Goal: Complete application form

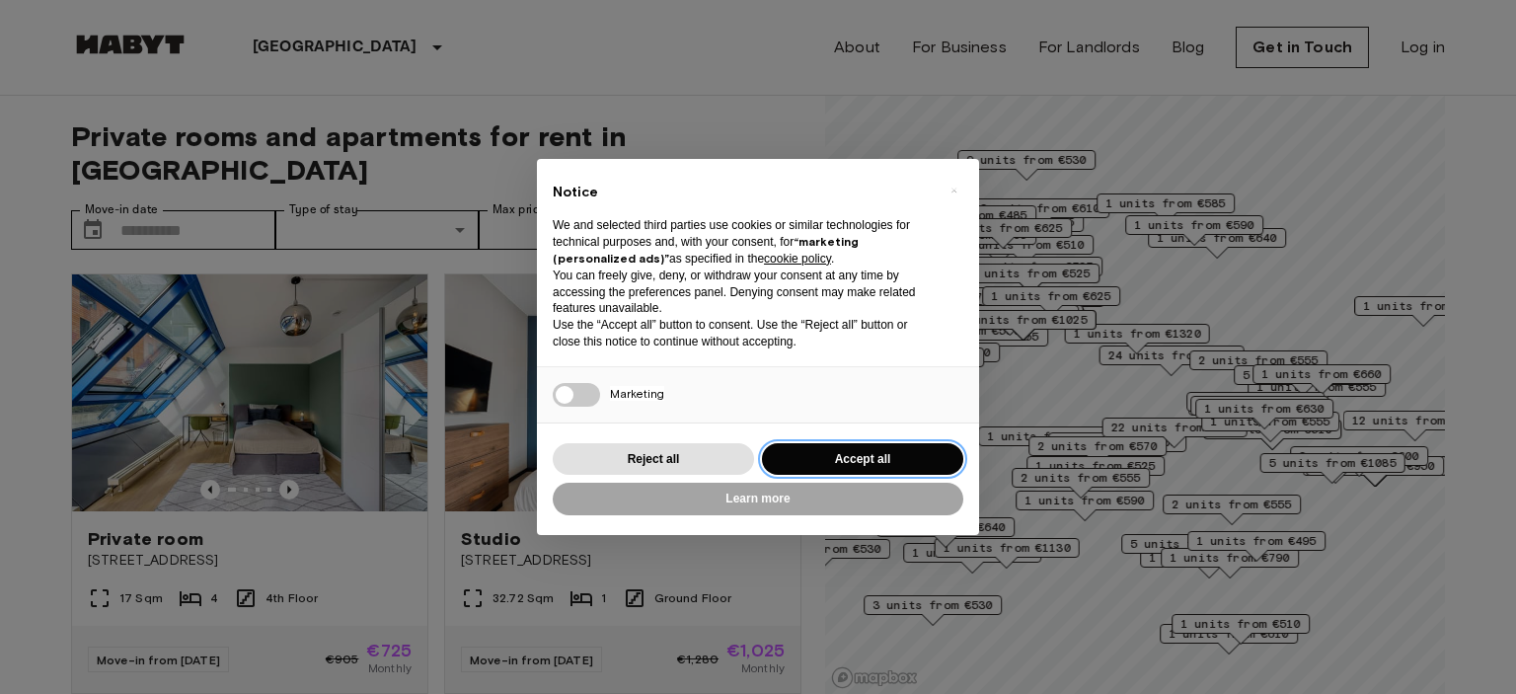
click at [810, 463] on button "Accept all" at bounding box center [862, 459] width 201 height 33
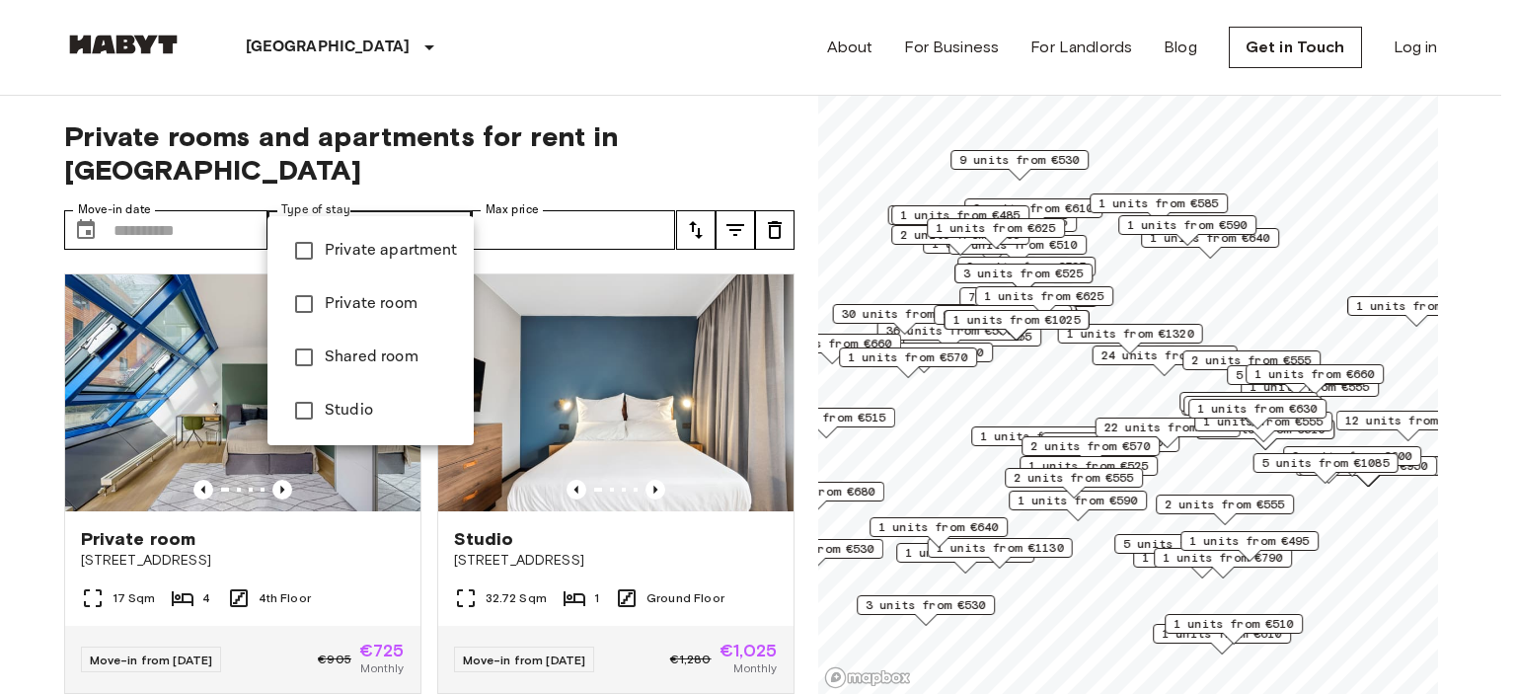
click at [433, 243] on span "Private apartment" at bounding box center [391, 251] width 133 height 24
type input "**********"
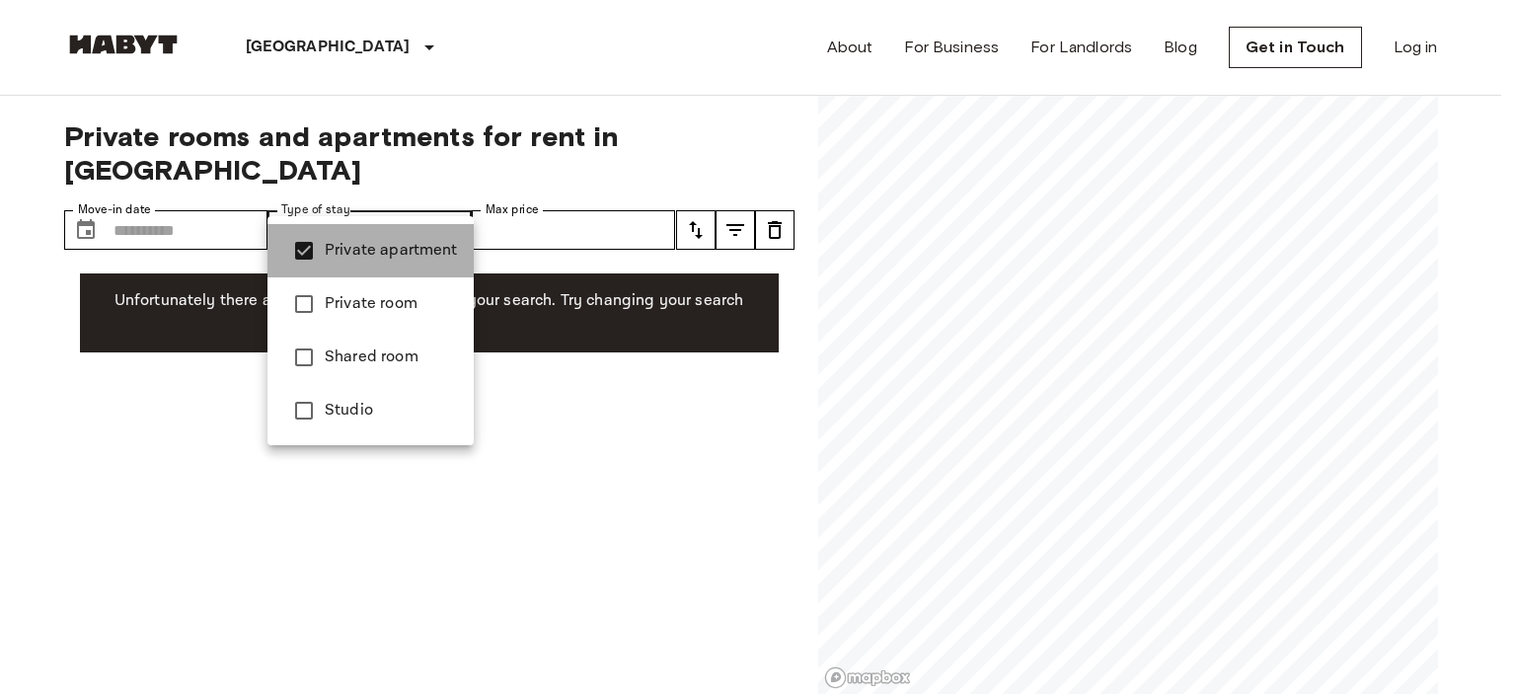
click at [433, 244] on span "Private apartment" at bounding box center [391, 251] width 133 height 24
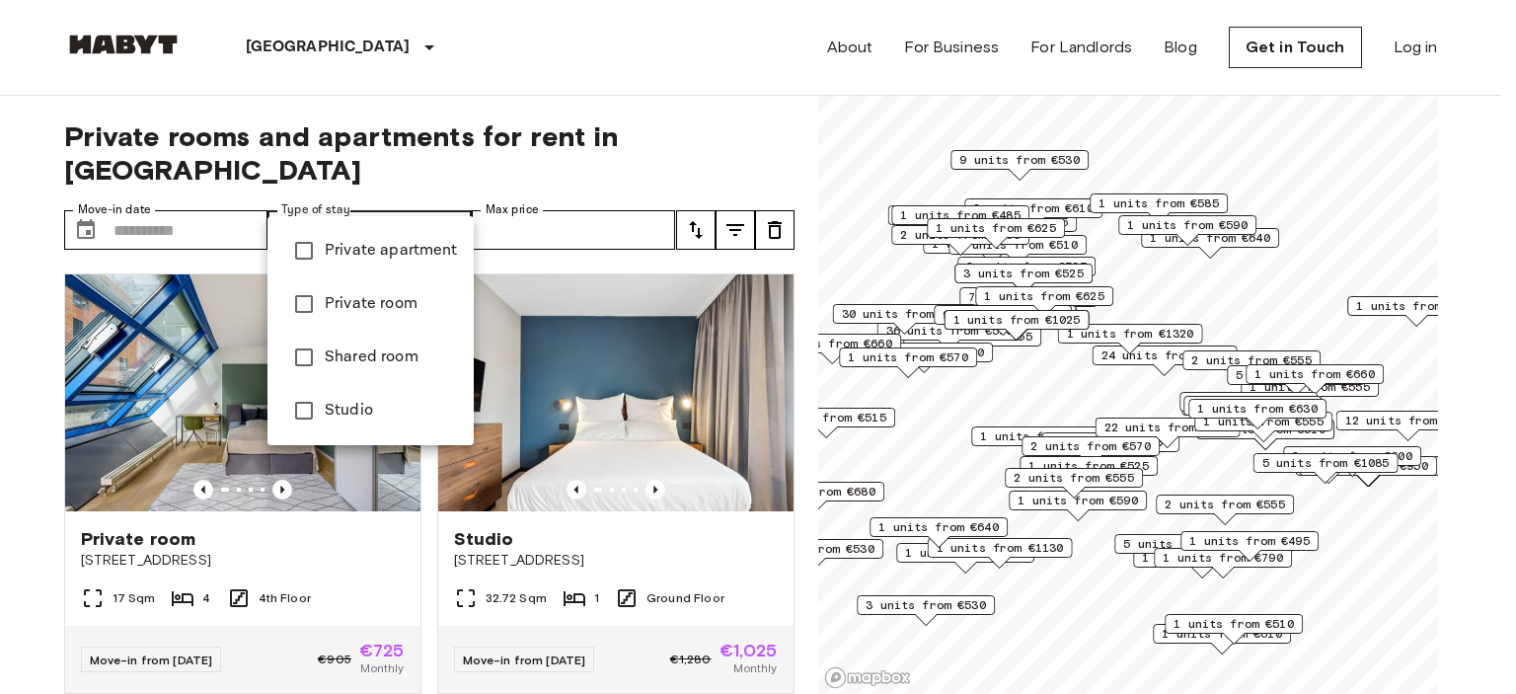
click at [427, 297] on span "Private room" at bounding box center [391, 304] width 133 height 24
type input "**********"
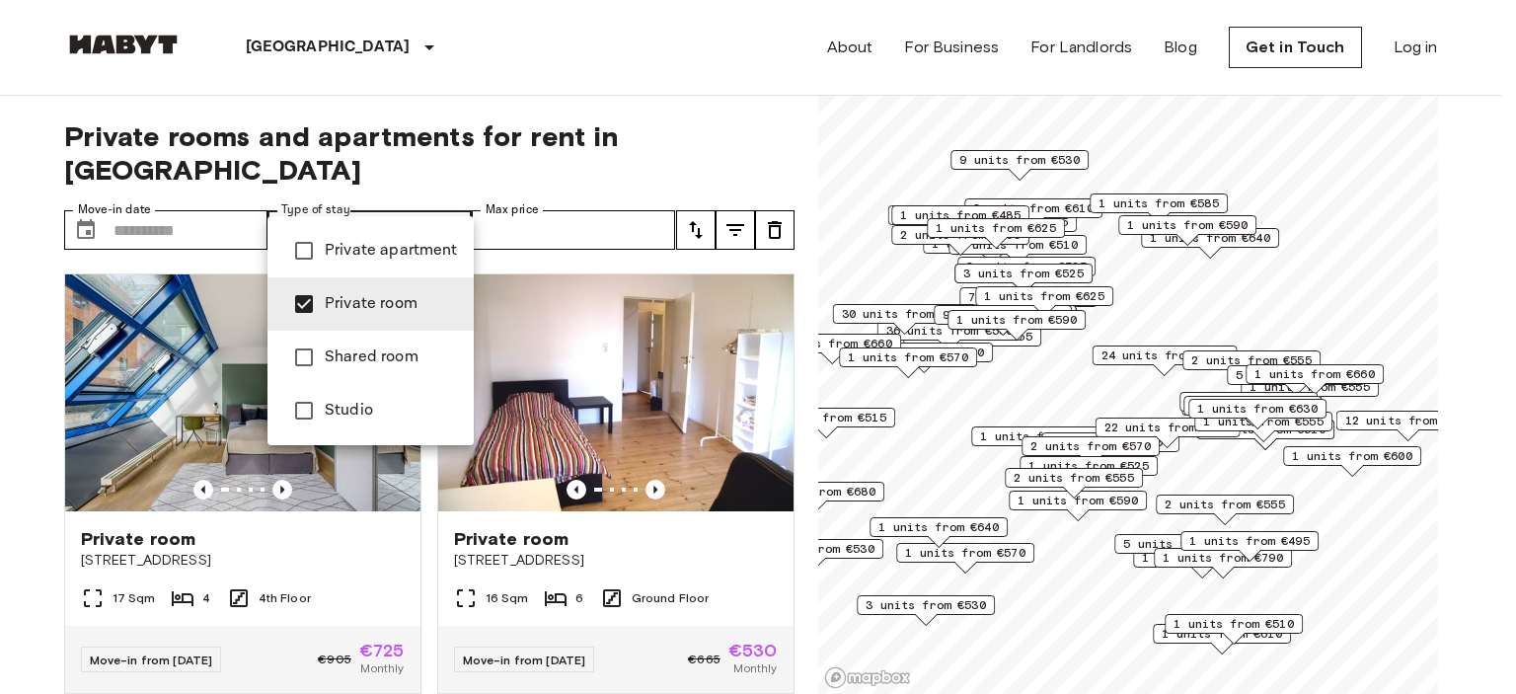
click at [430, 193] on div at bounding box center [758, 347] width 1516 height 694
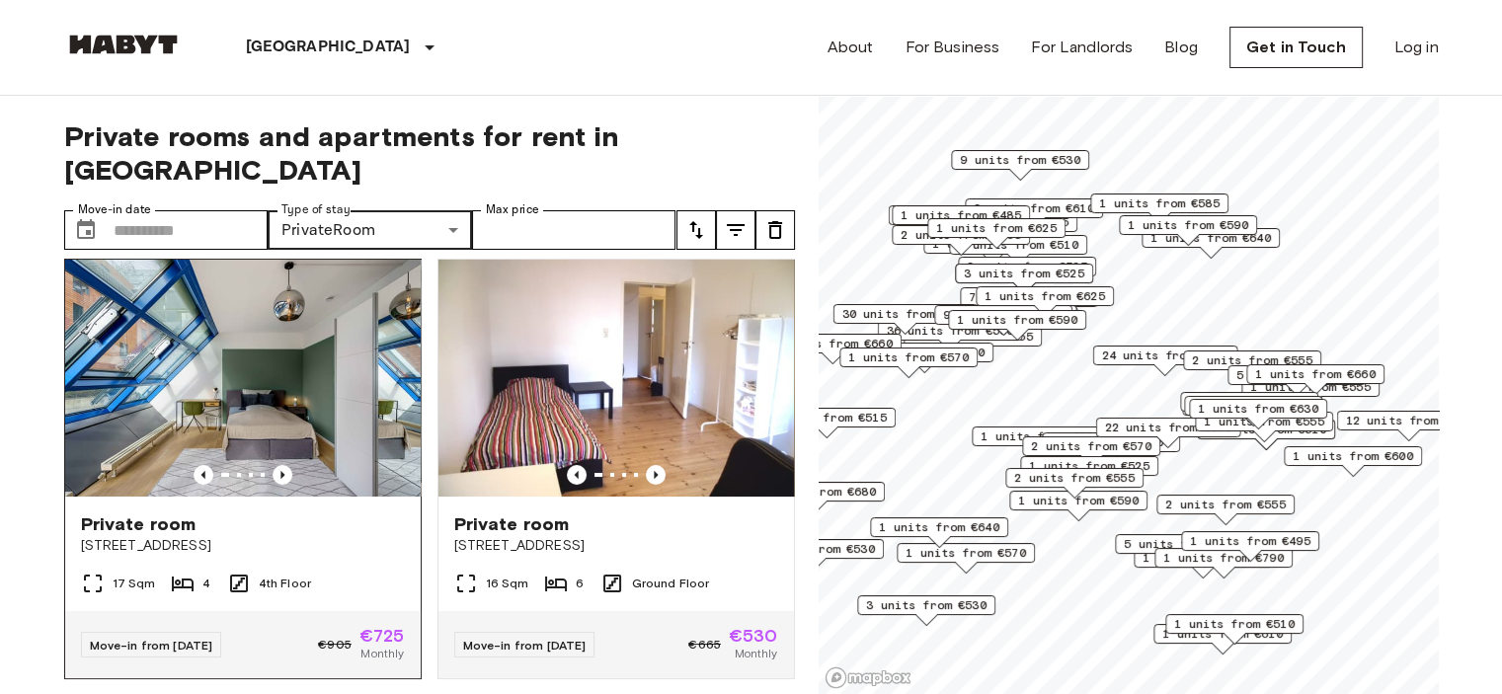
scroll to position [12, 0]
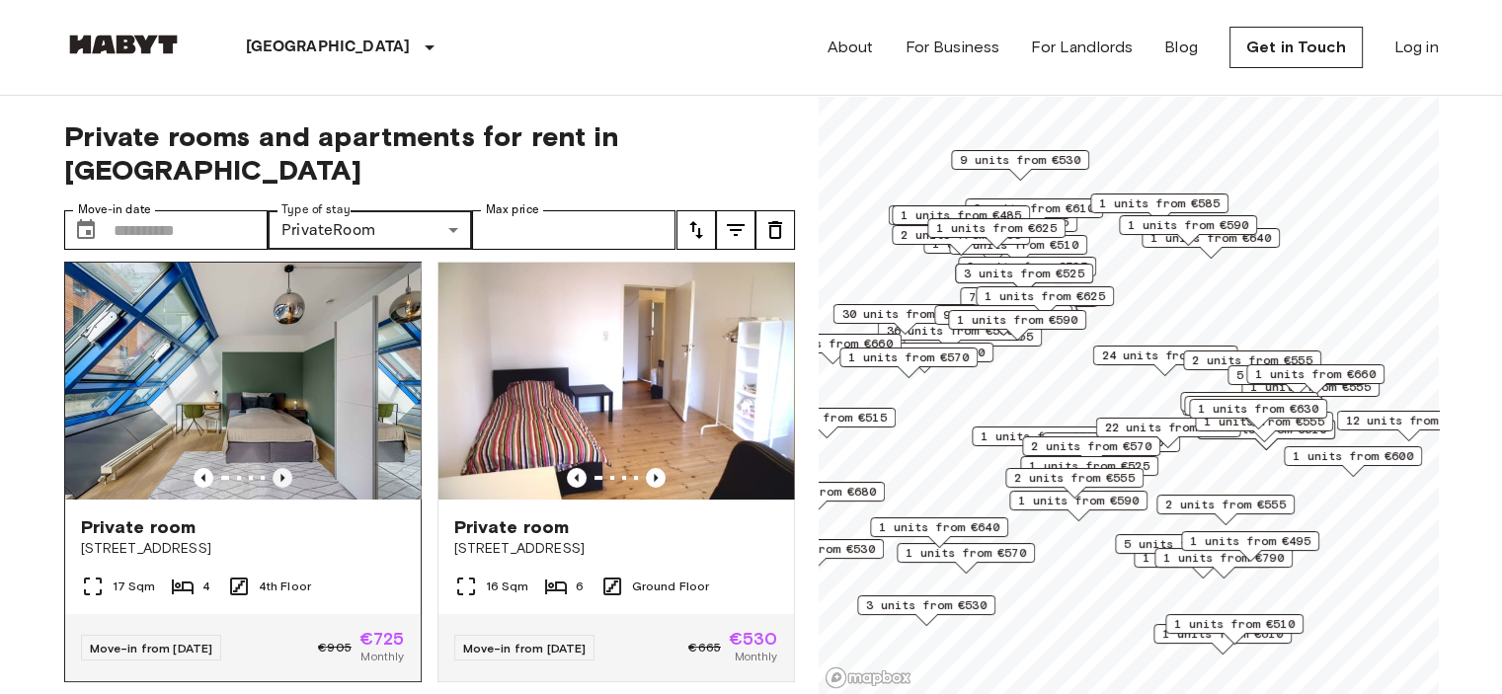
click at [275, 468] on icon "Previous image" at bounding box center [282, 478] width 20 height 20
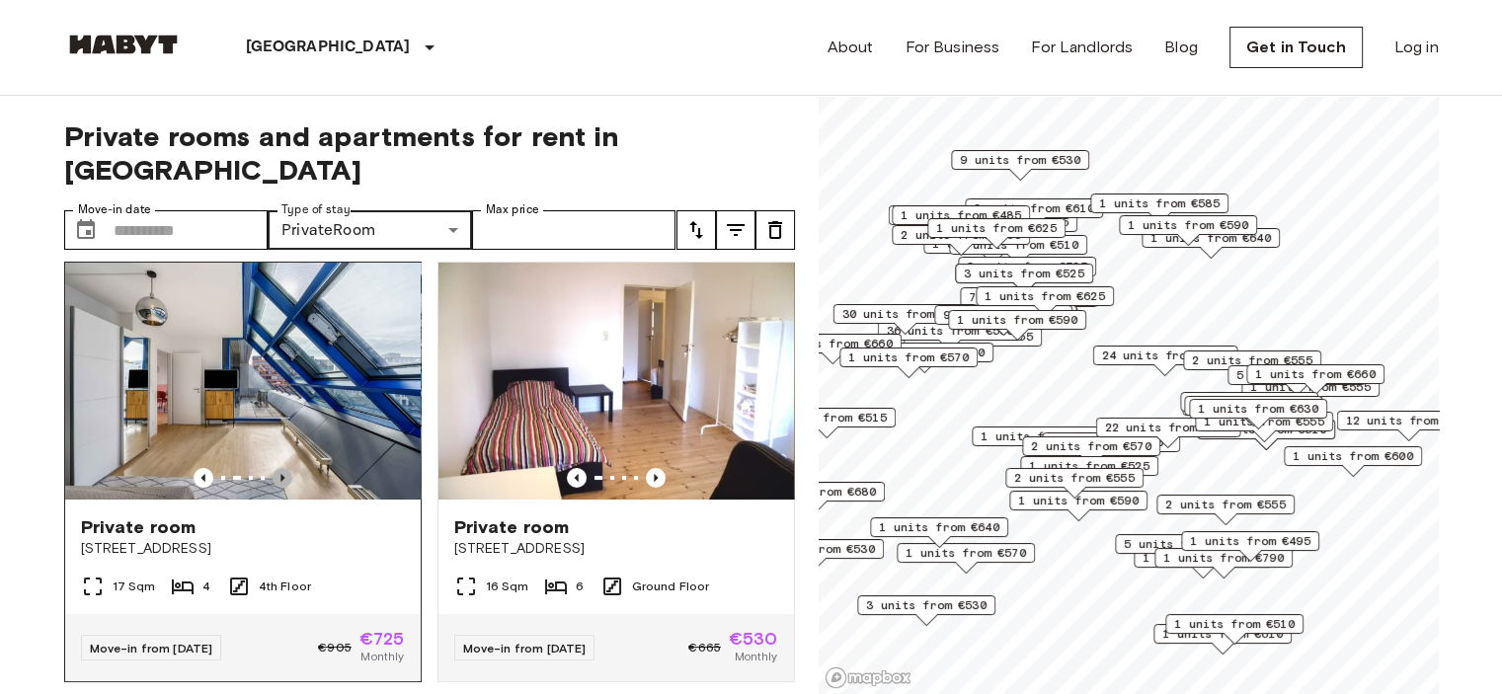
click at [275, 468] on icon "Previous image" at bounding box center [282, 478] width 20 height 20
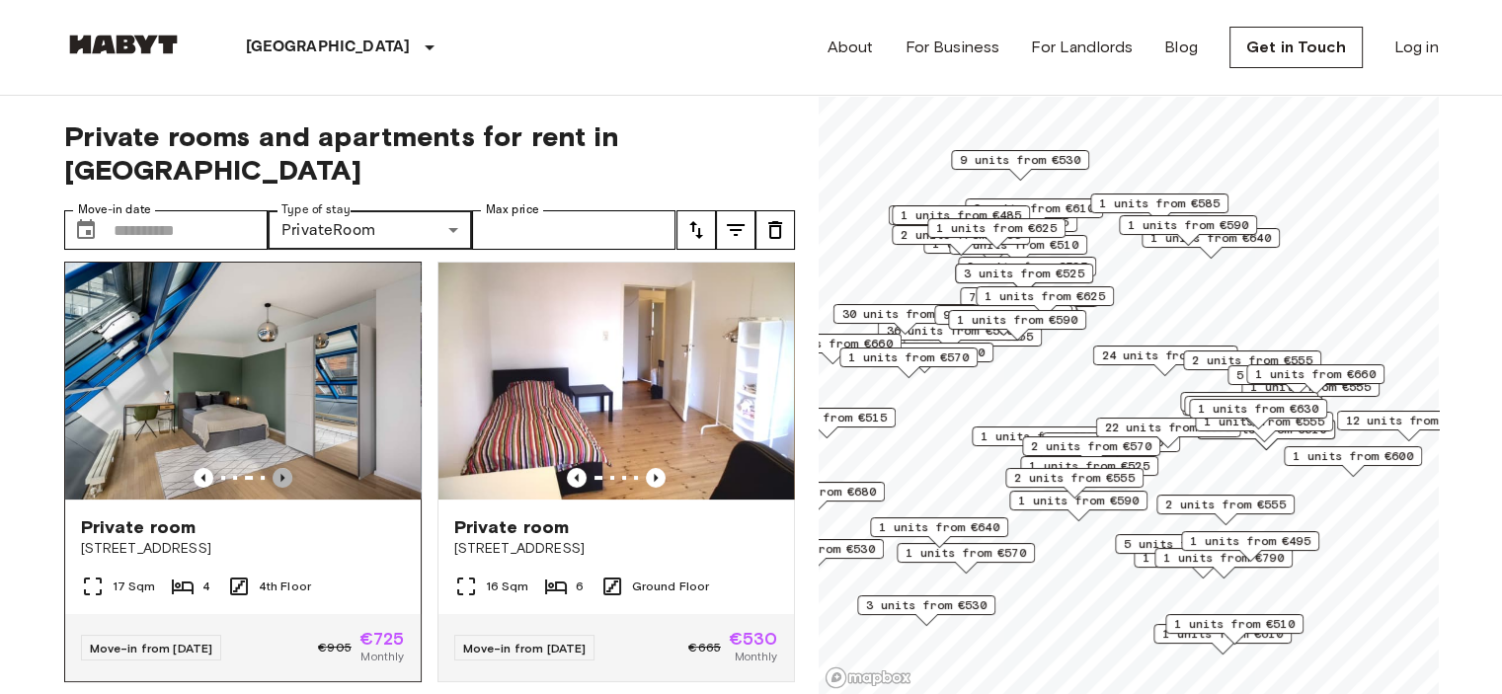
click at [275, 468] on icon "Previous image" at bounding box center [282, 478] width 20 height 20
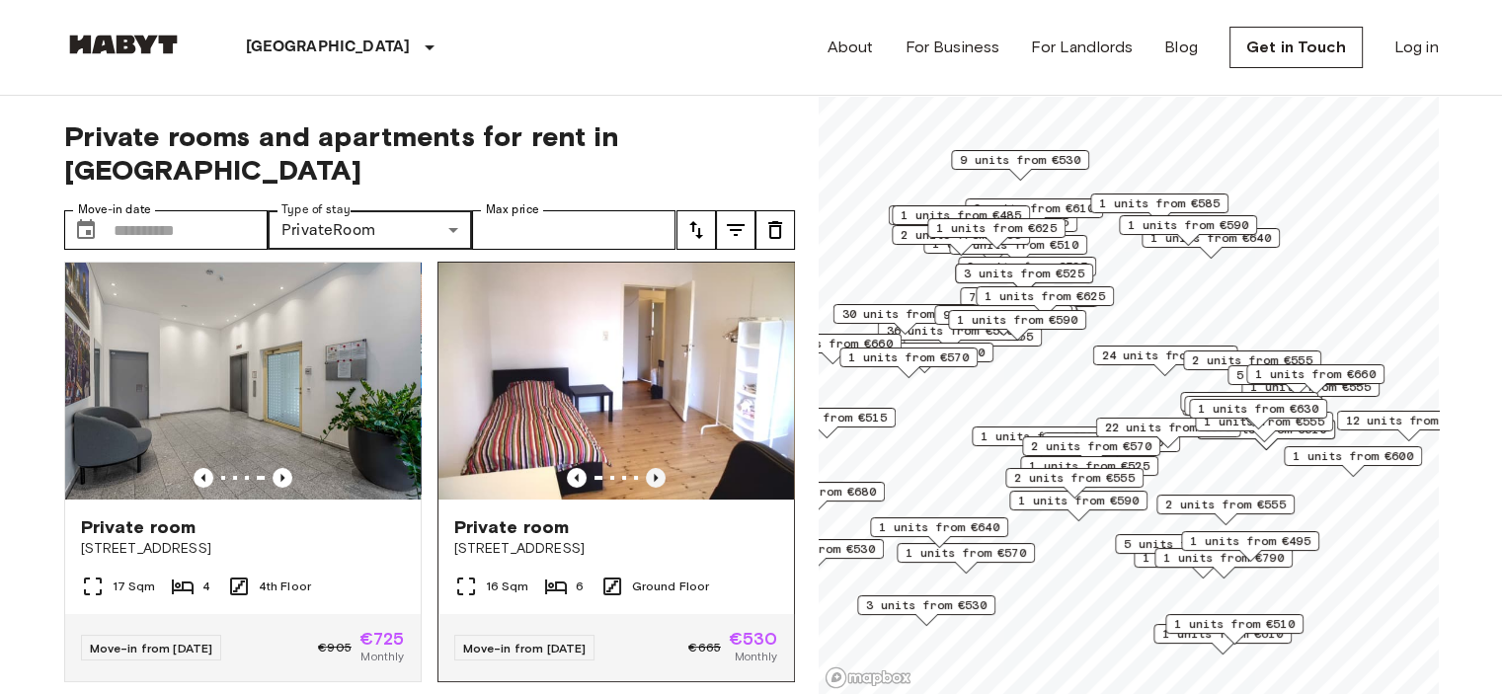
click at [646, 468] on icon "Previous image" at bounding box center [656, 478] width 20 height 20
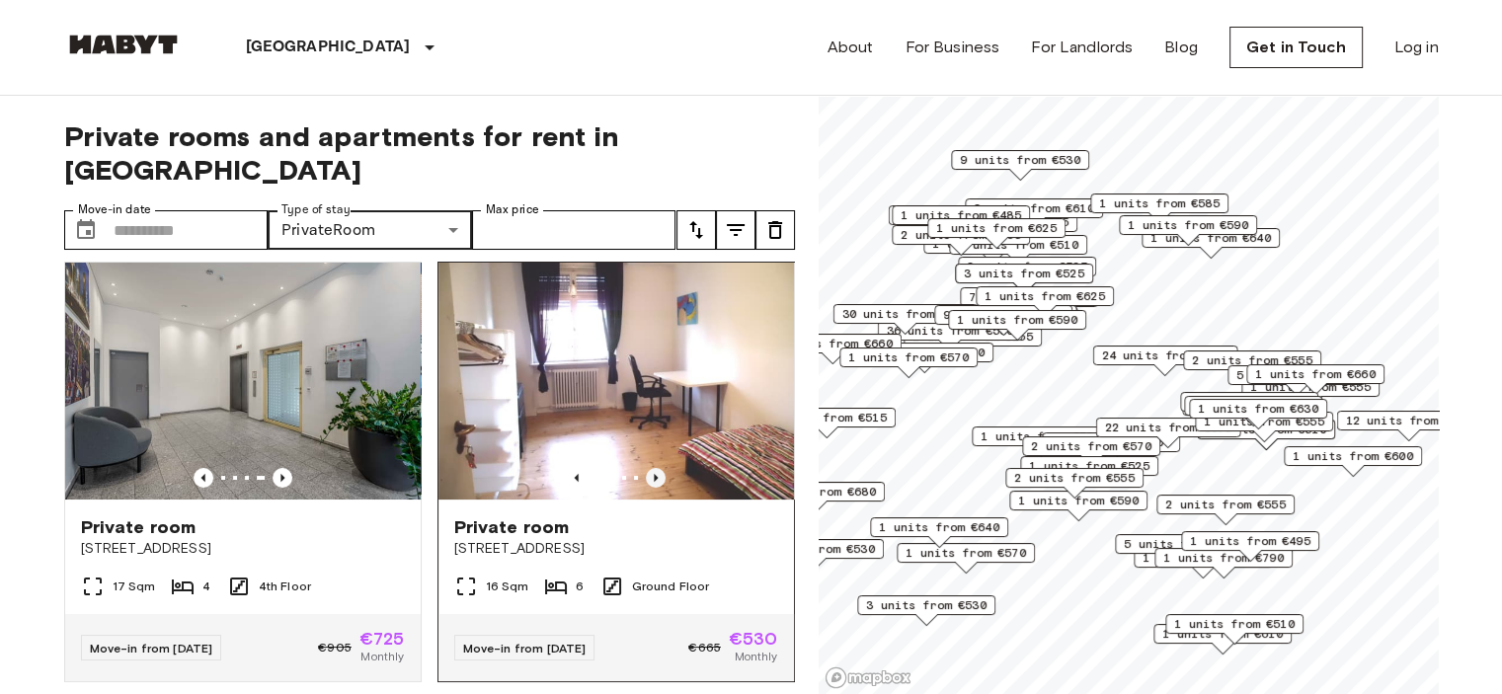
click at [646, 468] on icon "Previous image" at bounding box center [656, 478] width 20 height 20
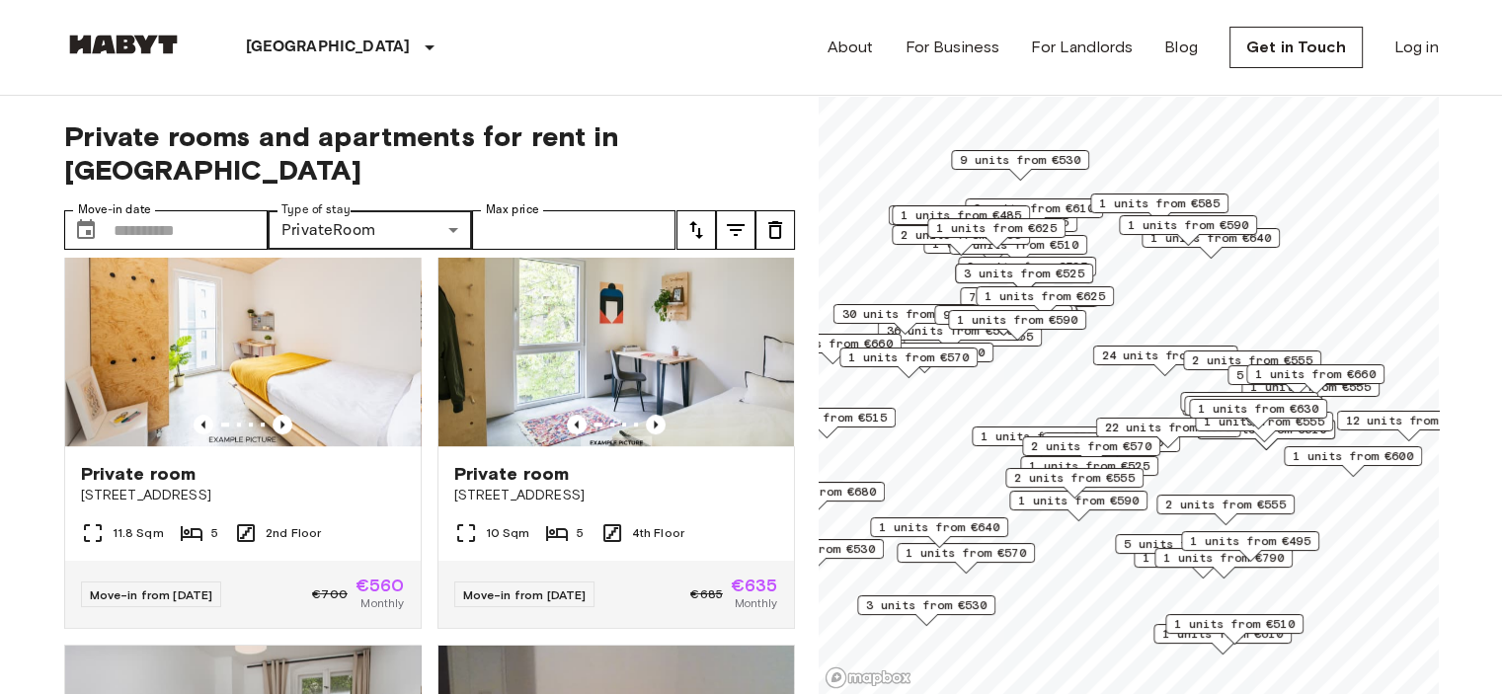
scroll to position [1378, 0]
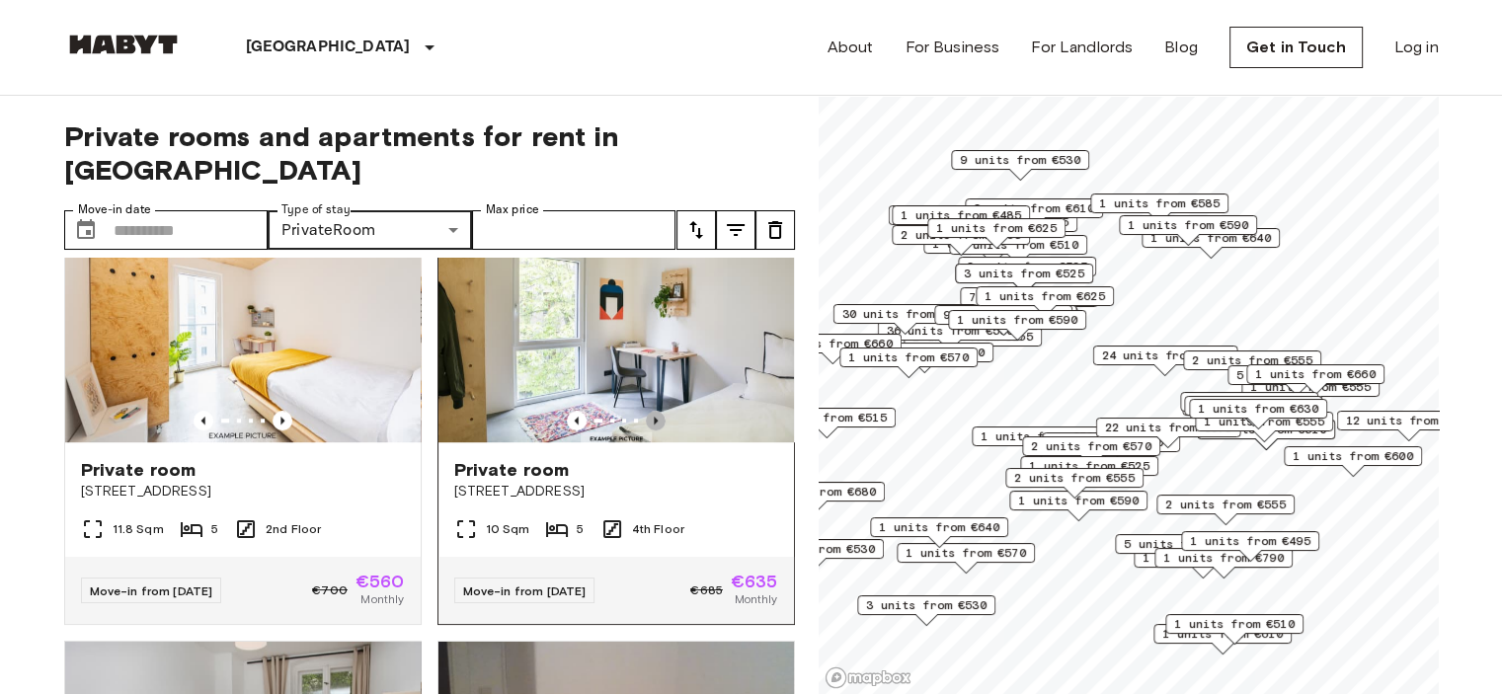
click at [646, 411] on icon "Previous image" at bounding box center [656, 421] width 20 height 20
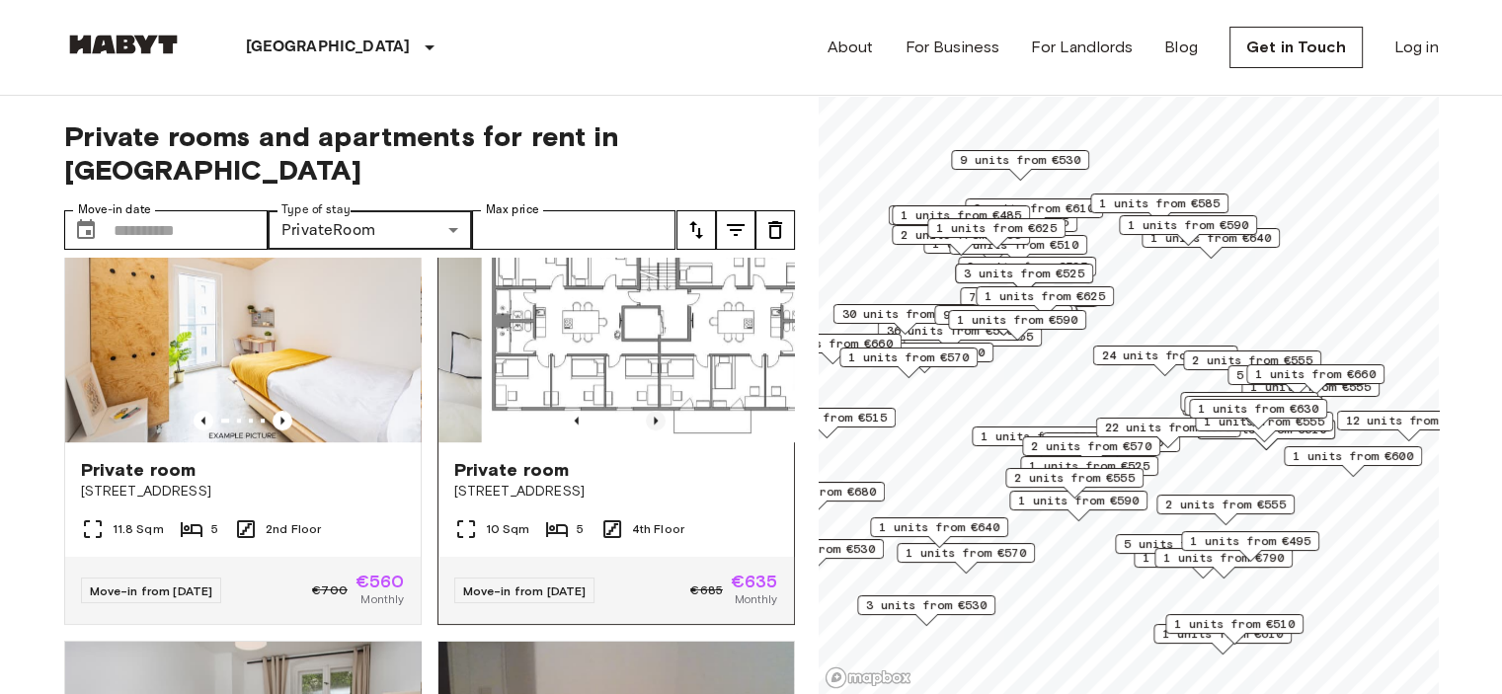
click at [646, 411] on icon "Previous image" at bounding box center [656, 421] width 20 height 20
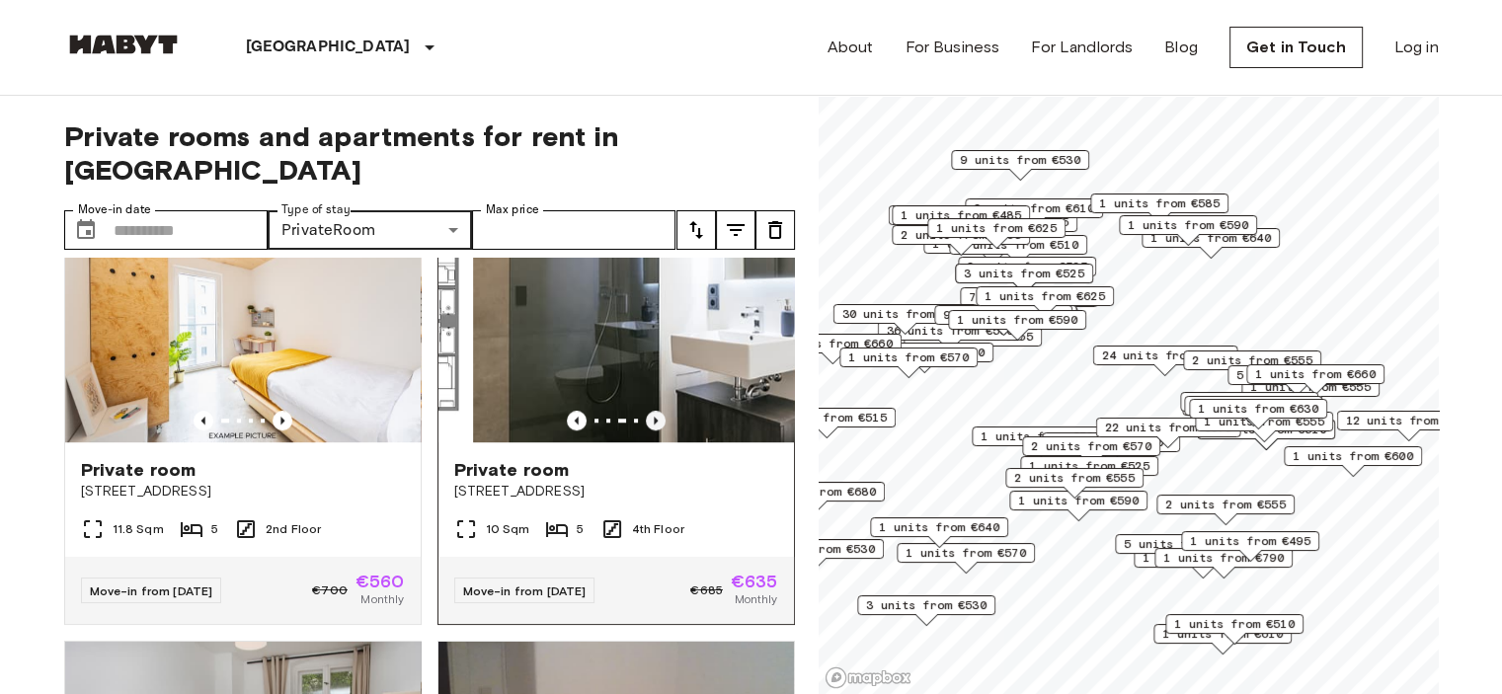
click at [646, 411] on icon "Previous image" at bounding box center [656, 421] width 20 height 20
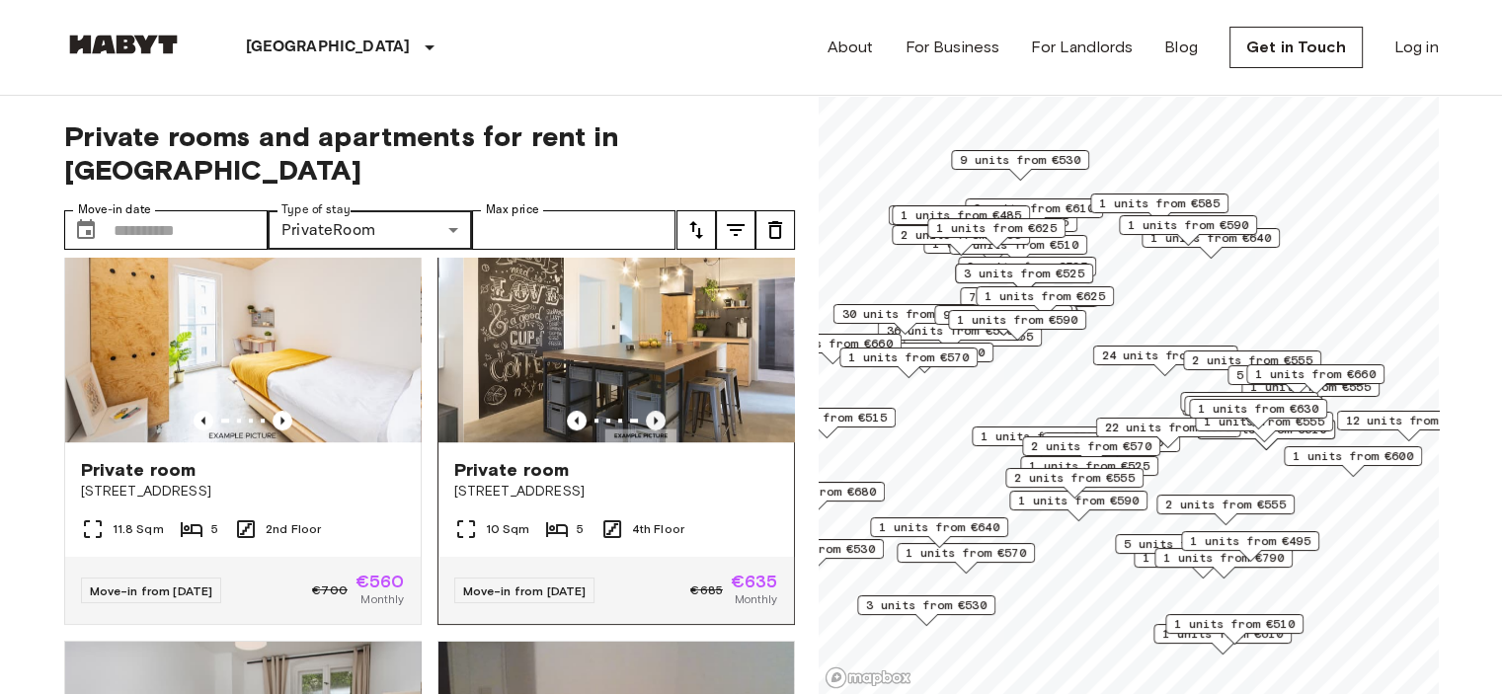
click at [646, 411] on icon "Previous image" at bounding box center [656, 421] width 20 height 20
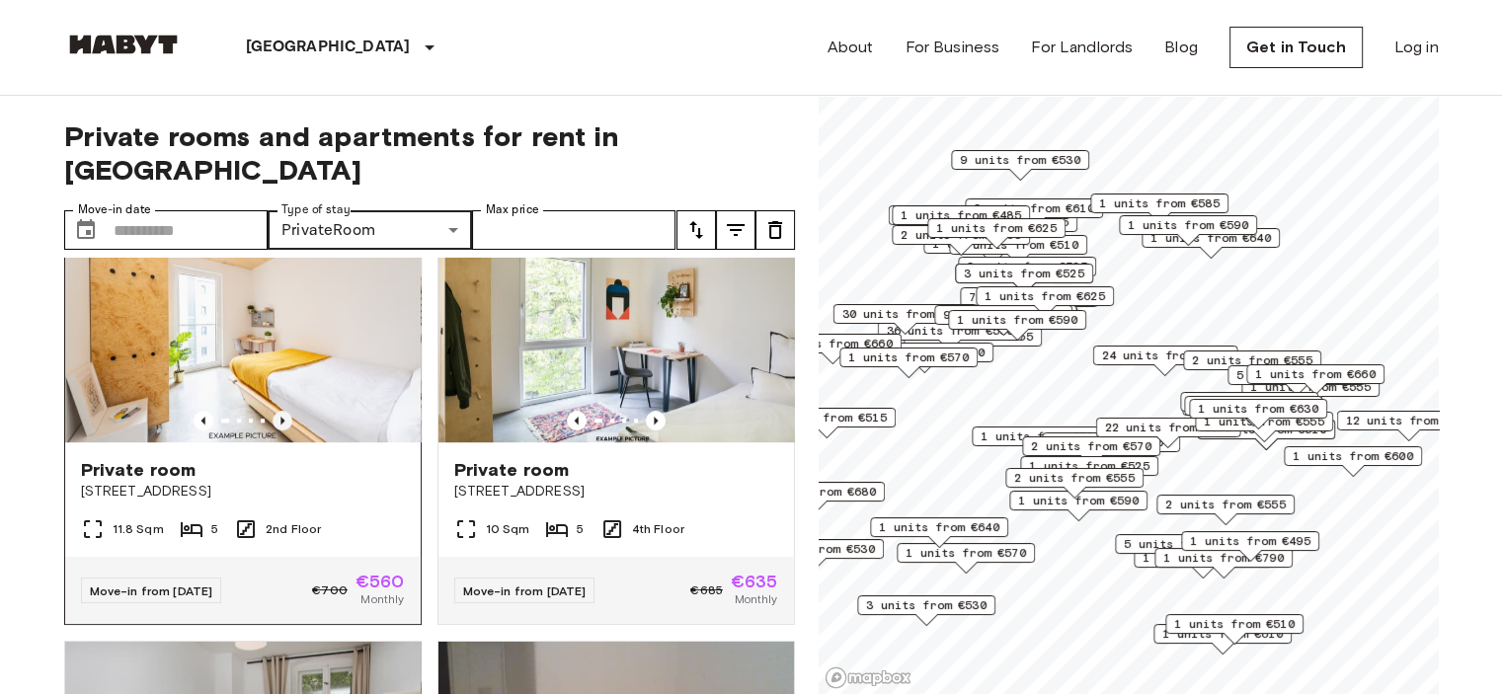
click at [284, 411] on icon "Previous image" at bounding box center [282, 421] width 20 height 20
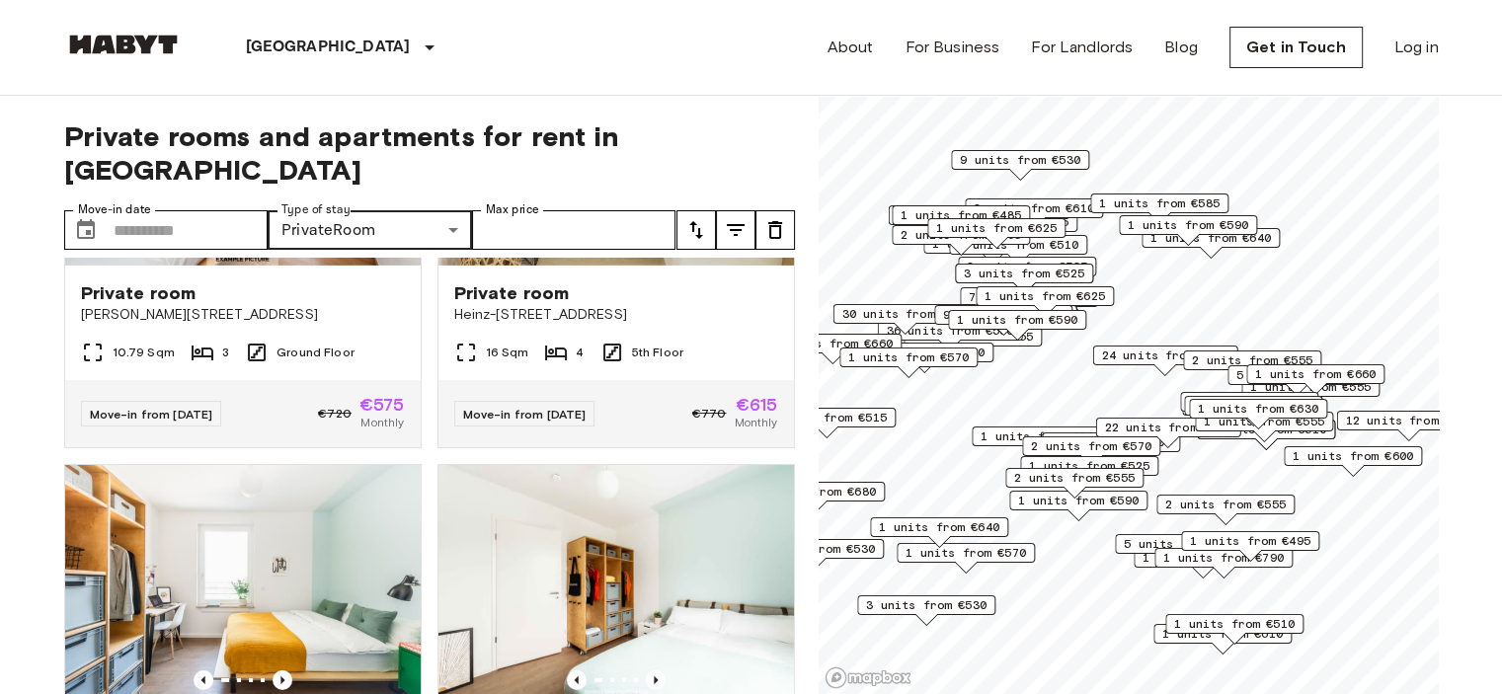
scroll to position [6355, 0]
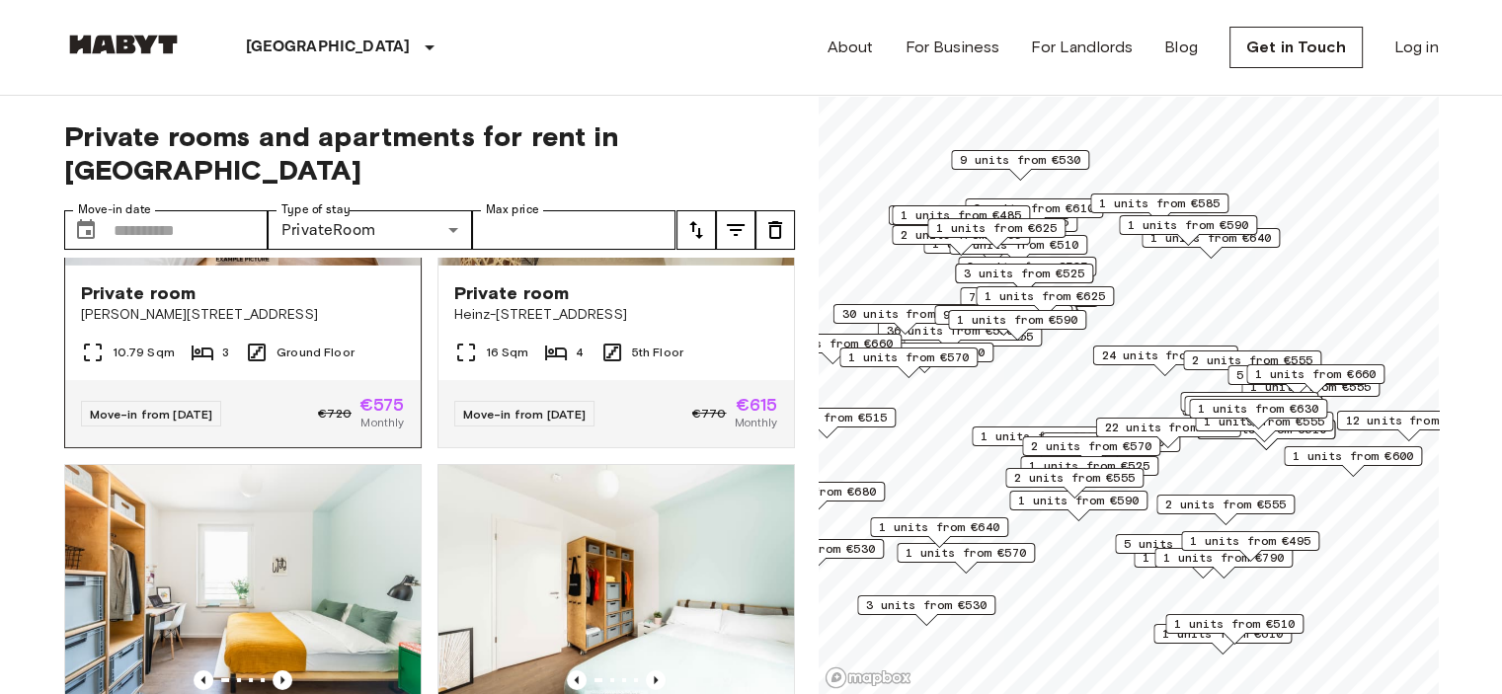
click at [213, 305] on div "Private room" at bounding box center [243, 293] width 324 height 24
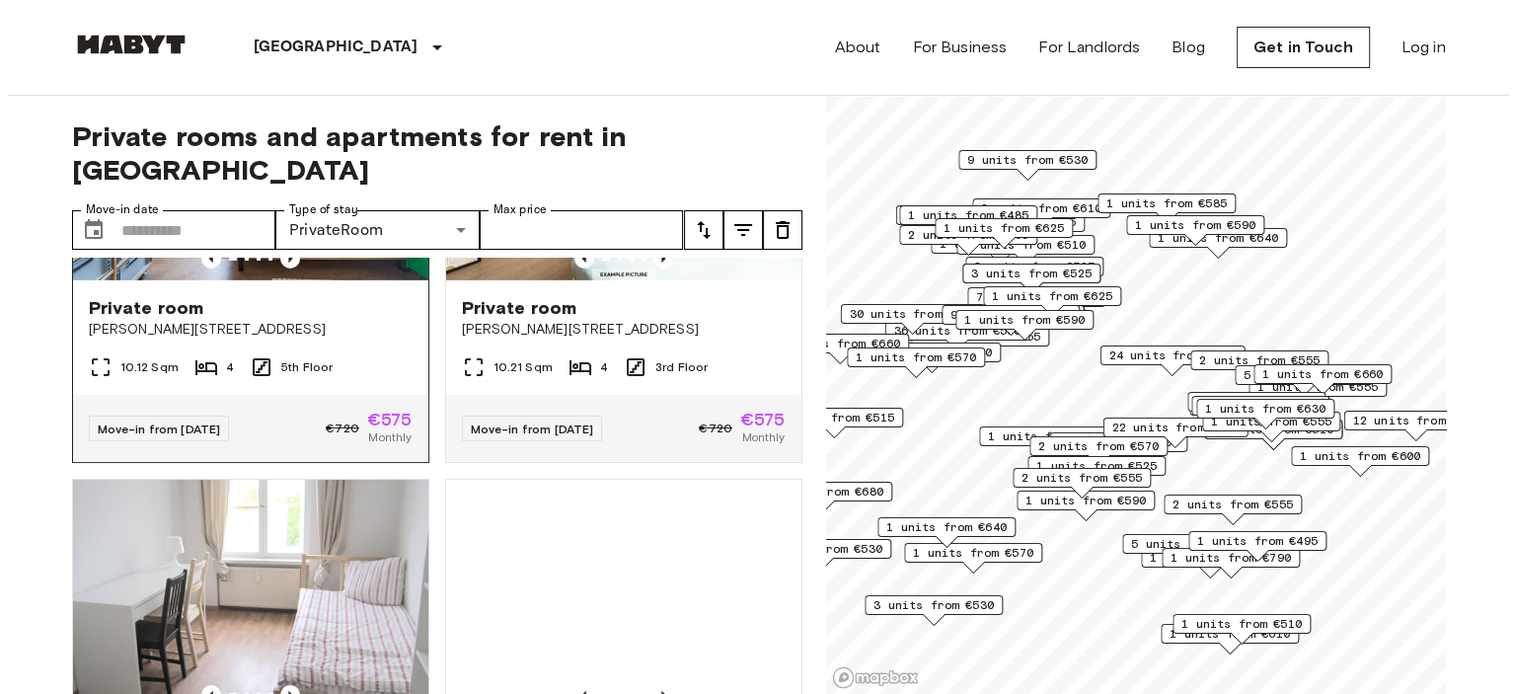
scroll to position [6779, 0]
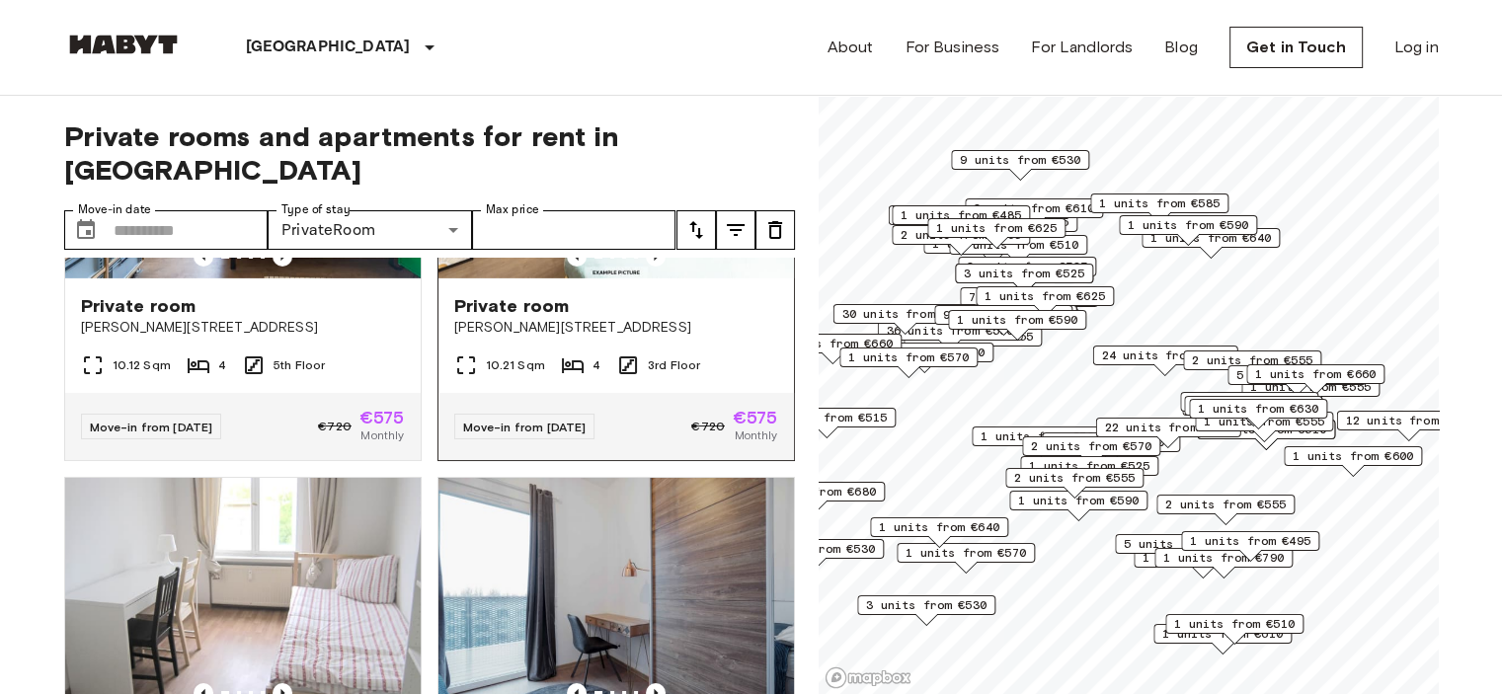
click at [499, 318] on span "Private room" at bounding box center [512, 306] width 116 height 24
click at [733, 210] on button "tune" at bounding box center [735, 229] width 39 height 39
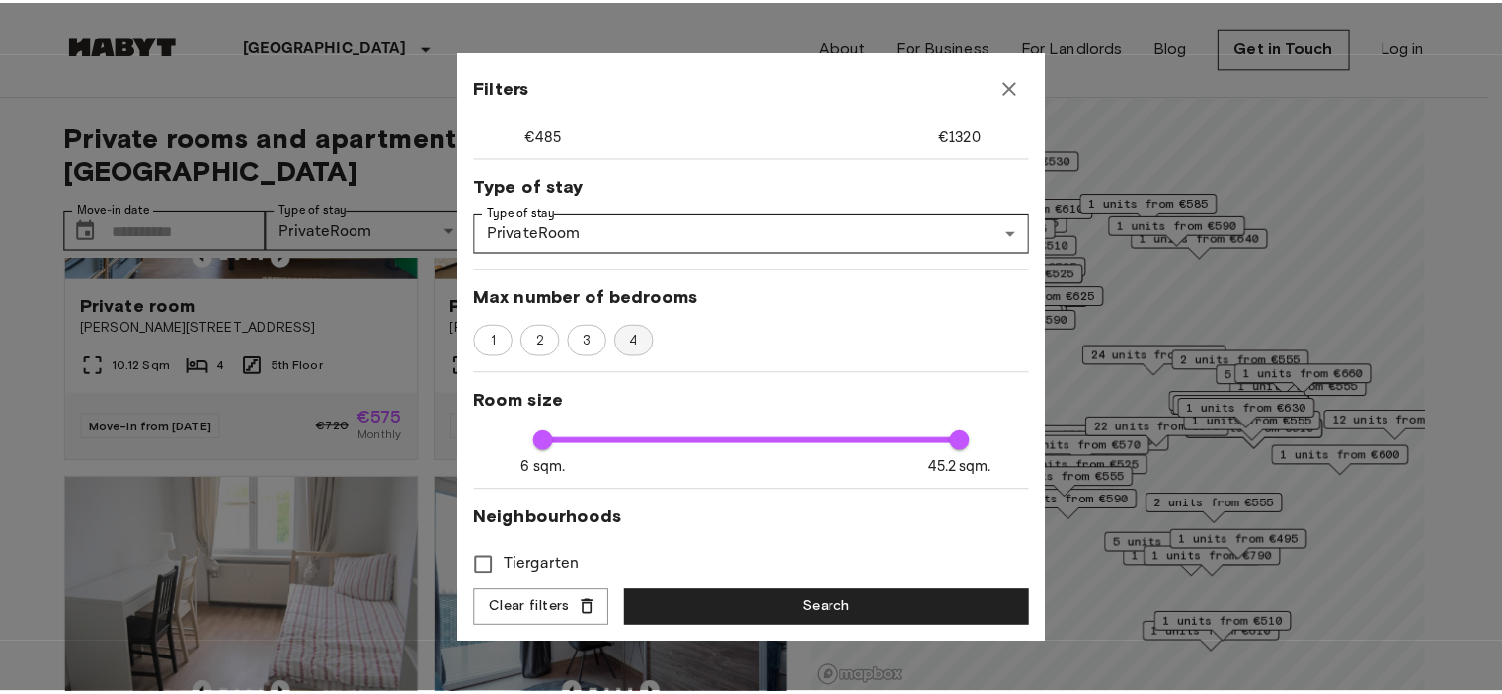
scroll to position [180, 0]
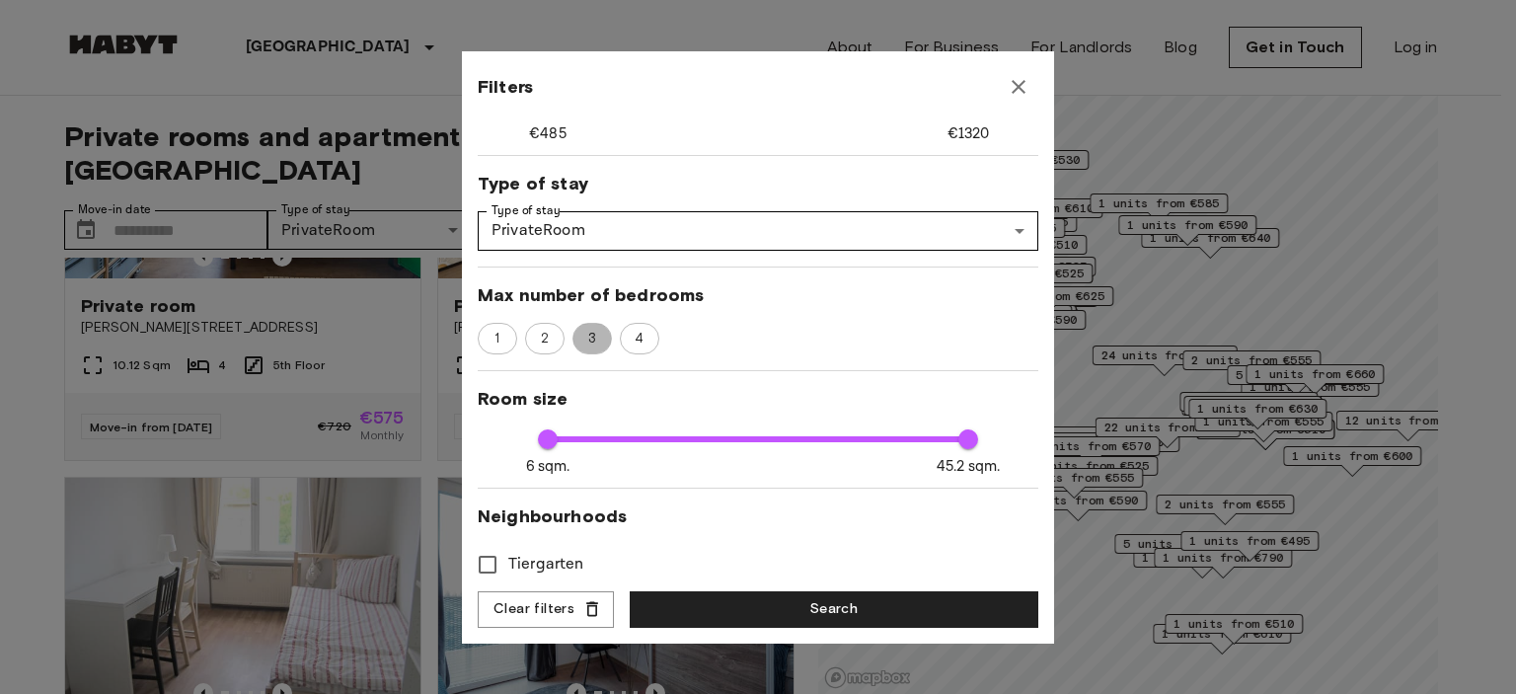
click at [596, 324] on div "3" at bounding box center [592, 339] width 39 height 32
type input "****"
type input "**"
click at [817, 610] on button "Search" at bounding box center [834, 609] width 409 height 37
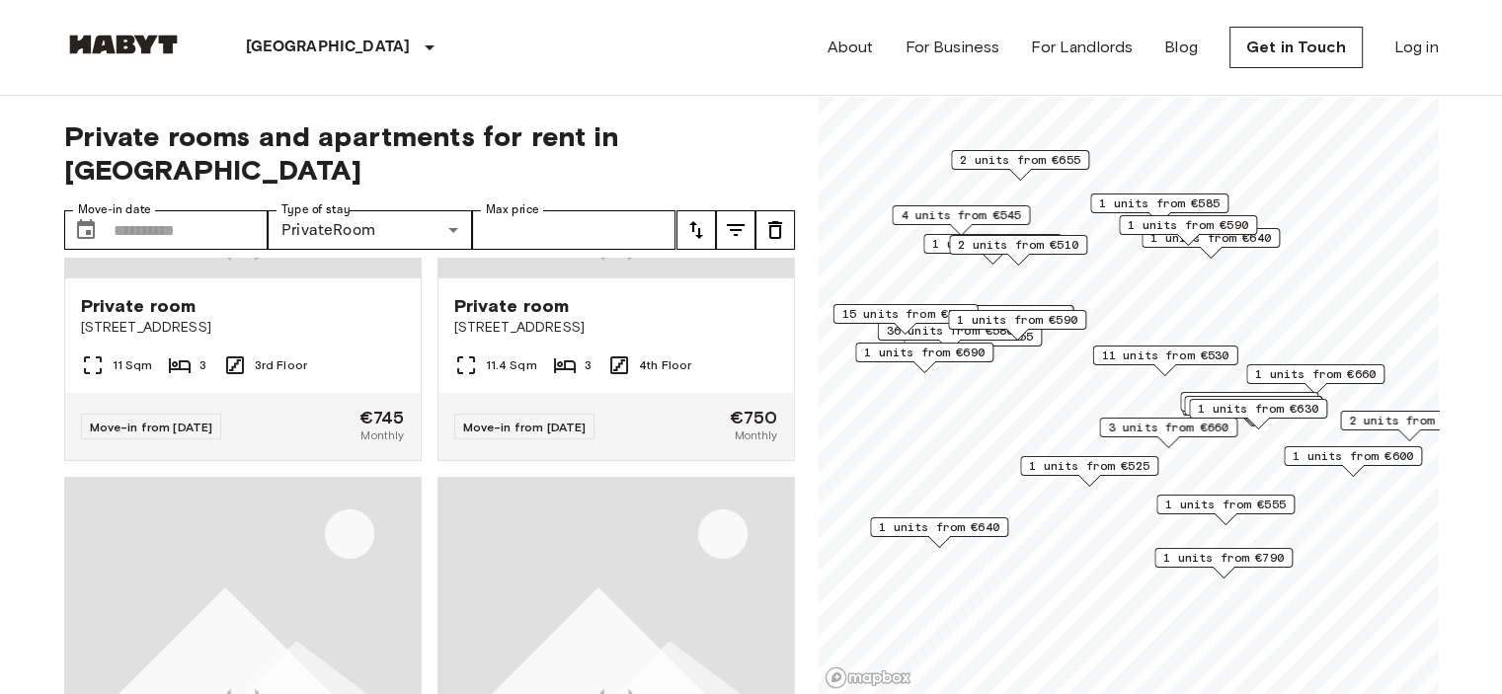
scroll to position [977, 0]
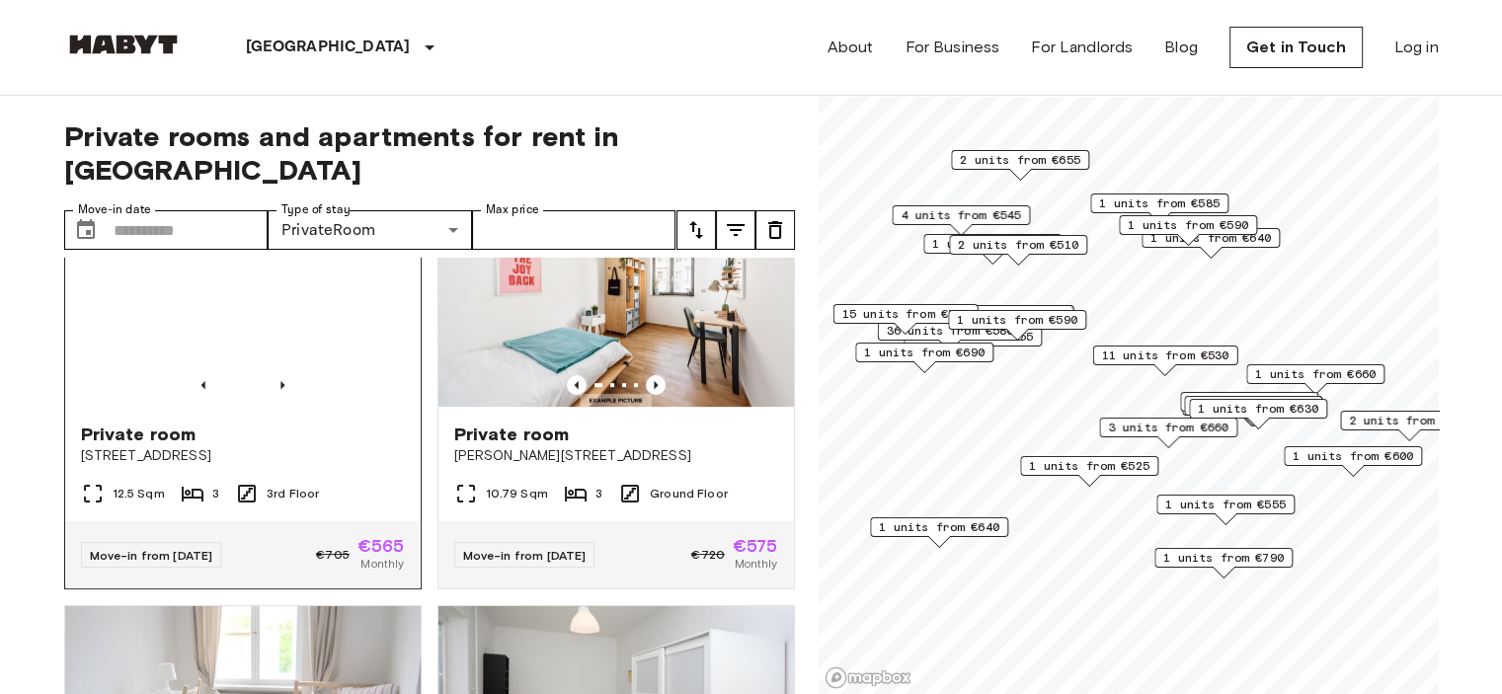
click at [240, 423] on div "Private room" at bounding box center [243, 435] width 324 height 24
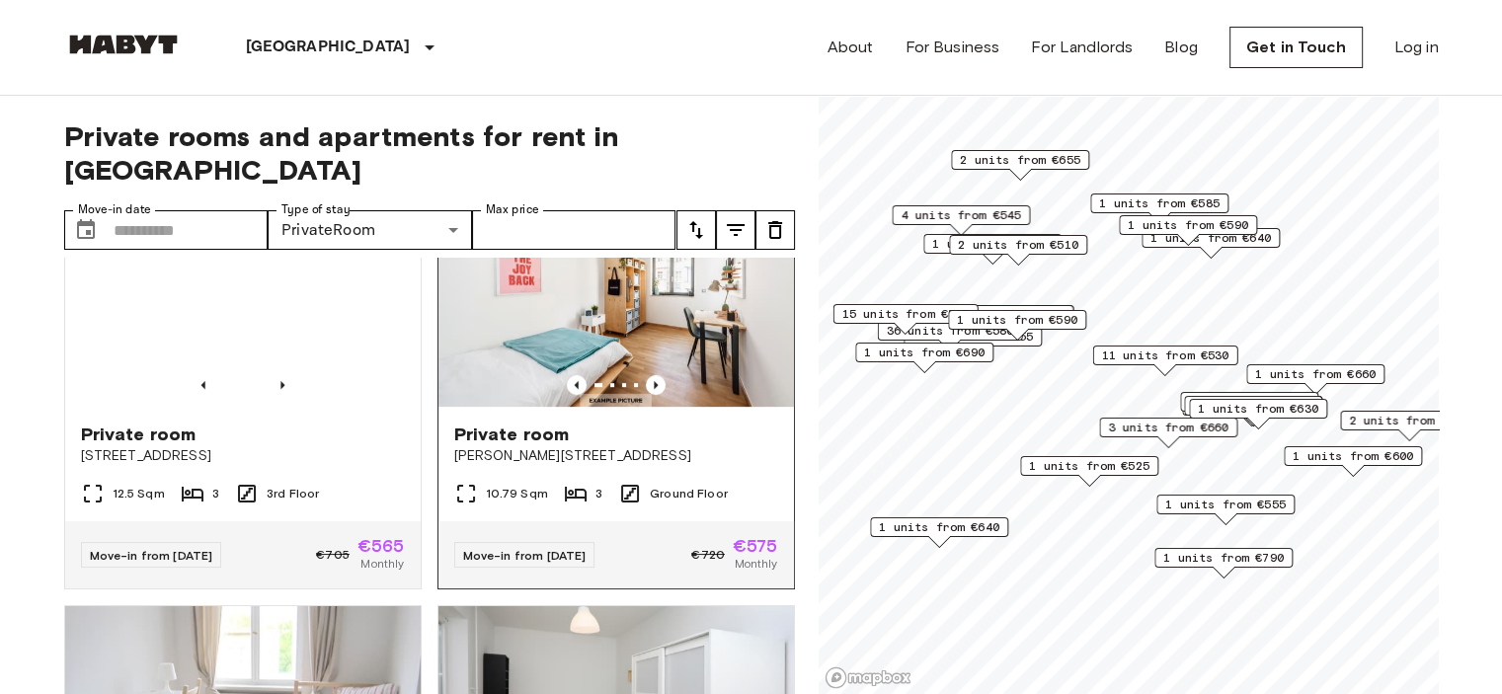
click at [529, 332] on img at bounding box center [615, 288] width 355 height 237
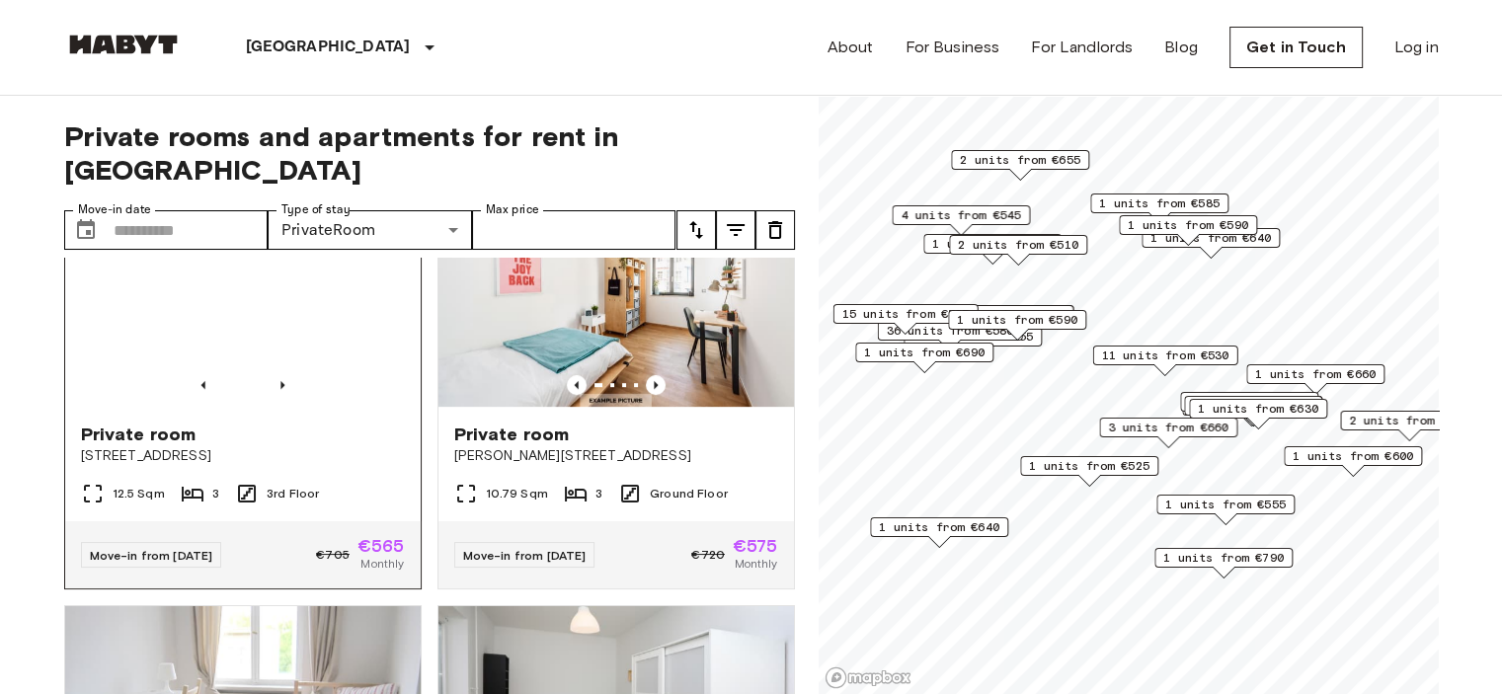
scroll to position [1133, 0]
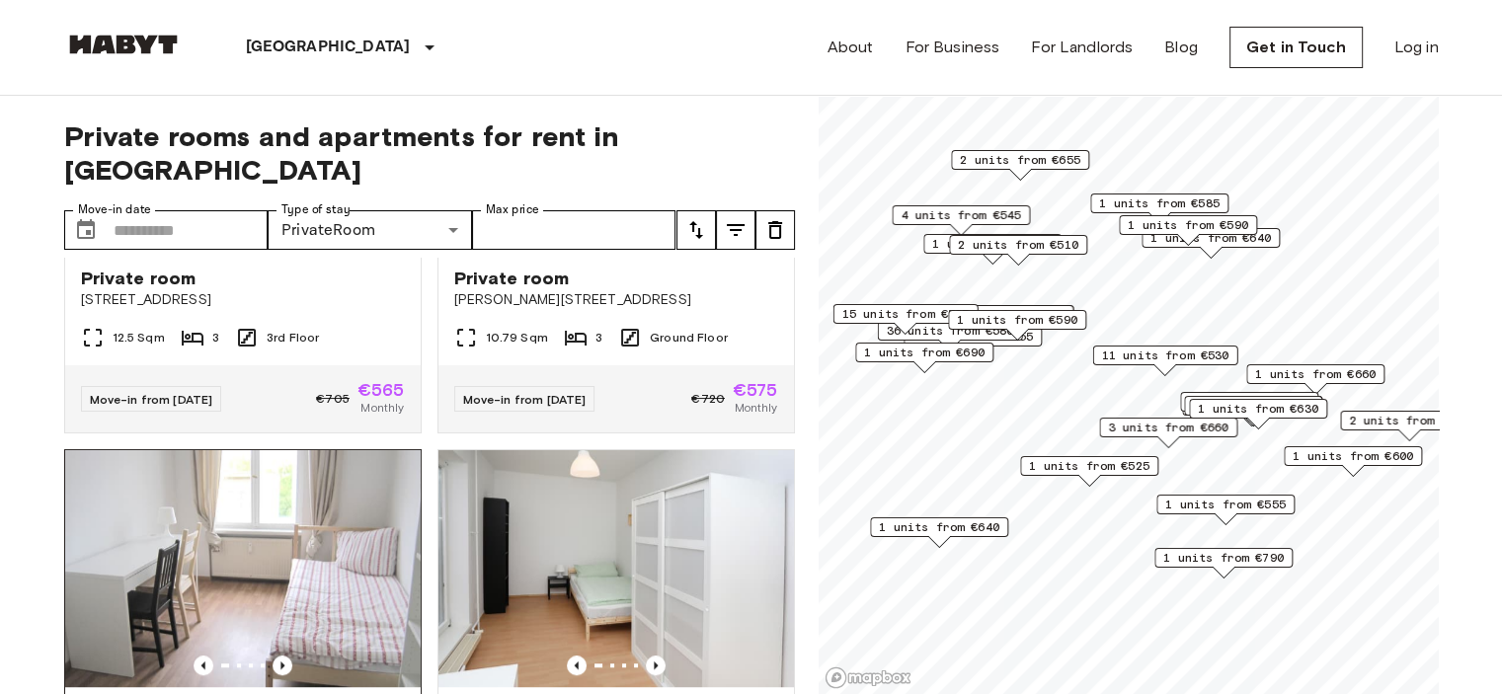
click at [291, 500] on img at bounding box center [242, 568] width 355 height 237
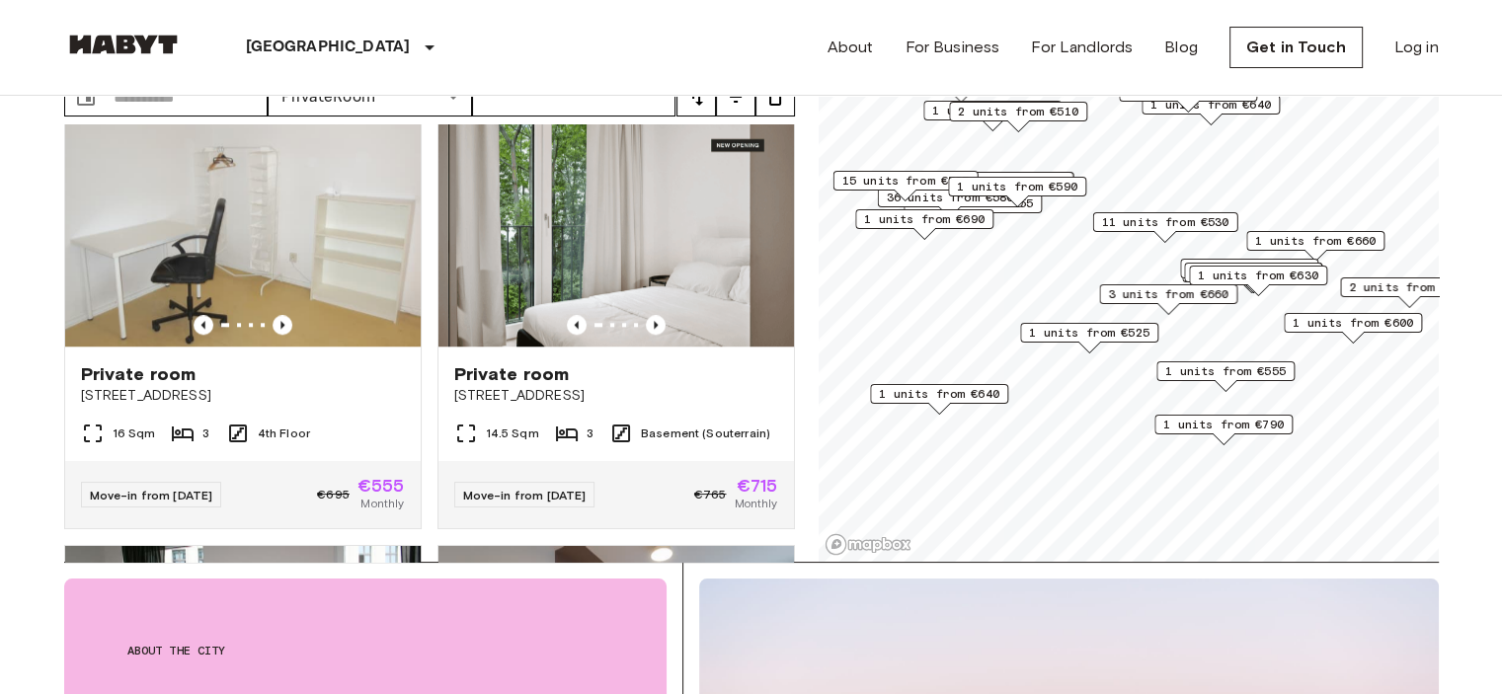
scroll to position [1778, 0]
click at [515, 392] on span "Stromstraße 48" at bounding box center [616, 395] width 324 height 20
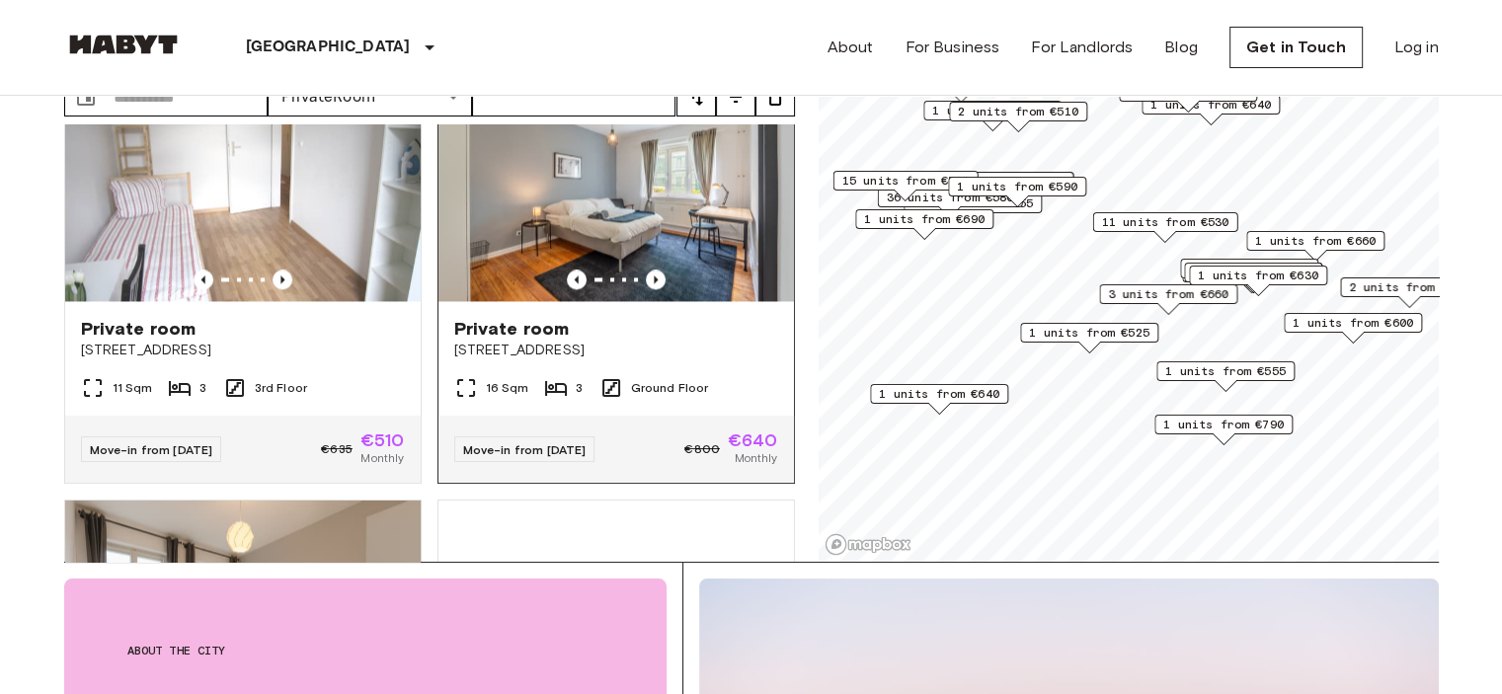
scroll to position [3139, 0]
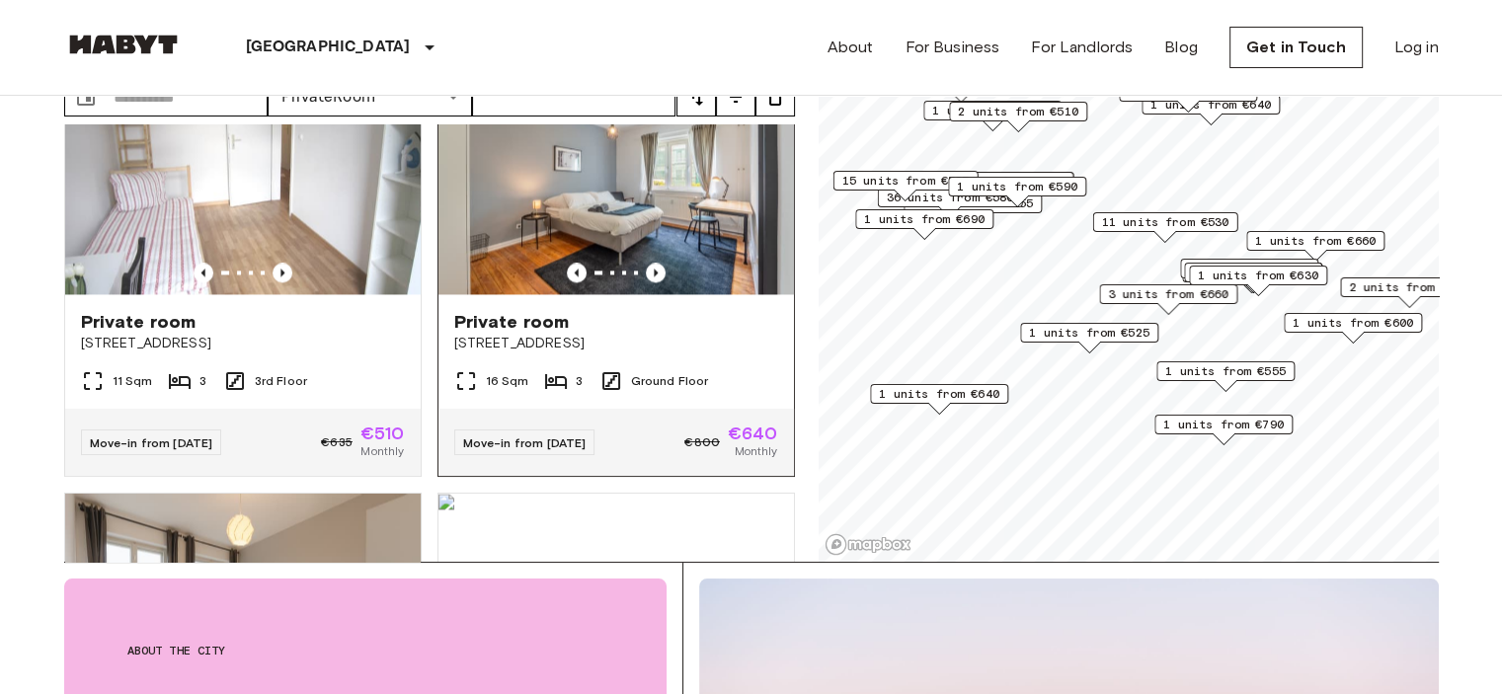
click at [490, 353] on span "Sültstr. 60 10409 Berlin" at bounding box center [616, 344] width 324 height 20
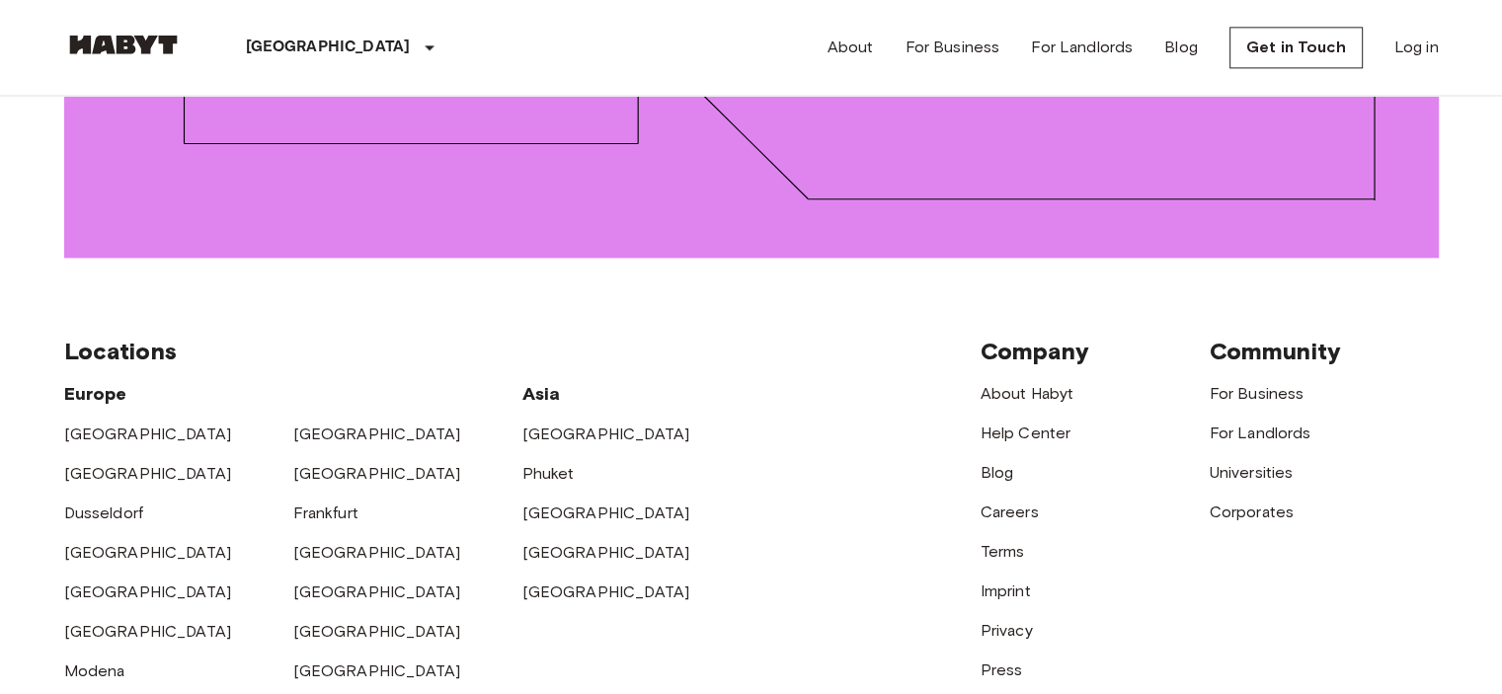
scroll to position [2756, 0]
click at [309, 425] on link "[GEOGRAPHIC_DATA]" at bounding box center [377, 434] width 168 height 19
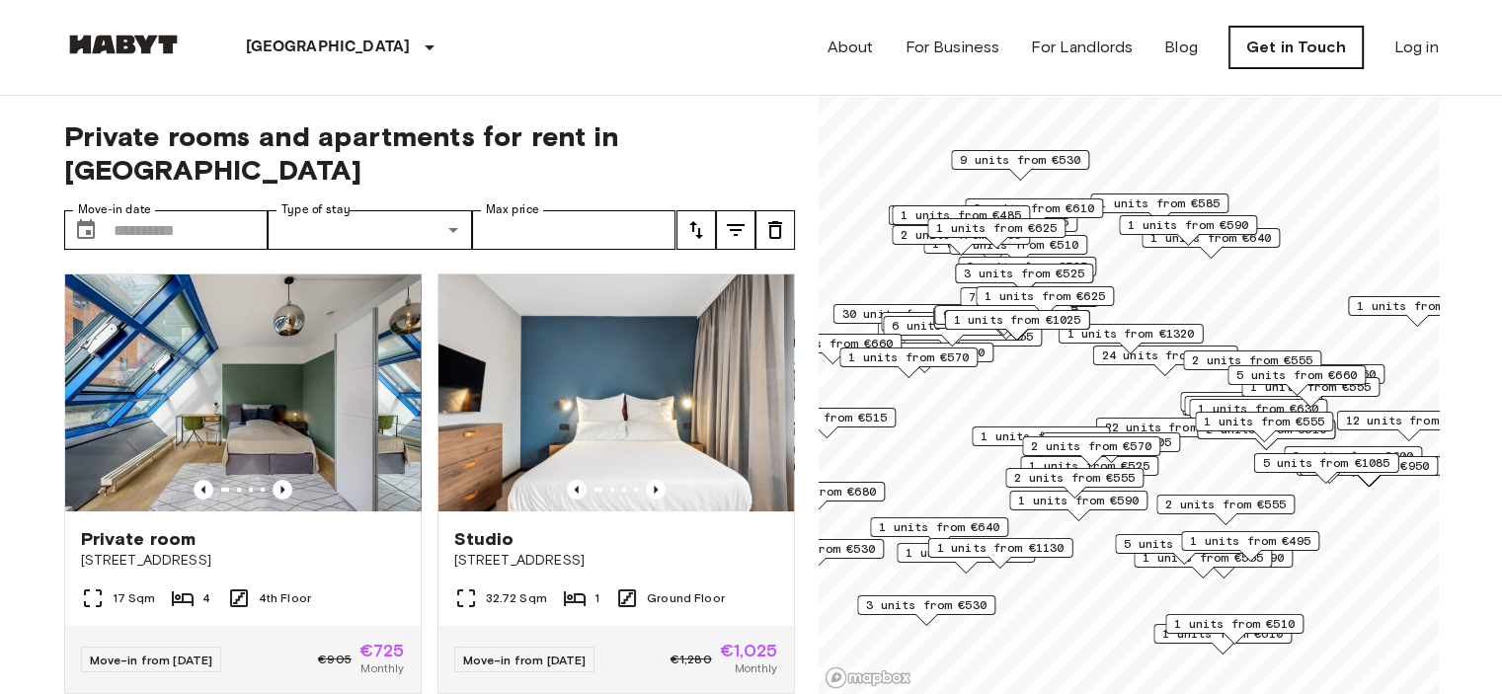
click at [1282, 54] on link "Get in Touch" at bounding box center [1295, 47] width 133 height 41
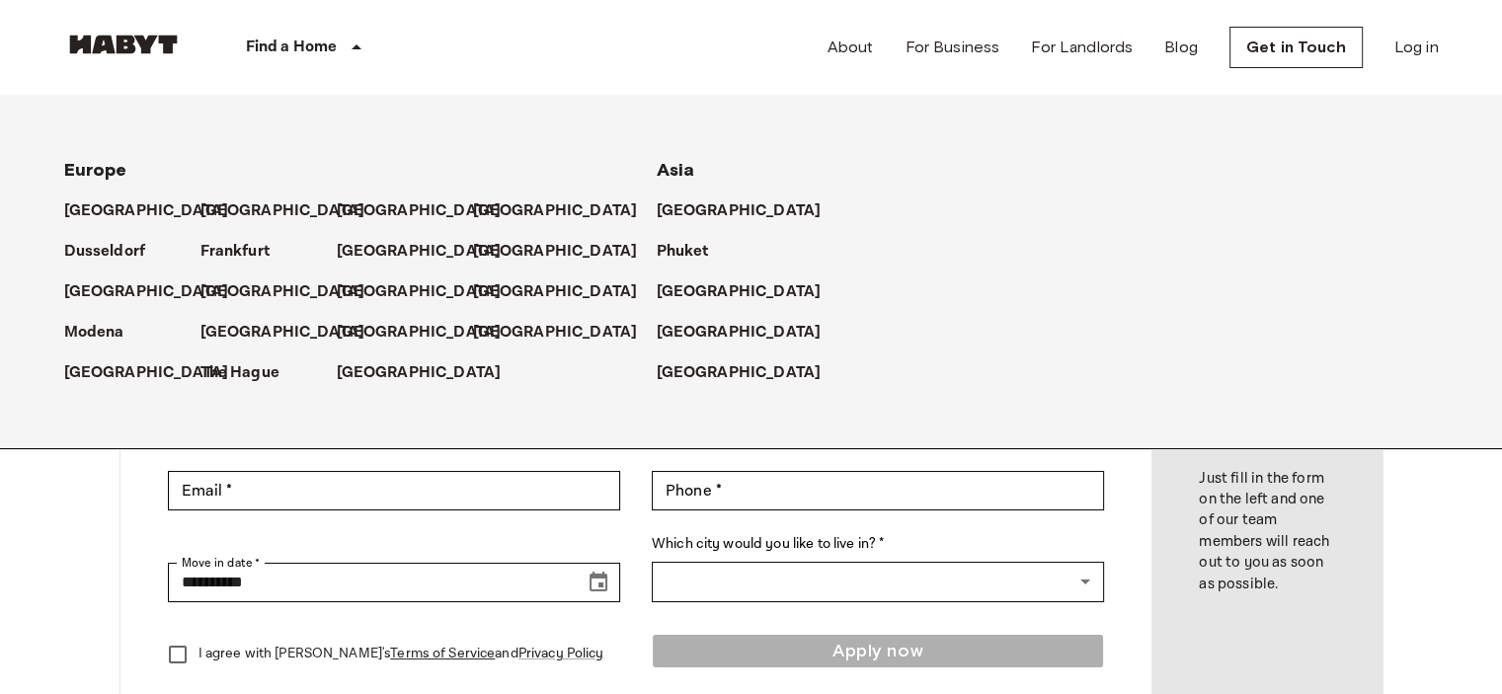
click at [328, 41] on p "Find a Home" at bounding box center [292, 48] width 92 height 24
click at [242, 201] on p "[GEOGRAPHIC_DATA]" at bounding box center [286, 211] width 165 height 24
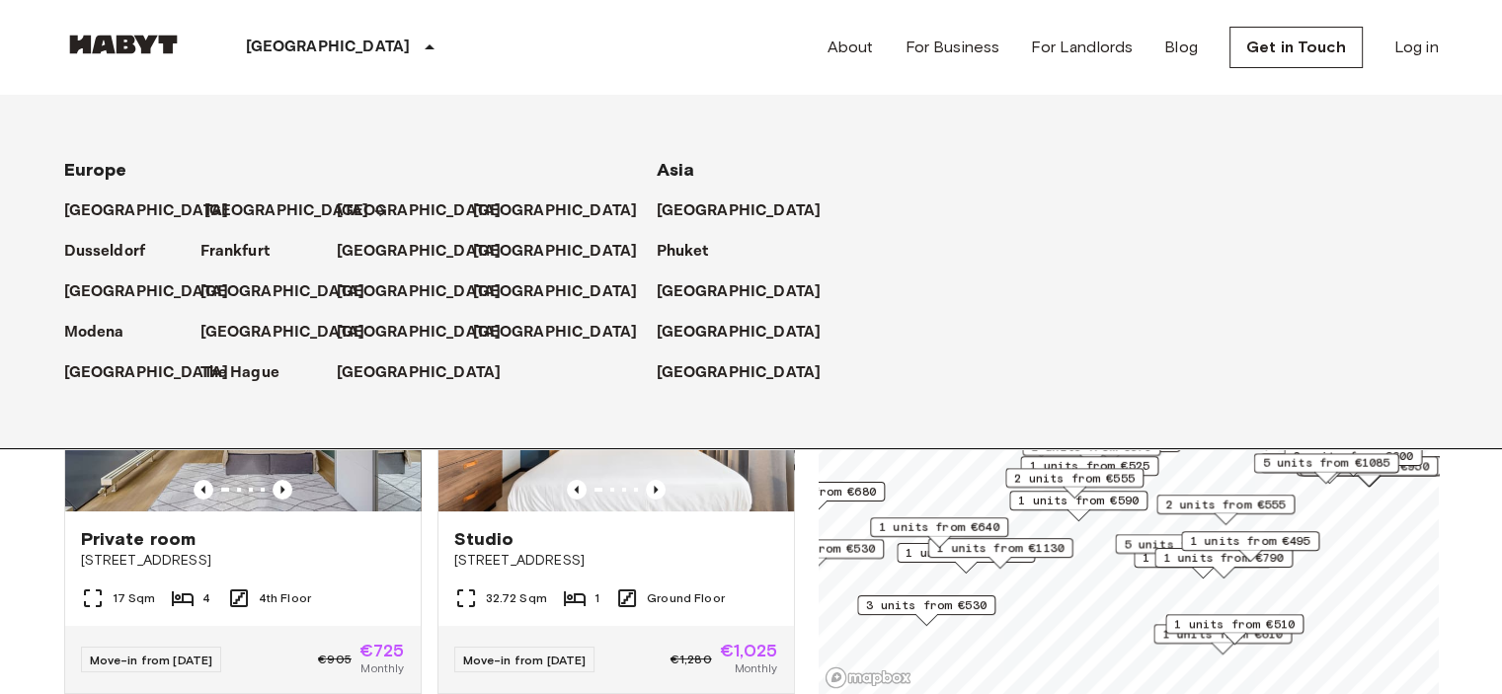
click at [242, 201] on p "[GEOGRAPHIC_DATA]" at bounding box center [286, 211] width 165 height 24
click at [1333, 307] on div "Europe Amsterdam Berlin Brussels Cologne Dusseldorf Frankfurt Graz Hamburg Leip…" at bounding box center [728, 271] width 1422 height 353
drag, startPoint x: 1416, startPoint y: 65, endPoint x: 1445, endPoint y: 69, distance: 29.9
click at [1420, 65] on div "About For Business For Landlords Blog Get in Touch Log in" at bounding box center [1132, 47] width 611 height 95
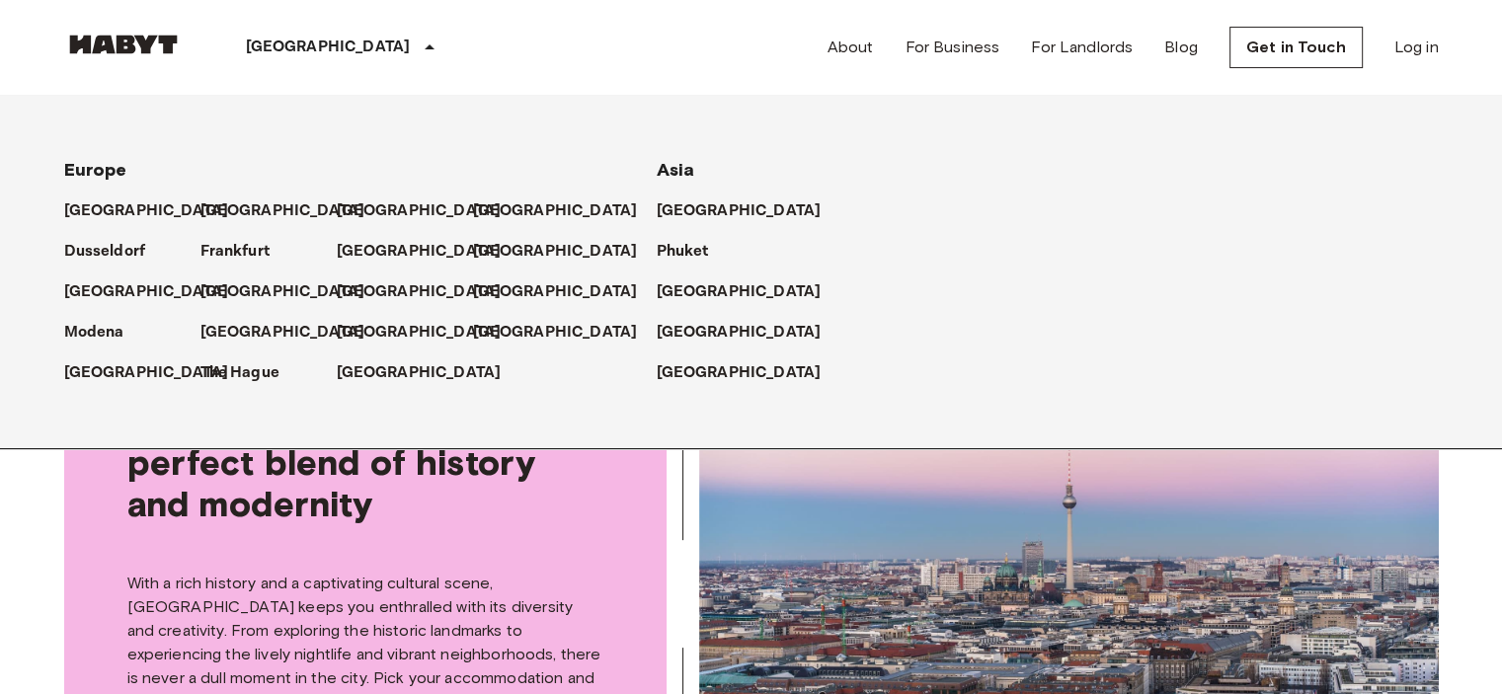
scroll to position [456, 0]
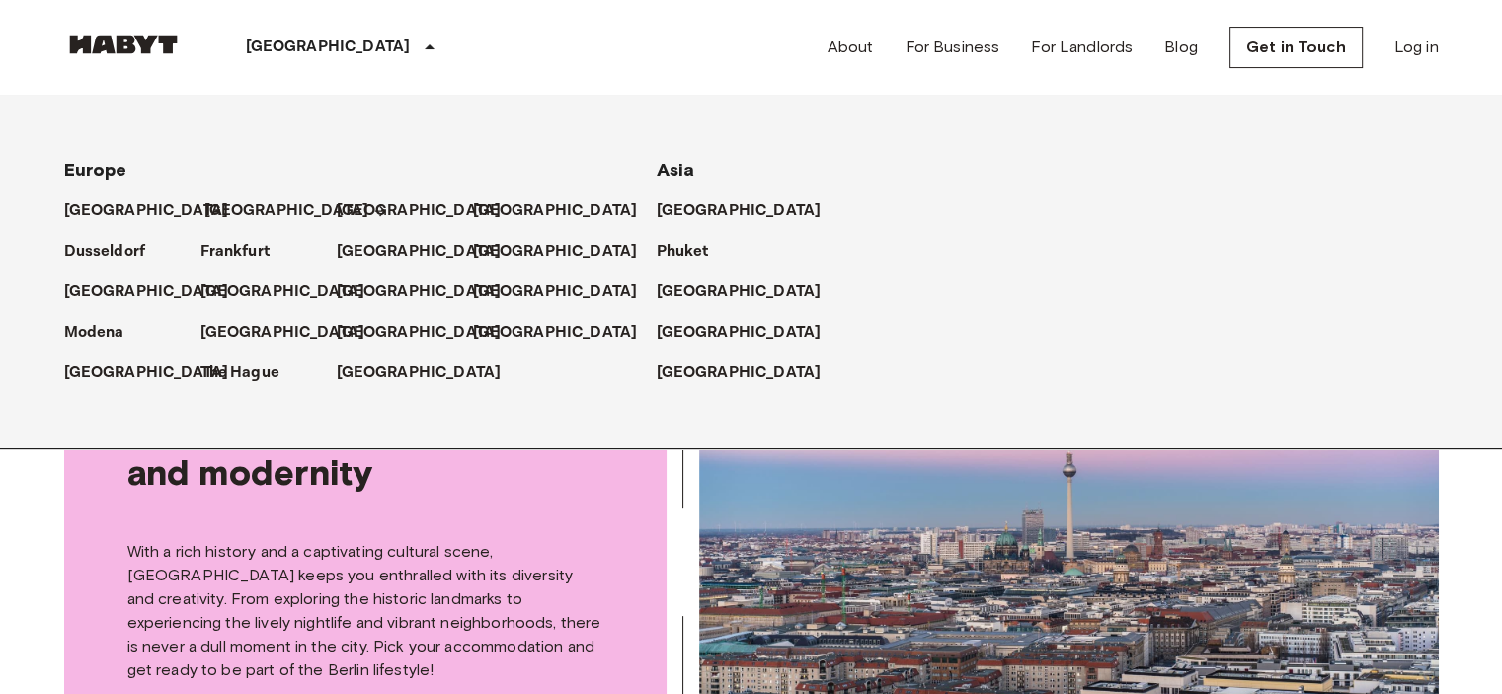
click at [238, 220] on div "Europe Amsterdam Berlin Brussels Cologne Dusseldorf Frankfurt Graz Hamburg Leip…" at bounding box center [313, 263] width 592 height 243
click at [233, 216] on p "[GEOGRAPHIC_DATA]" at bounding box center [286, 211] width 165 height 24
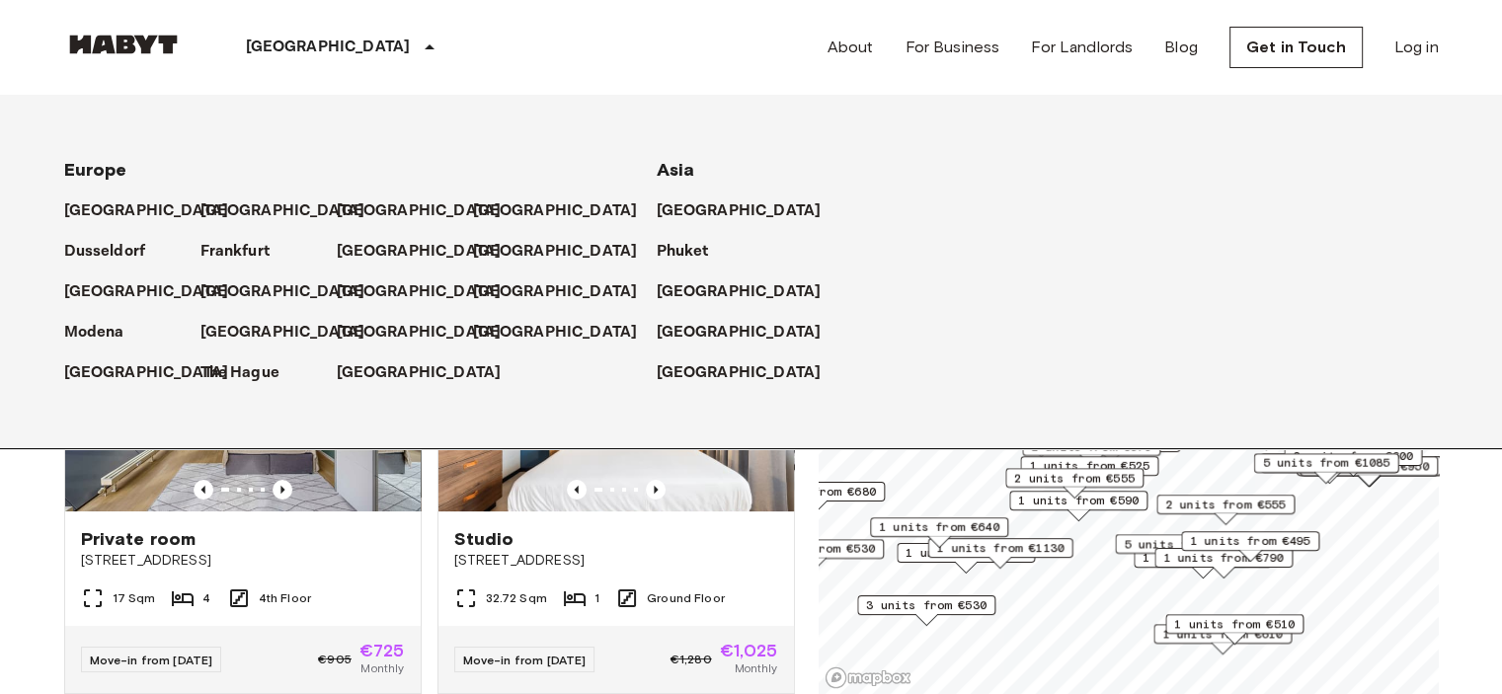
click at [418, 55] on icon at bounding box center [430, 48] width 24 height 24
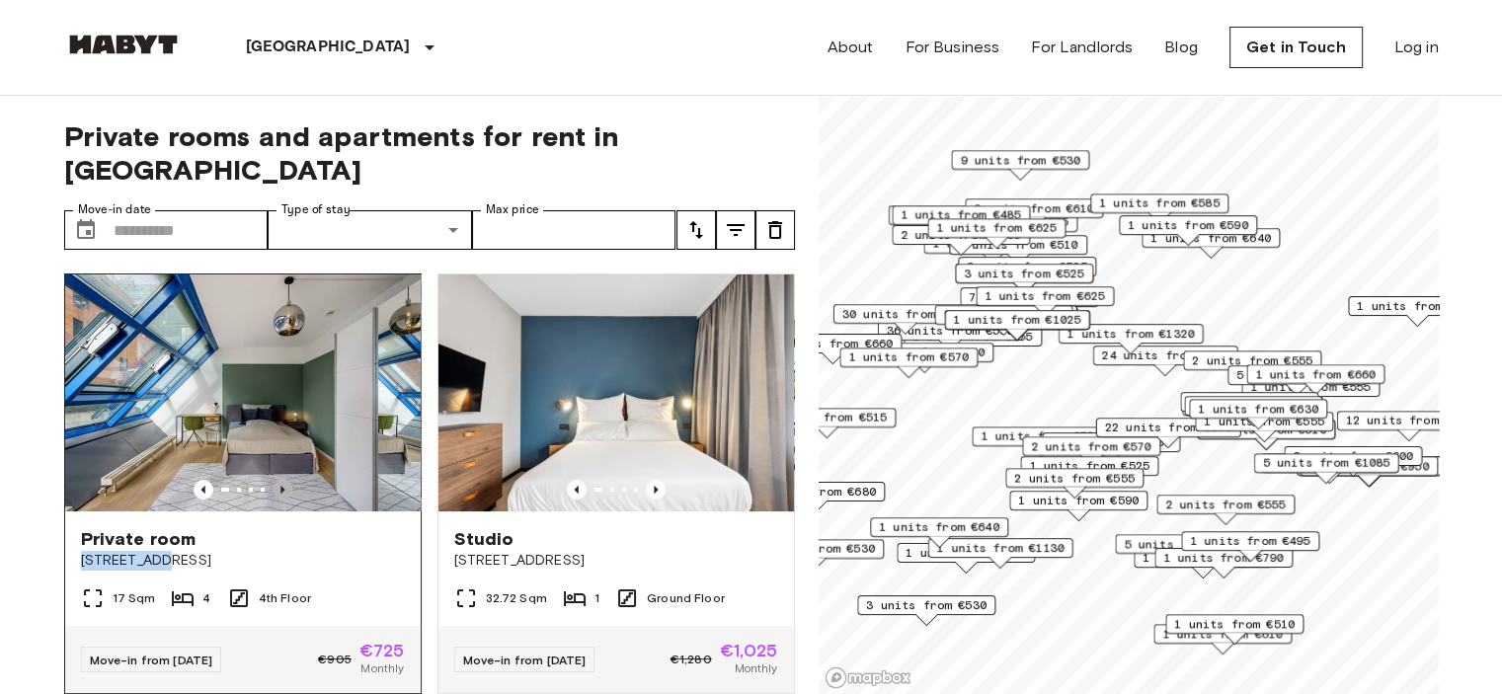
click at [282, 480] on icon "Previous image" at bounding box center [282, 490] width 20 height 20
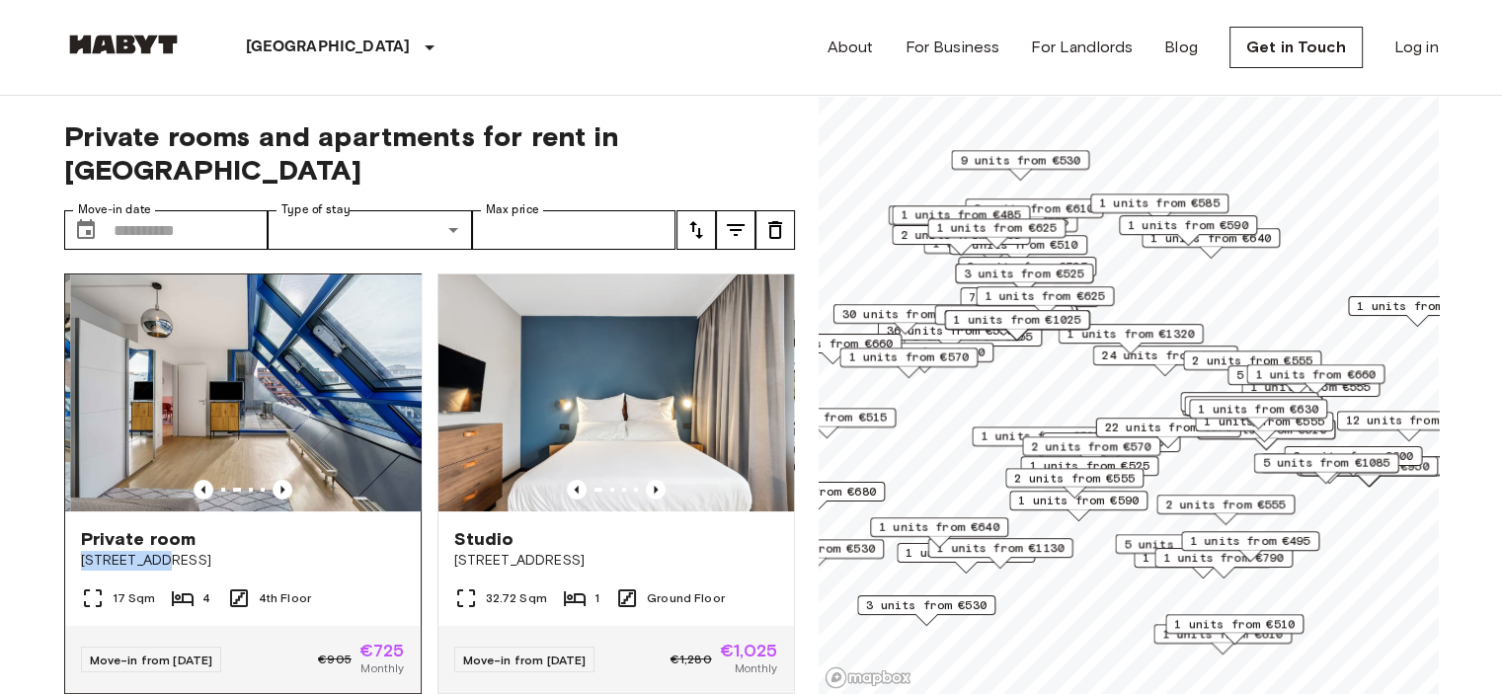
click at [320, 527] on div "Private room" at bounding box center [243, 539] width 324 height 24
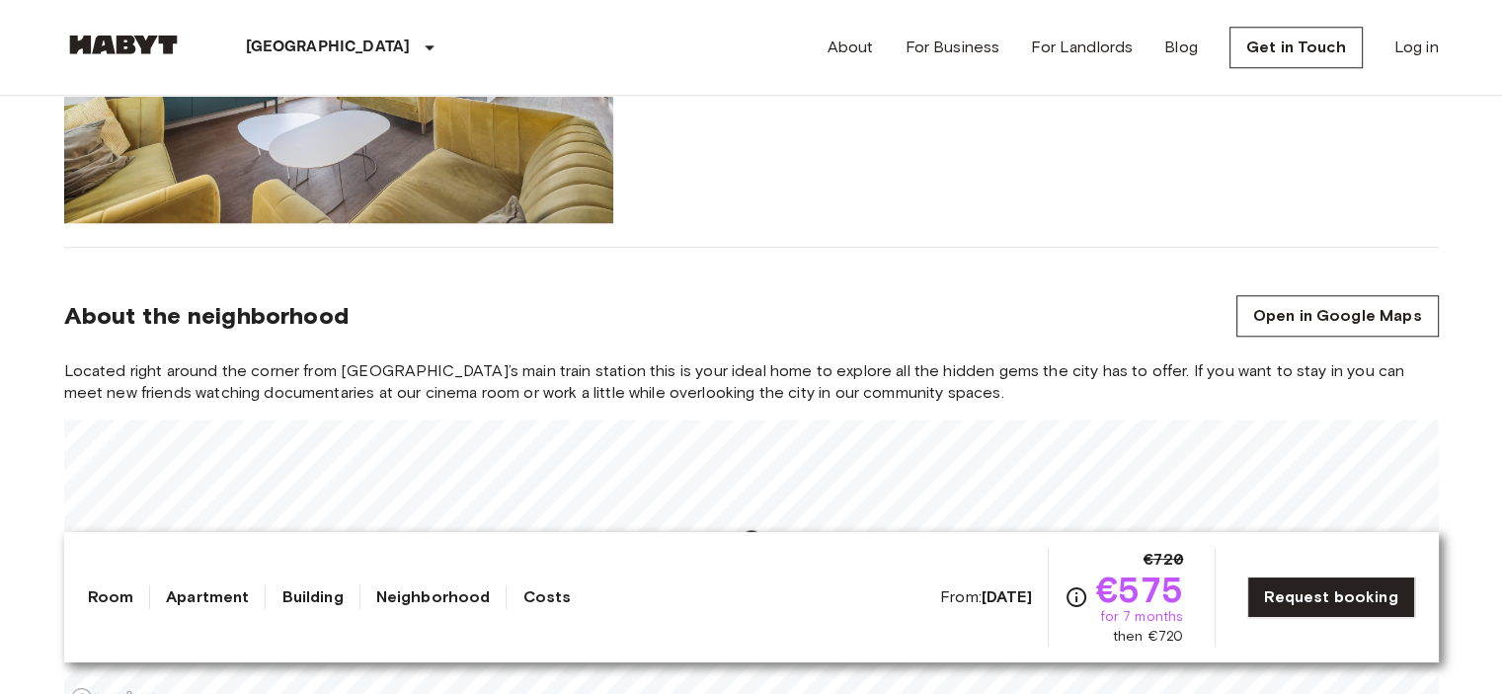
scroll to position [1828, 0]
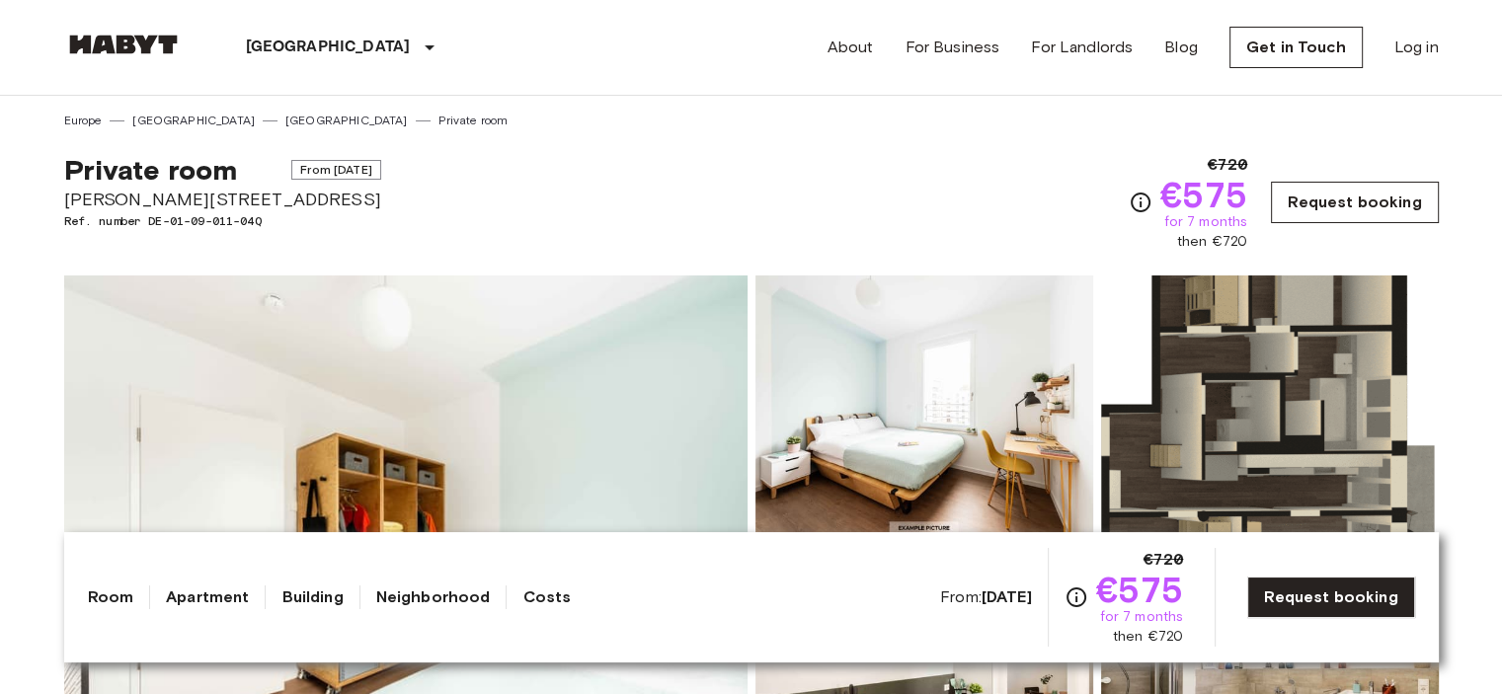
click at [1319, 194] on link "Request booking" at bounding box center [1354, 202] width 167 height 41
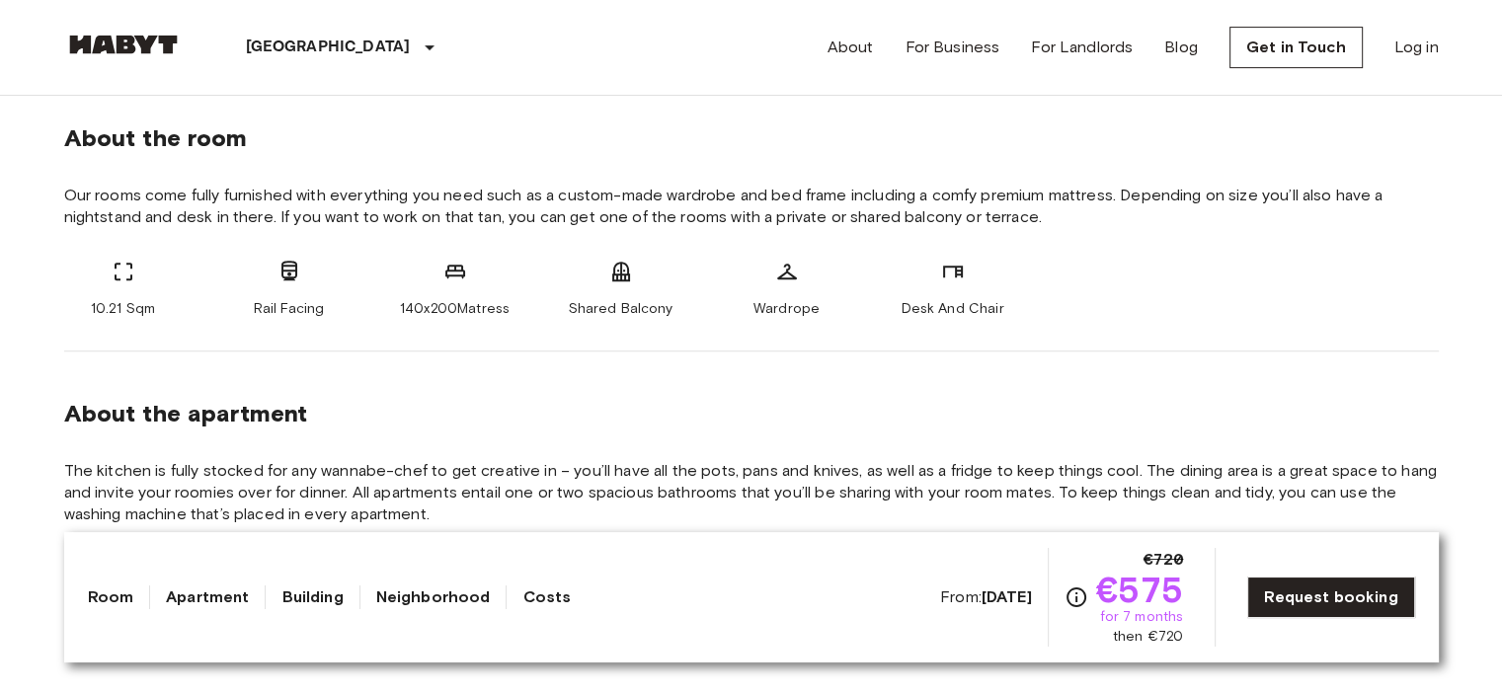
scroll to position [703, 0]
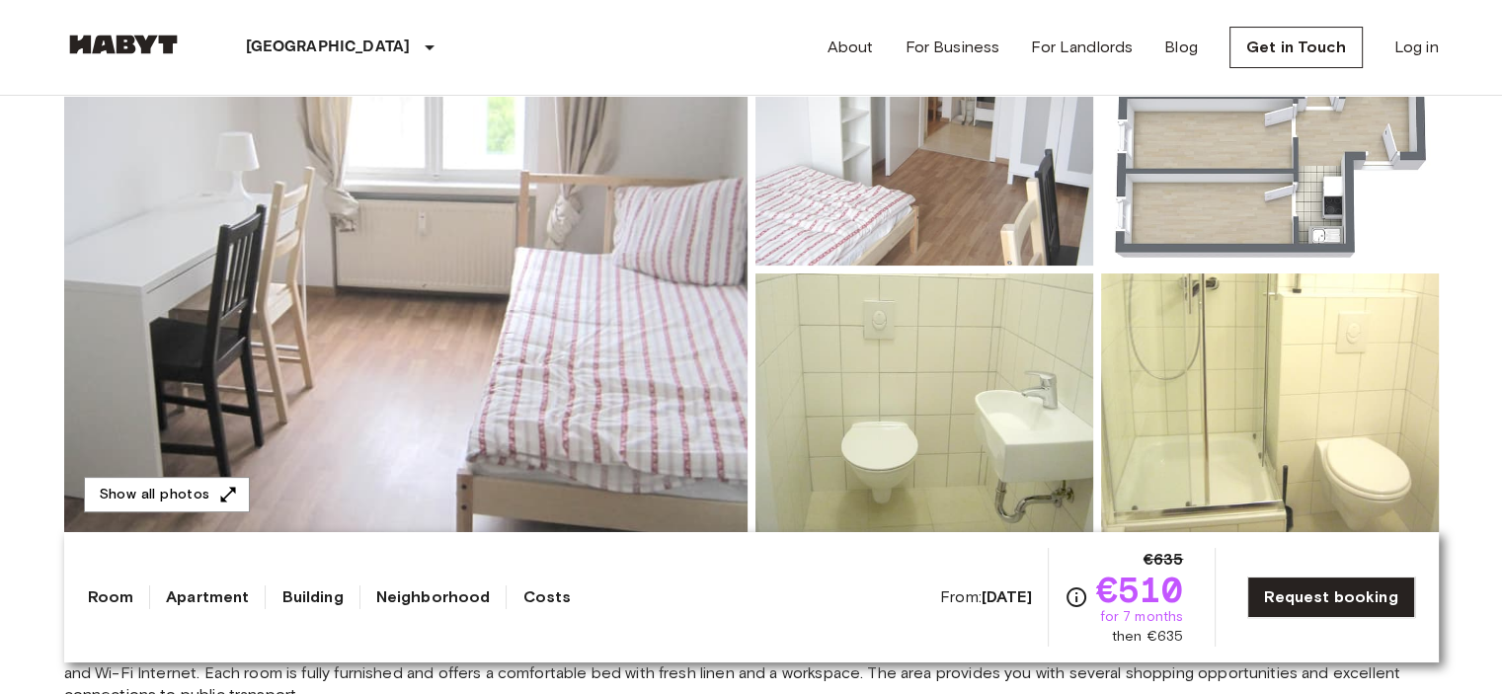
scroll to position [265, 0]
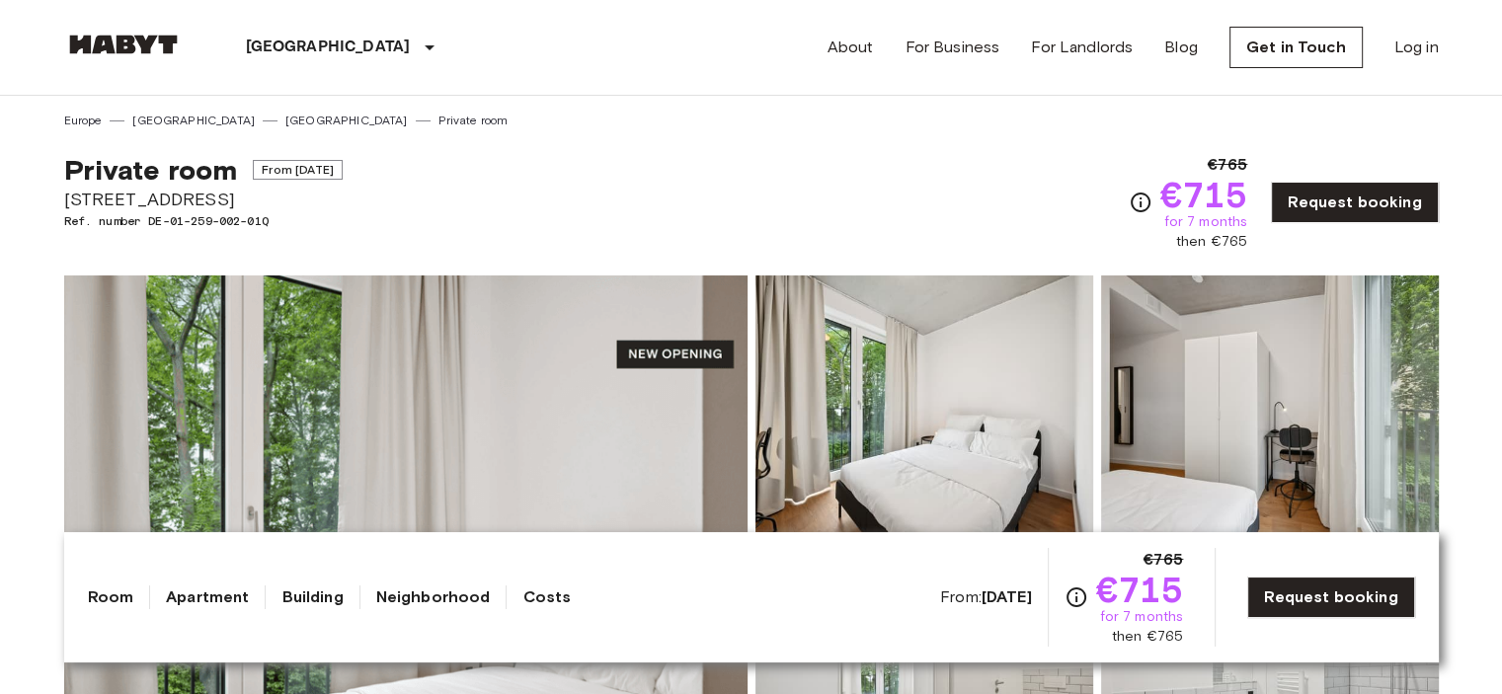
click at [1086, 598] on icon "Check cost overview for full price breakdown. Please note that discounts apply …" at bounding box center [1076, 597] width 24 height 24
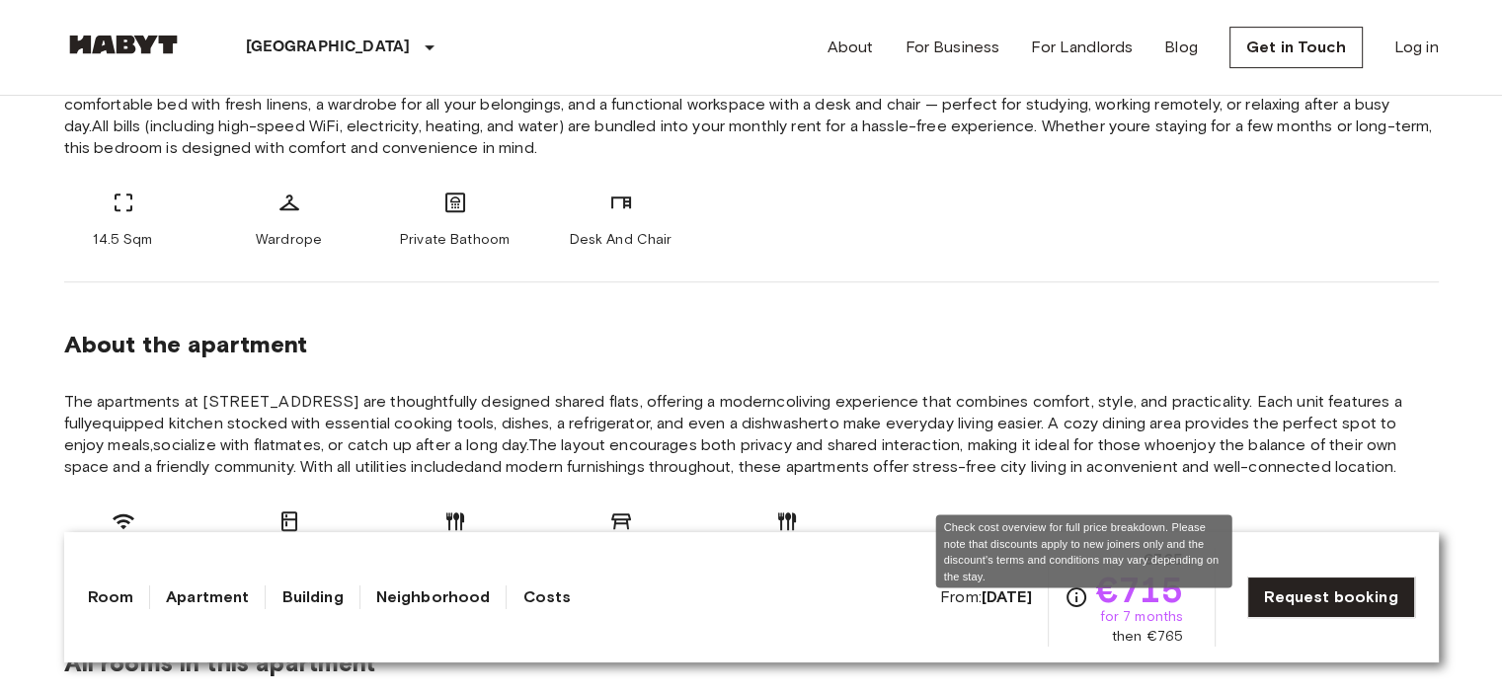
scroll to position [853, 0]
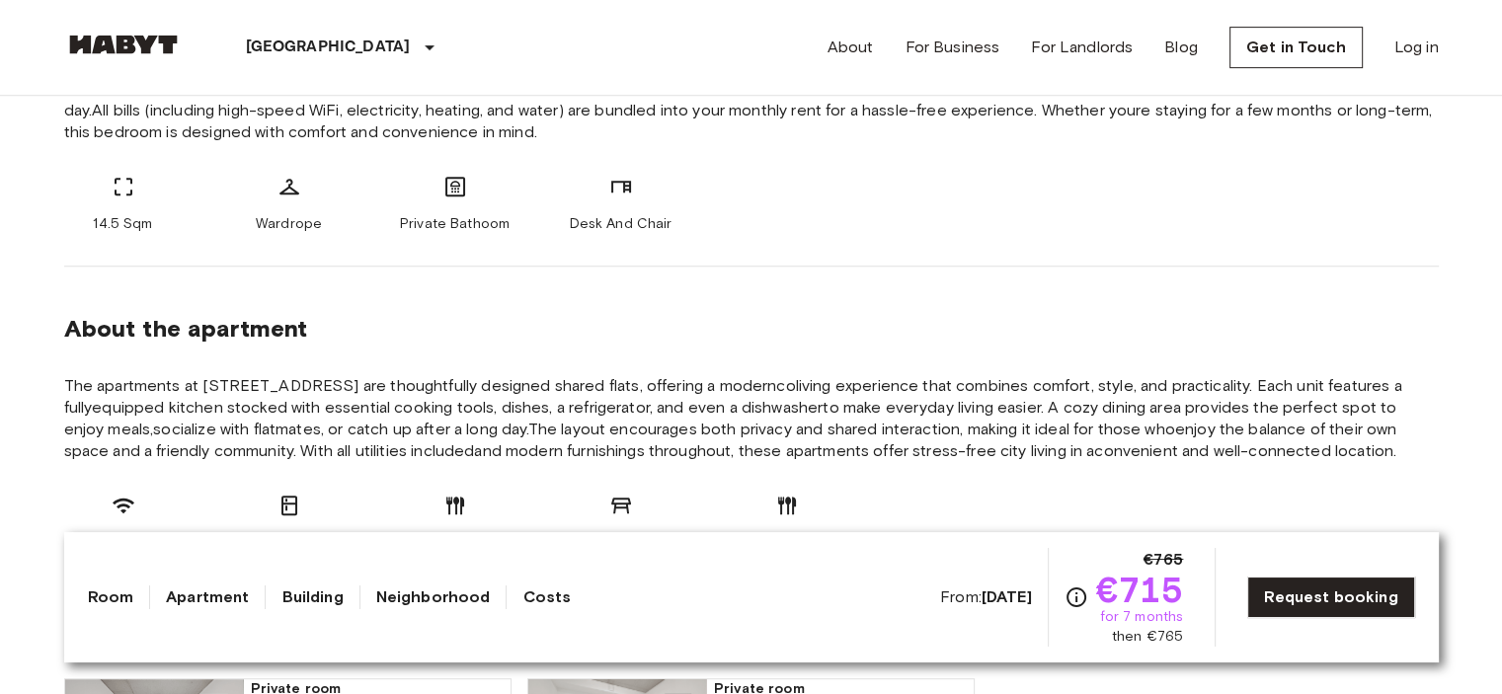
click at [823, 262] on div "About the room Welcome to your private bedroom in Berlin, featuring a modern en…" at bounding box center [751, 107] width 1374 height 319
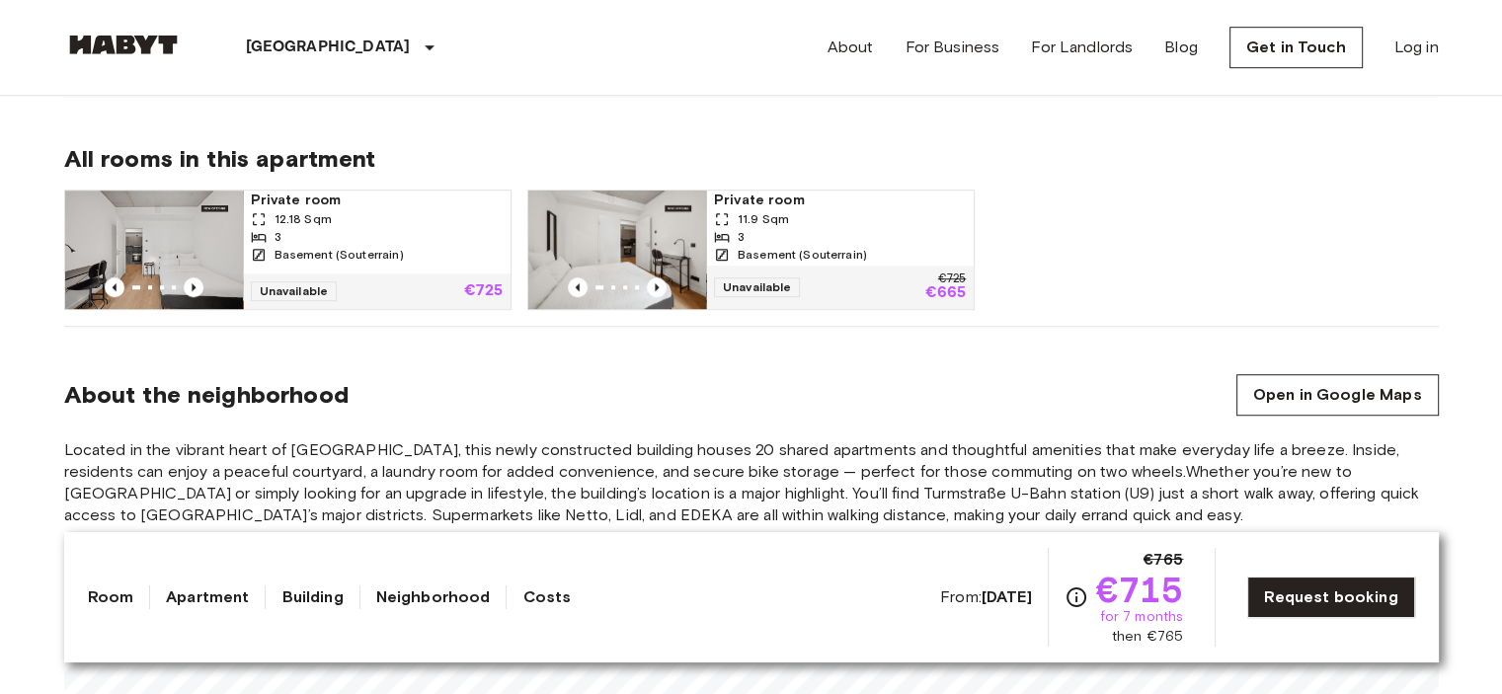
scroll to position [1341, 0]
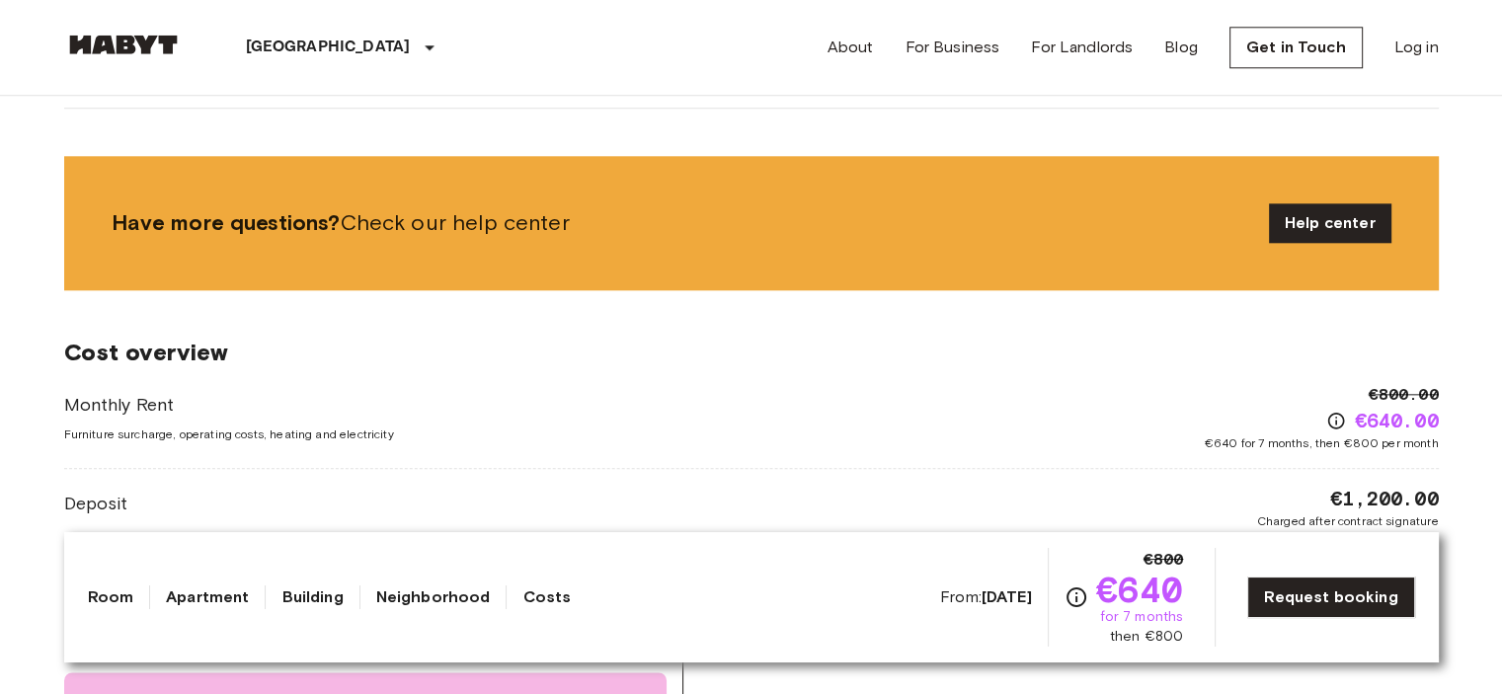
scroll to position [2172, 0]
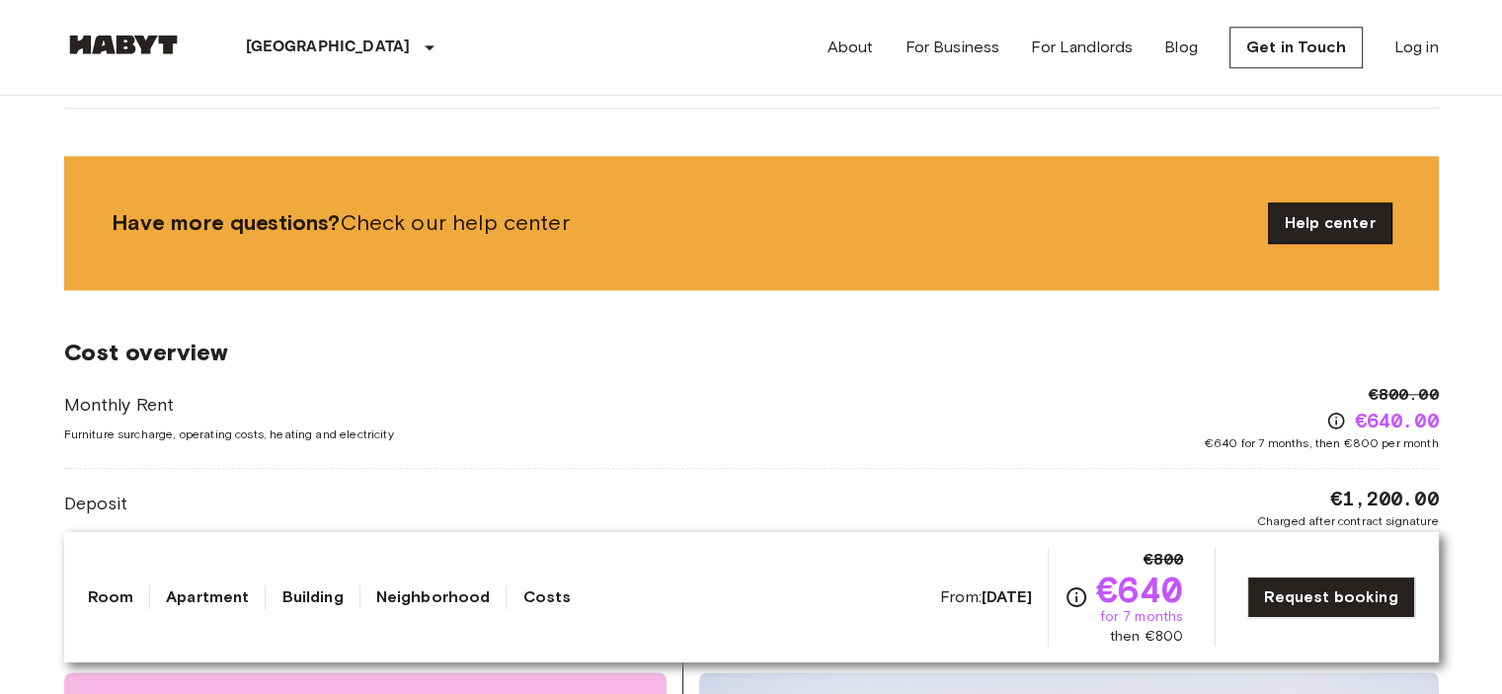
click at [1315, 203] on link "Help center" at bounding box center [1330, 222] width 122 height 39
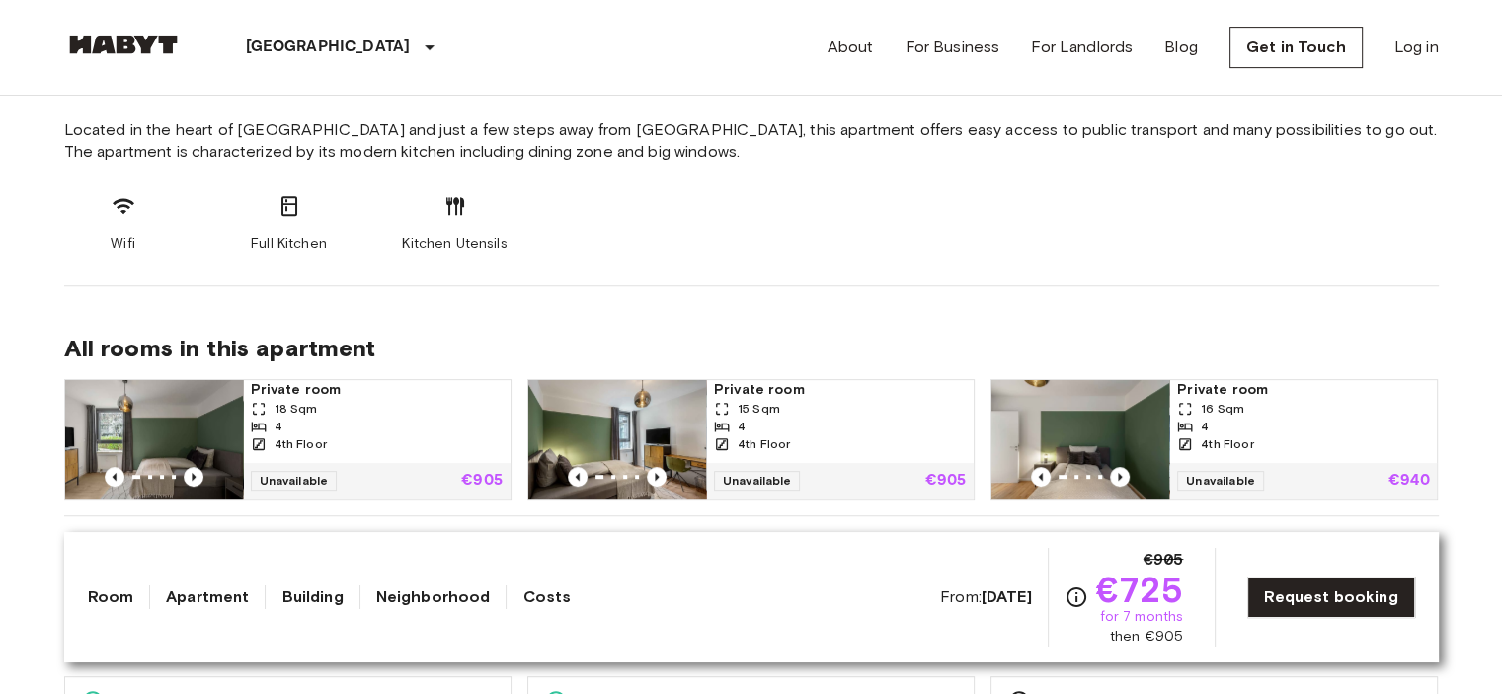
scroll to position [794, 0]
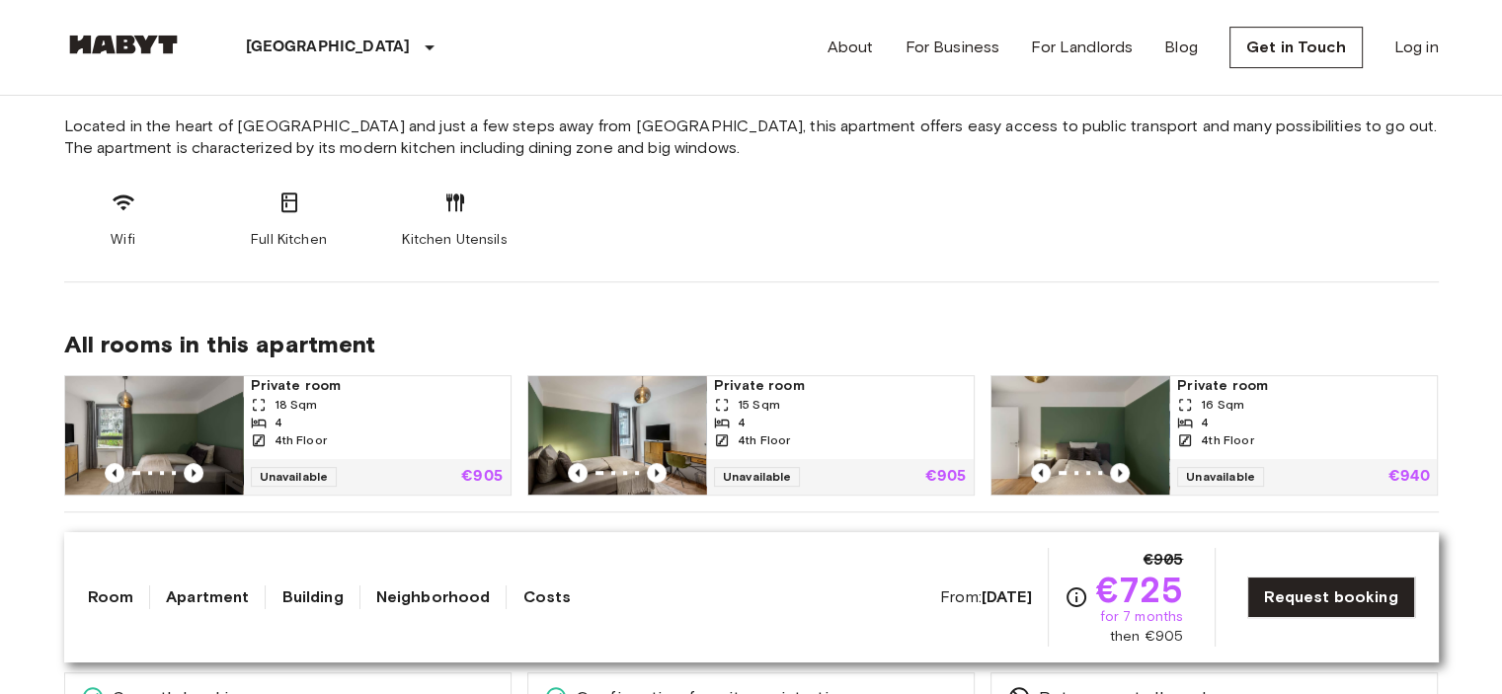
click at [115, 599] on link "Room" at bounding box center [111, 597] width 46 height 24
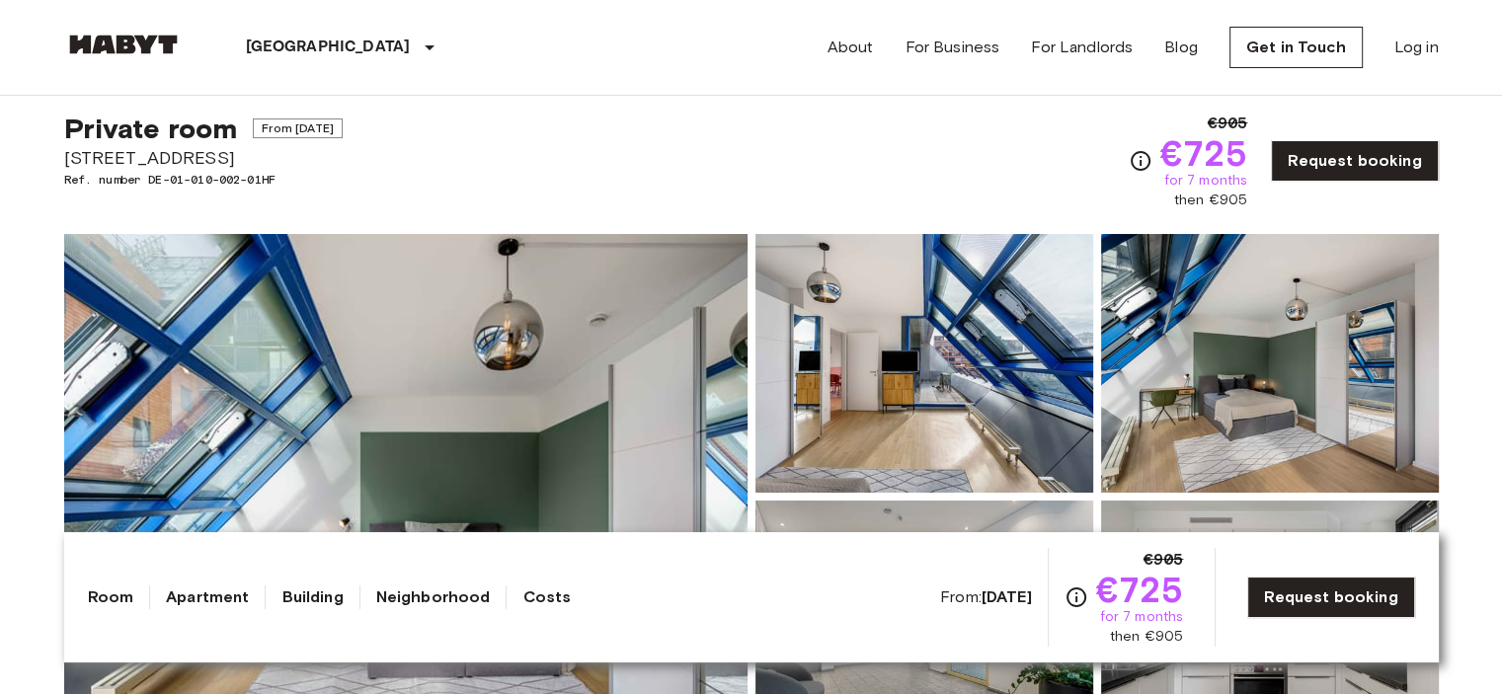
scroll to position [0, 0]
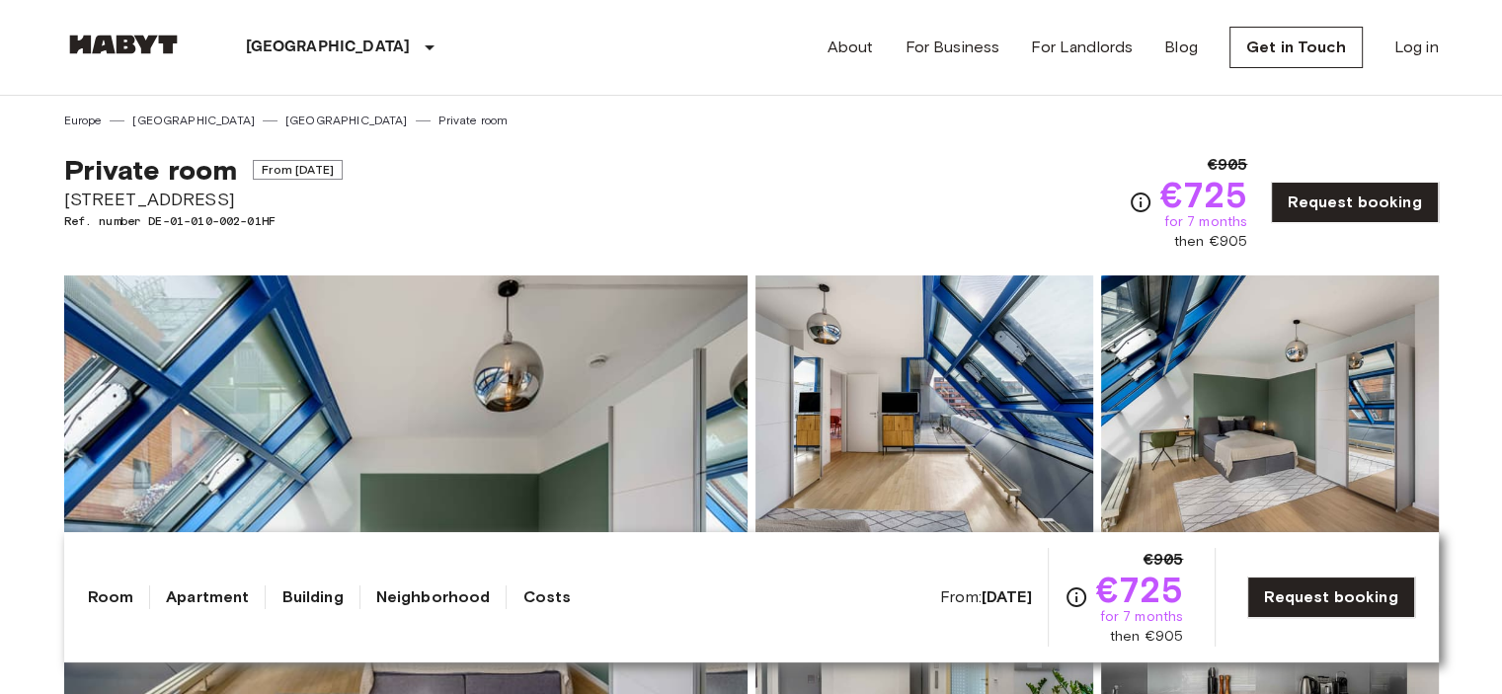
click at [209, 583] on div "Room Apartment Building Neighborhood Costs From: Aug 19 2025 €905 €725 for 7 mo…" at bounding box center [751, 597] width 1327 height 99
click at [207, 601] on link "Apartment" at bounding box center [207, 597] width 83 height 24
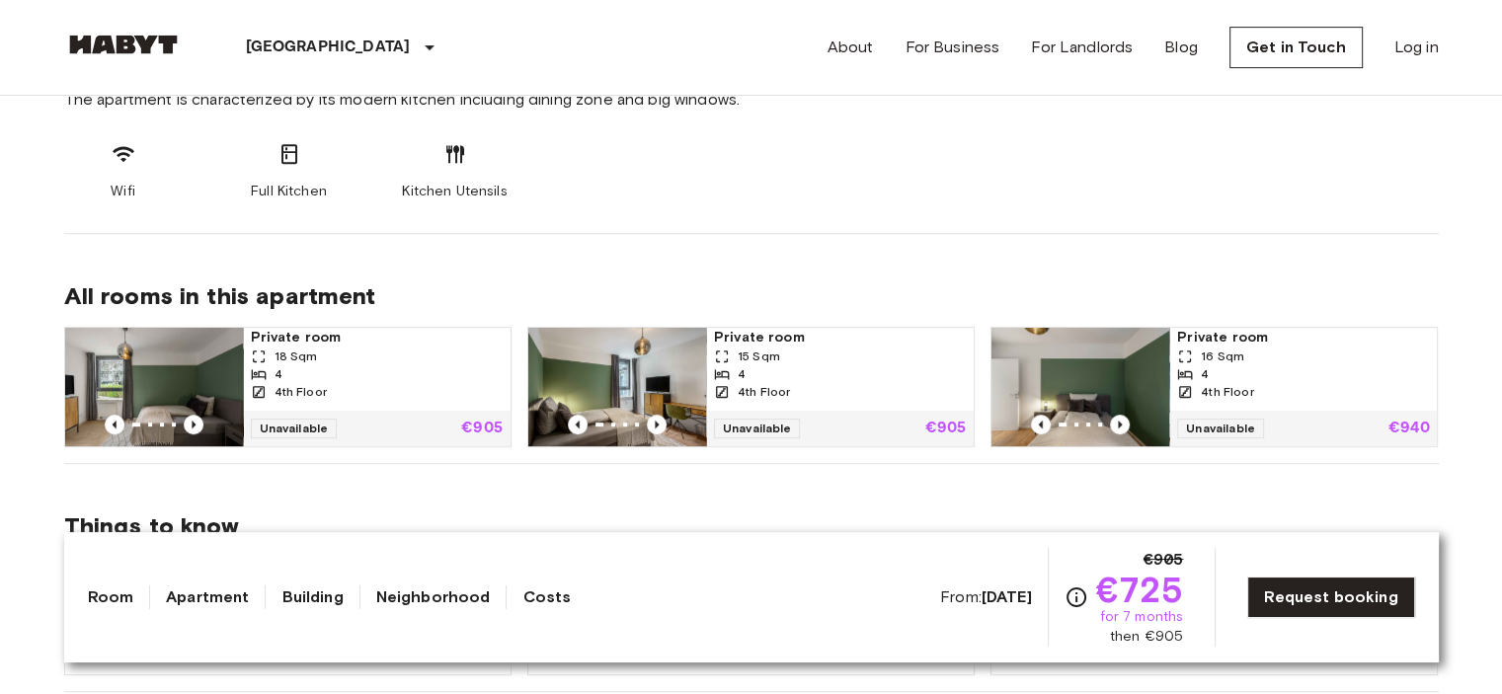
scroll to position [843, 0]
click at [536, 602] on link "Costs" at bounding box center [546, 597] width 48 height 24
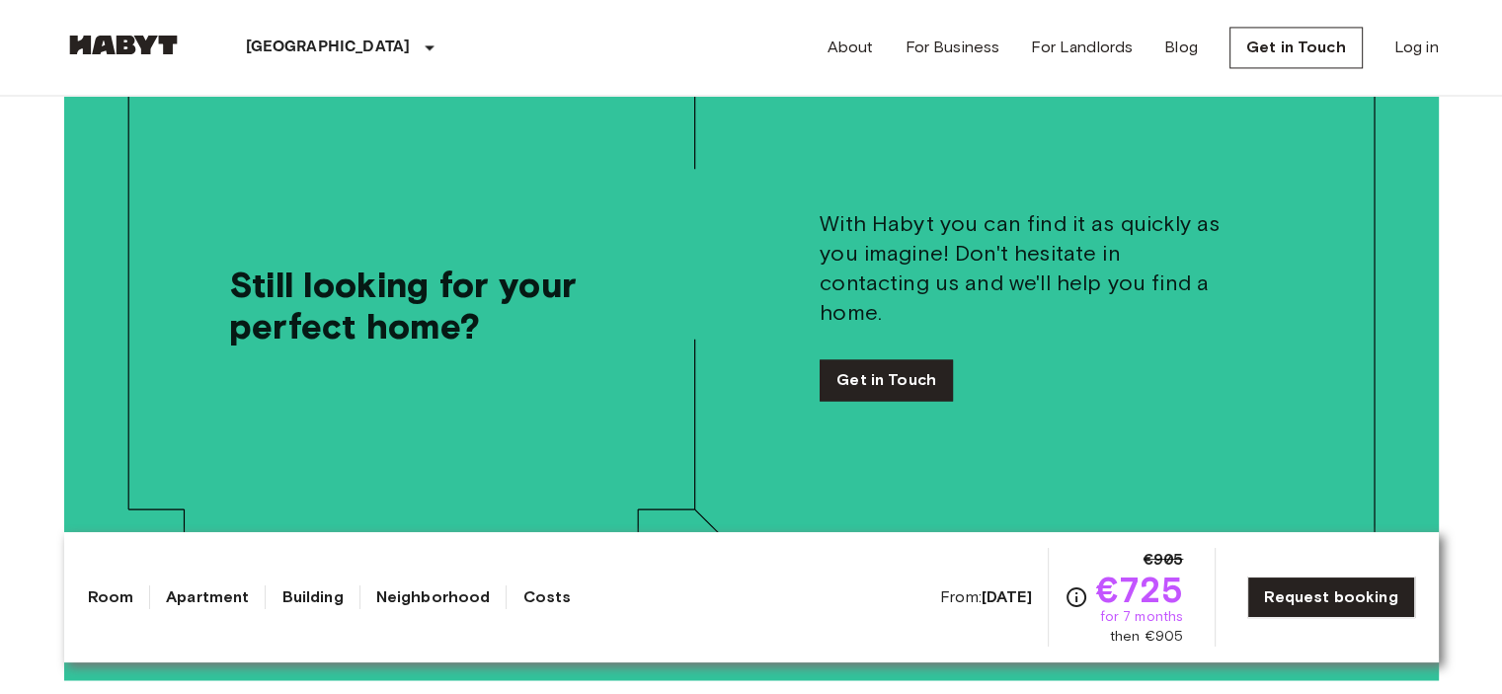
scroll to position [3228, 0]
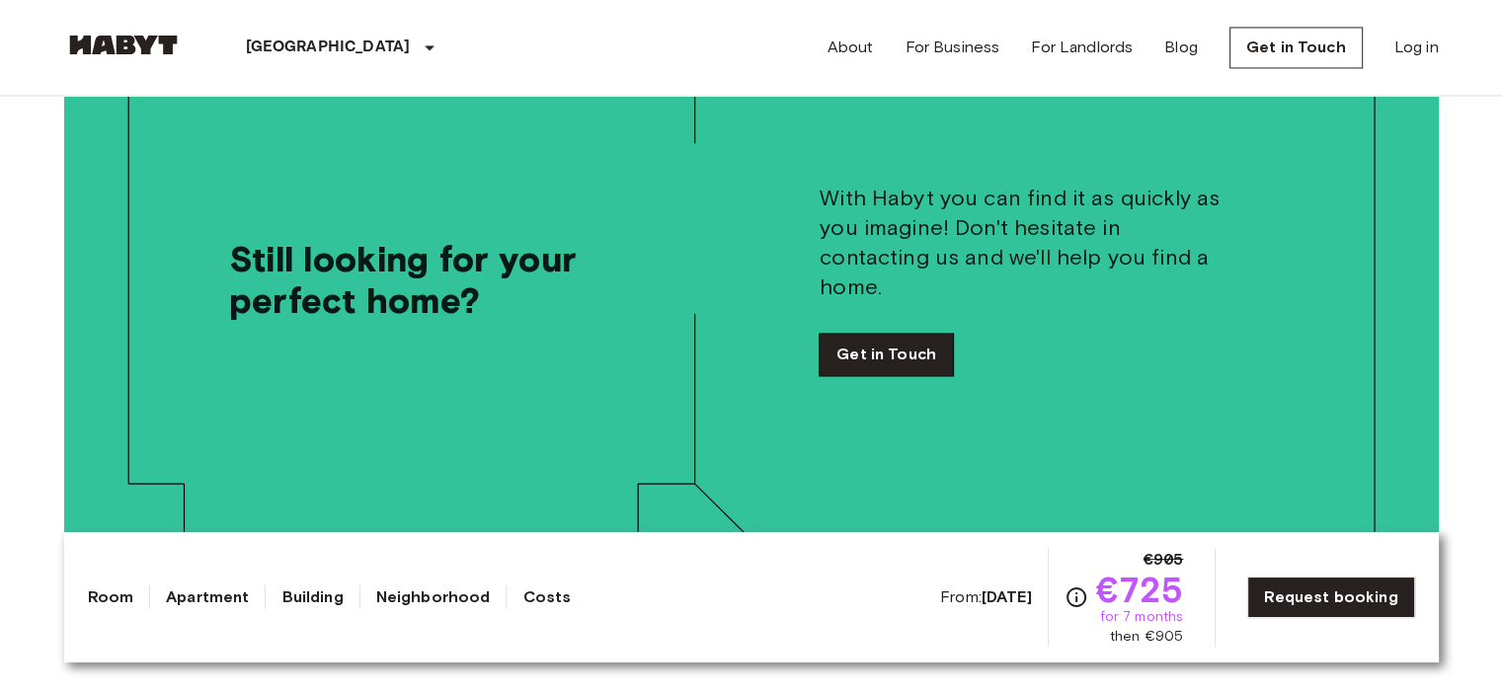
click at [916, 334] on link "Get in Touch" at bounding box center [885, 354] width 133 height 41
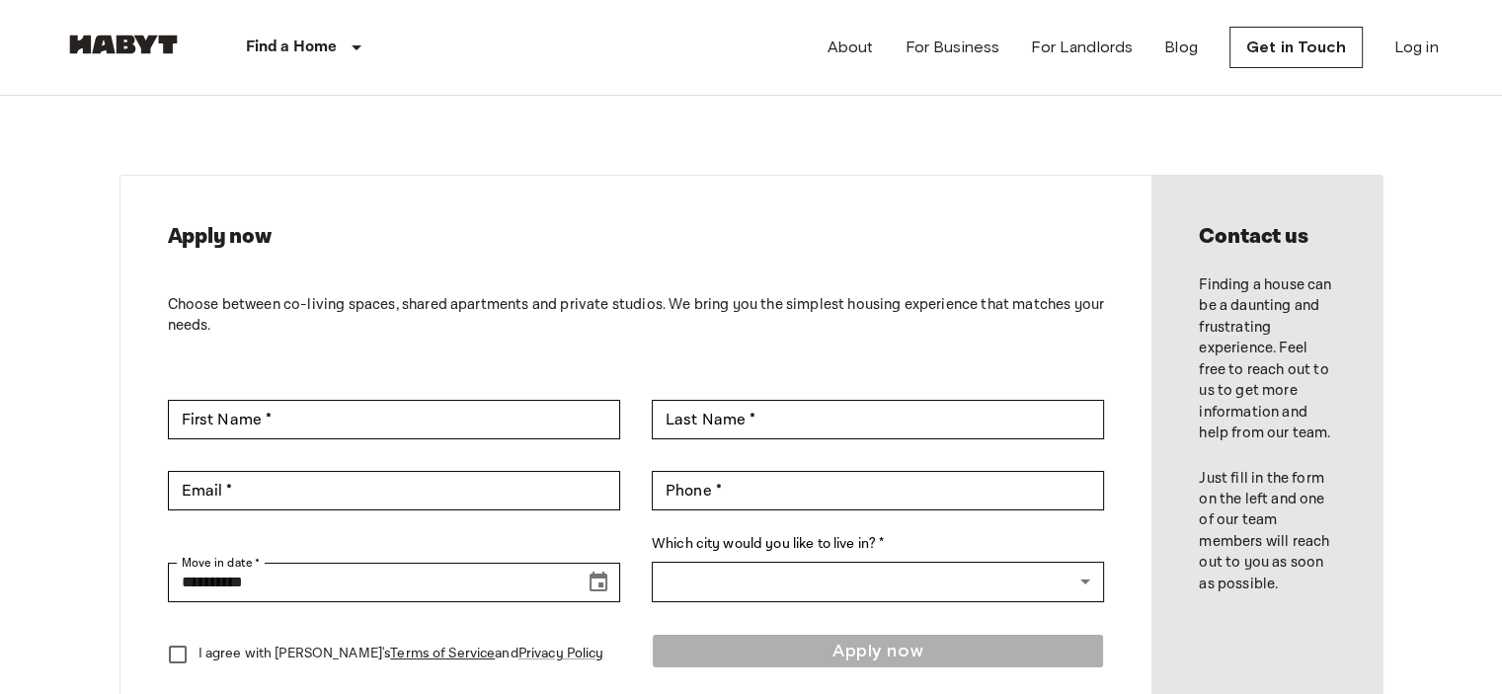
scroll to position [122, 0]
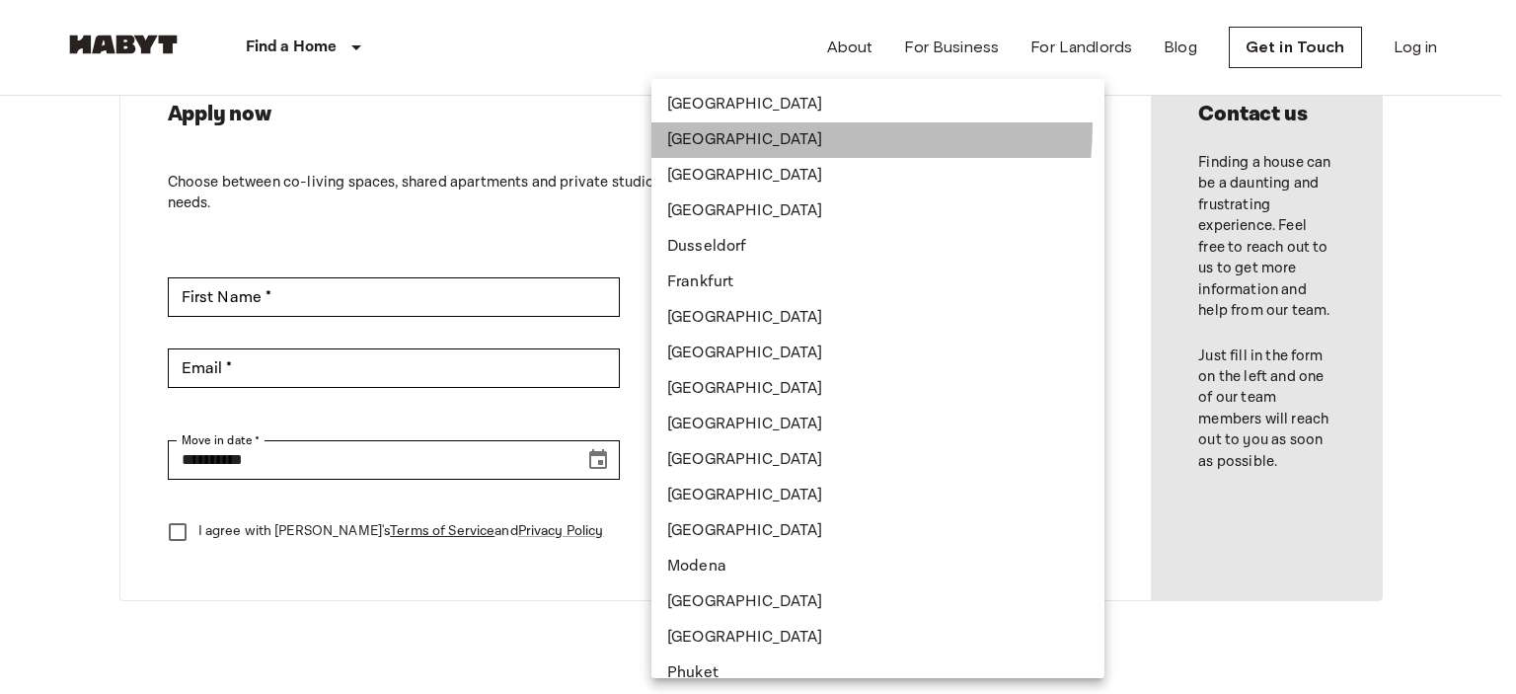
click at [727, 123] on li "[GEOGRAPHIC_DATA]" at bounding box center [878, 140] width 453 height 36
type input "******"
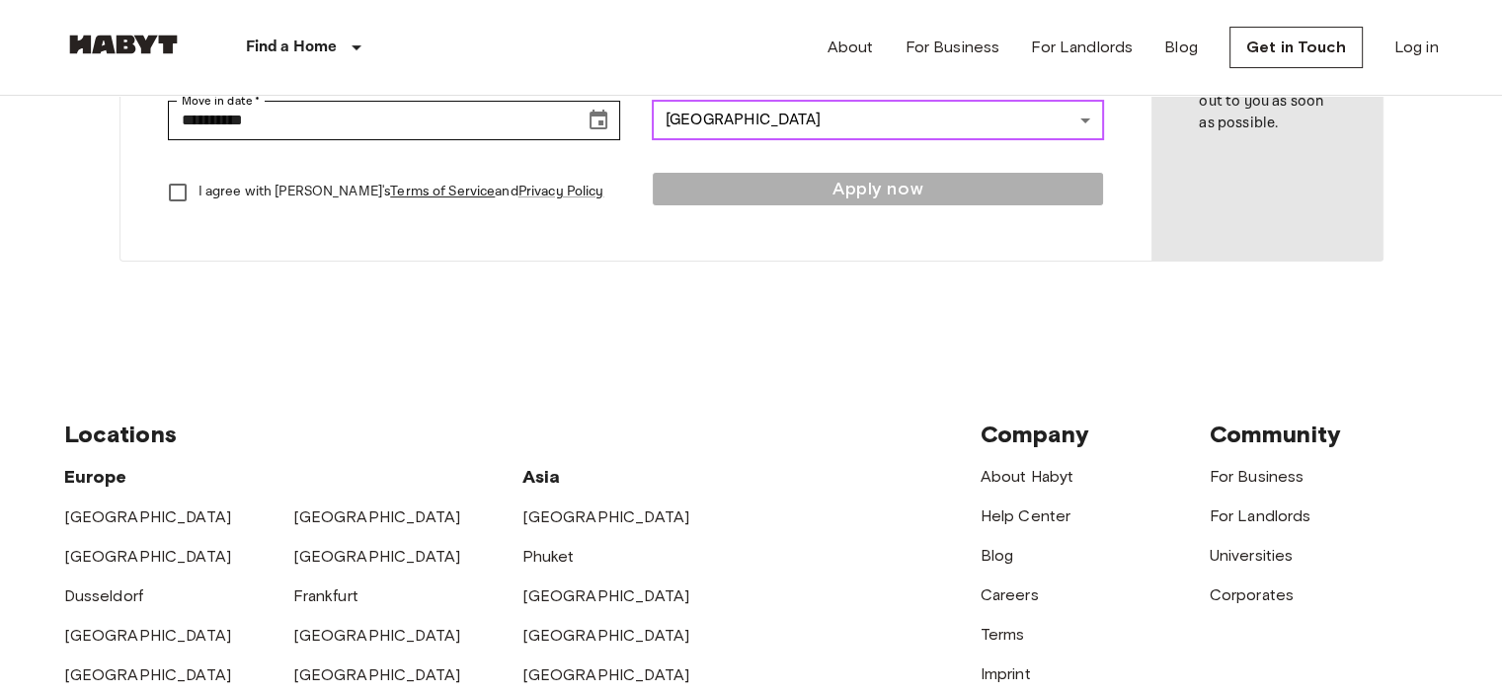
scroll to position [462, 0]
click at [249, 181] on p "I agree with Habyt's Terms of Service and Privacy Policy" at bounding box center [401, 191] width 406 height 21
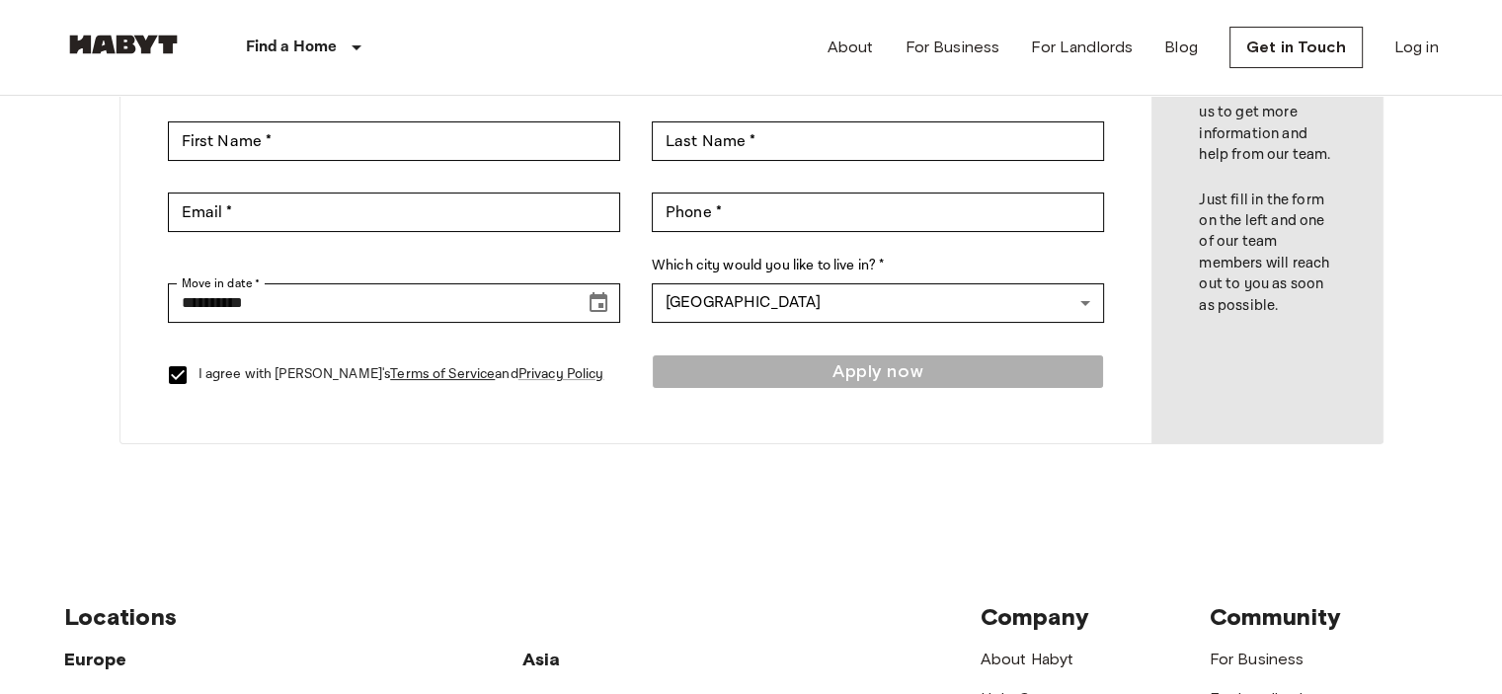
scroll to position [272, 0]
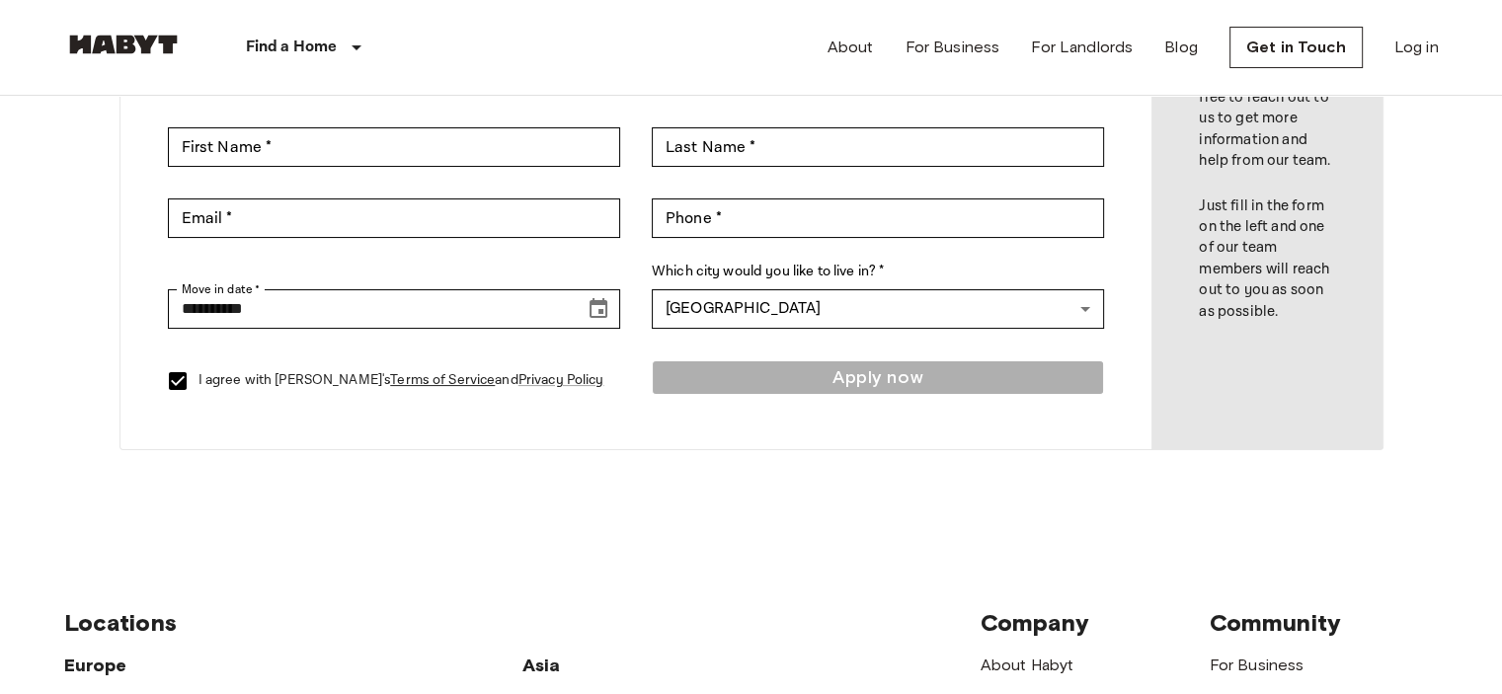
click at [378, 330] on div "**********" at bounding box center [636, 176] width 1032 height 546
click at [613, 319] on button "Choose date, selected date is Aug 17, 2025" at bounding box center [598, 308] width 39 height 39
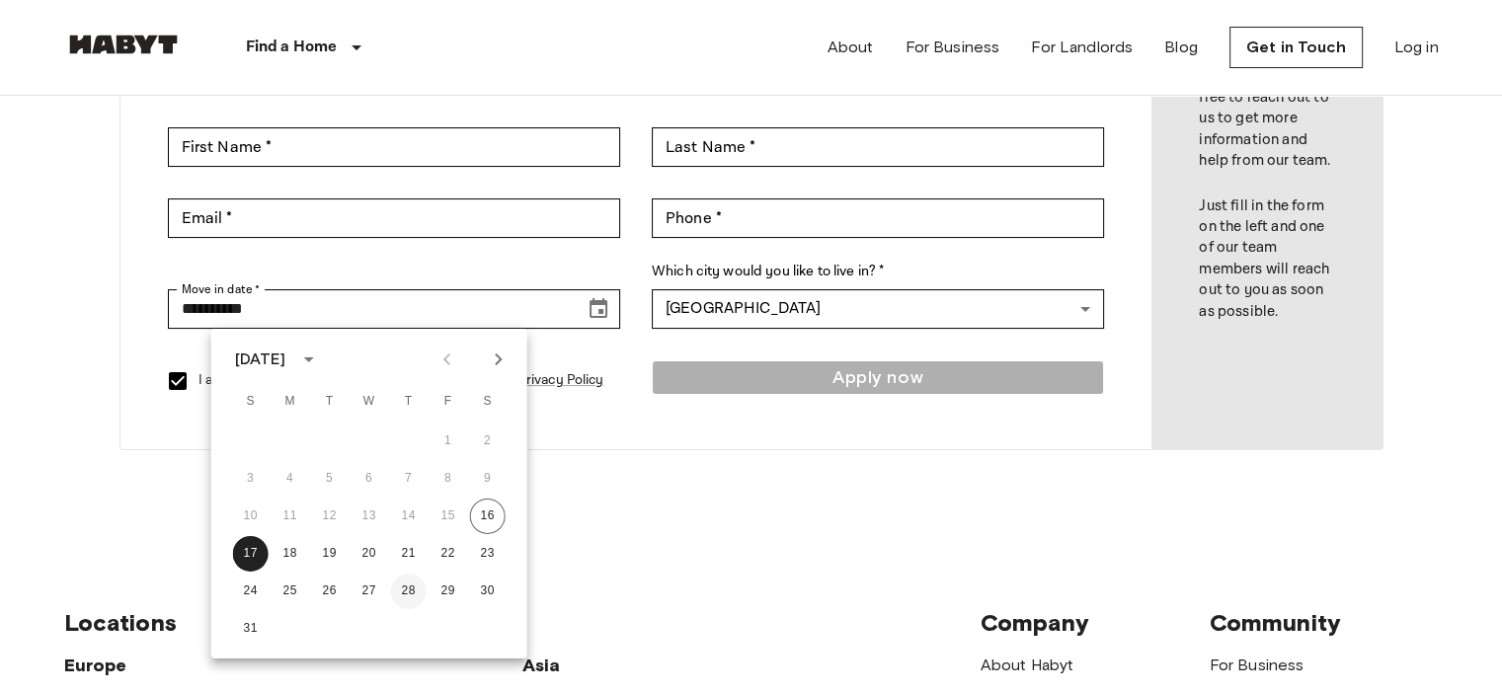
click at [421, 589] on button "28" at bounding box center [409, 592] width 36 height 36
type input "**********"
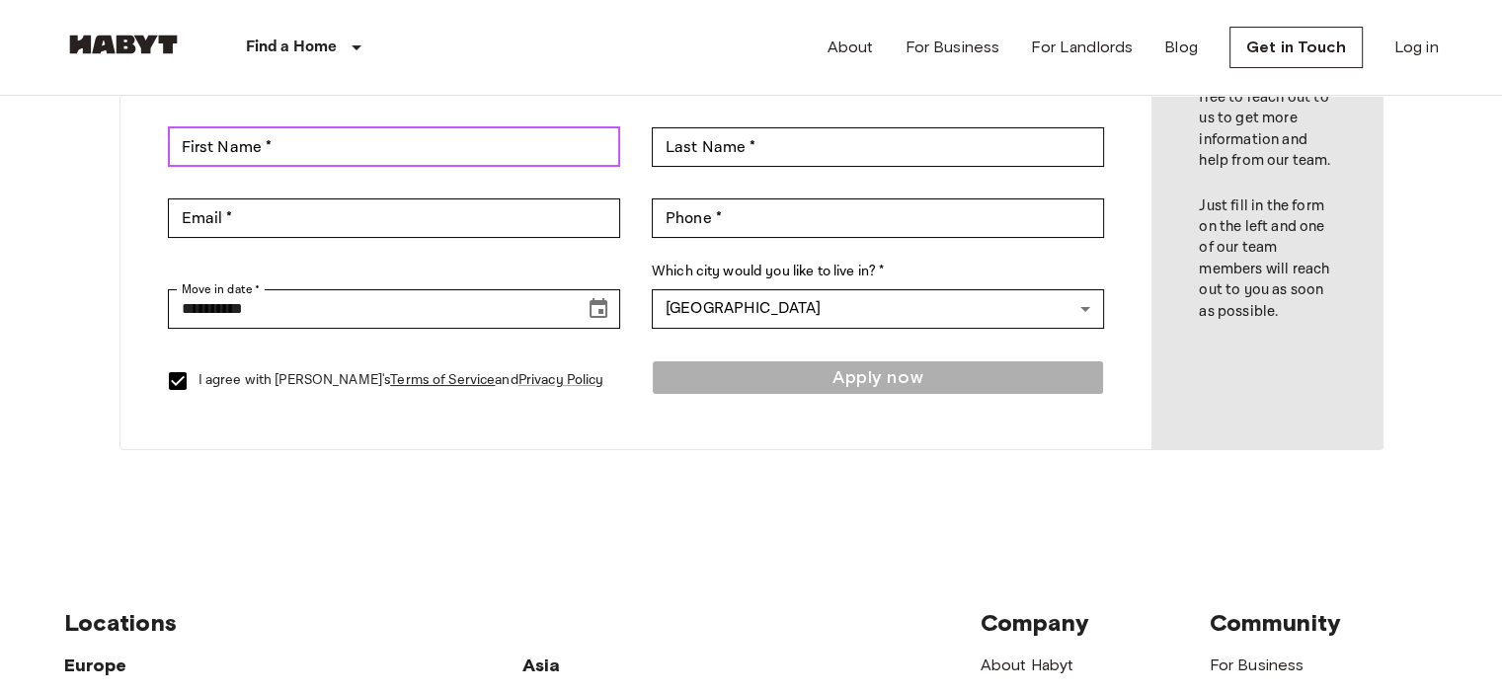
click at [360, 155] on input "First Name *" at bounding box center [394, 146] width 452 height 39
type input "****"
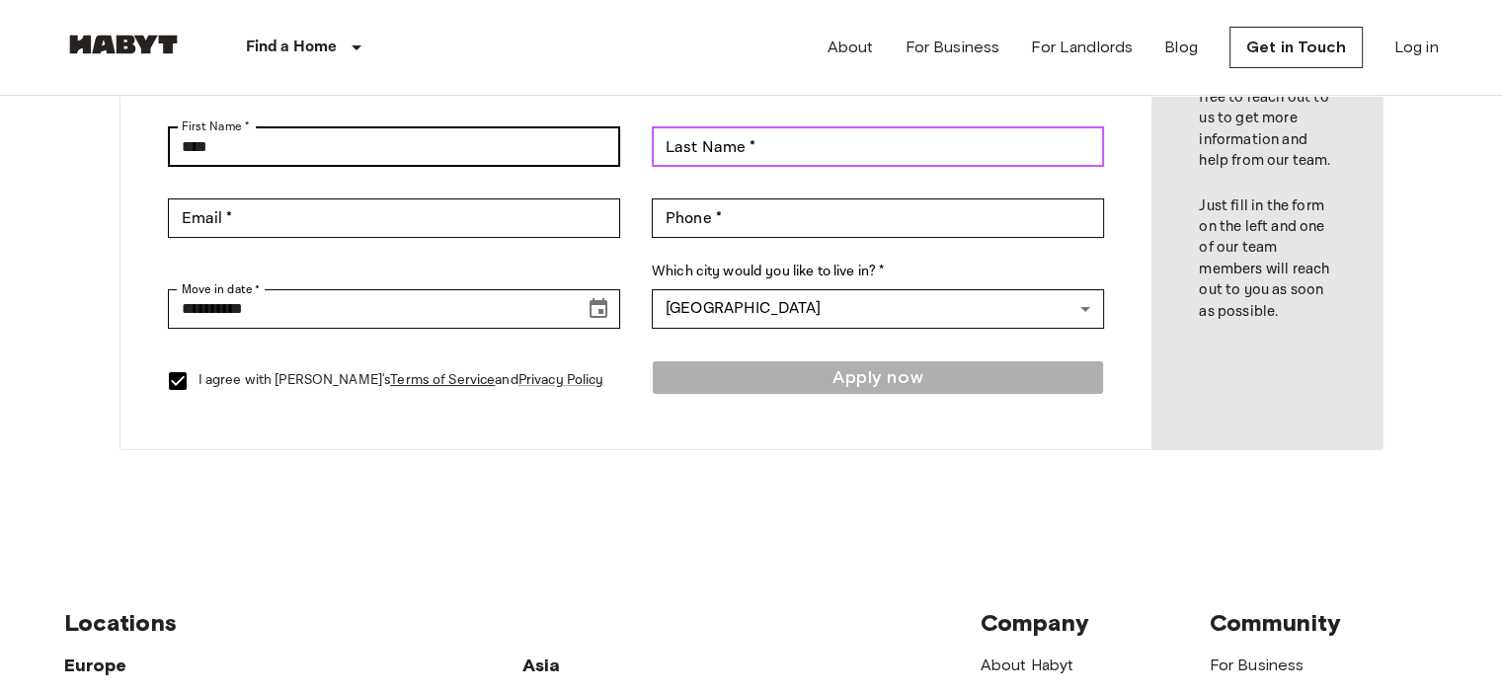
type input "******"
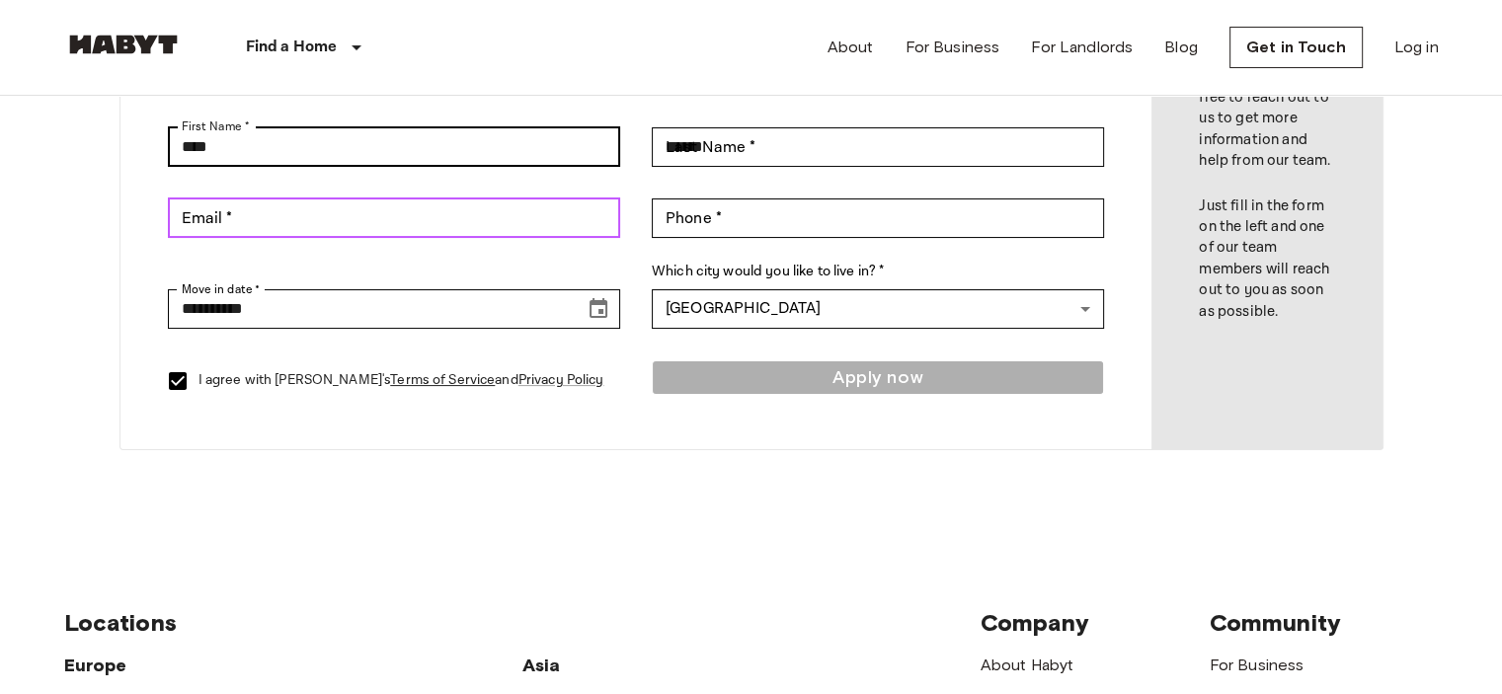
type input "**********"
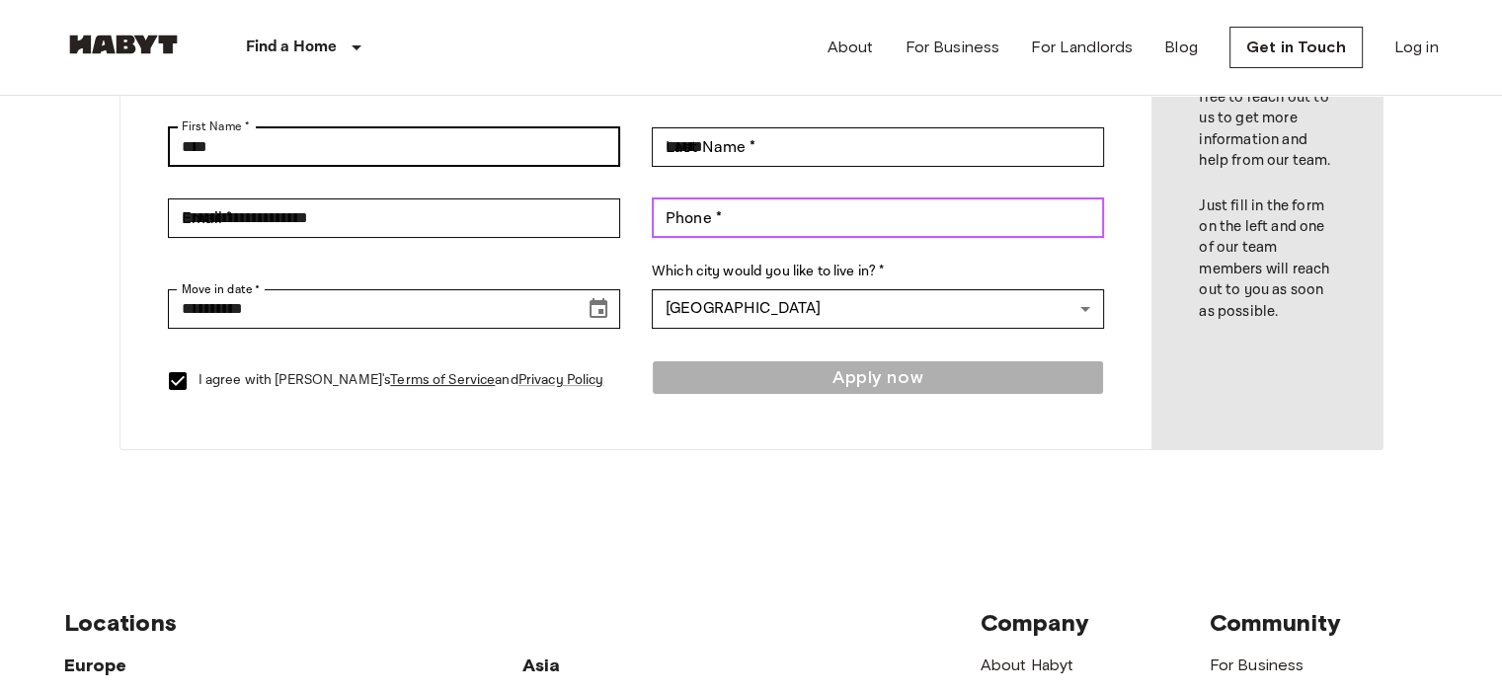
type input "**********"
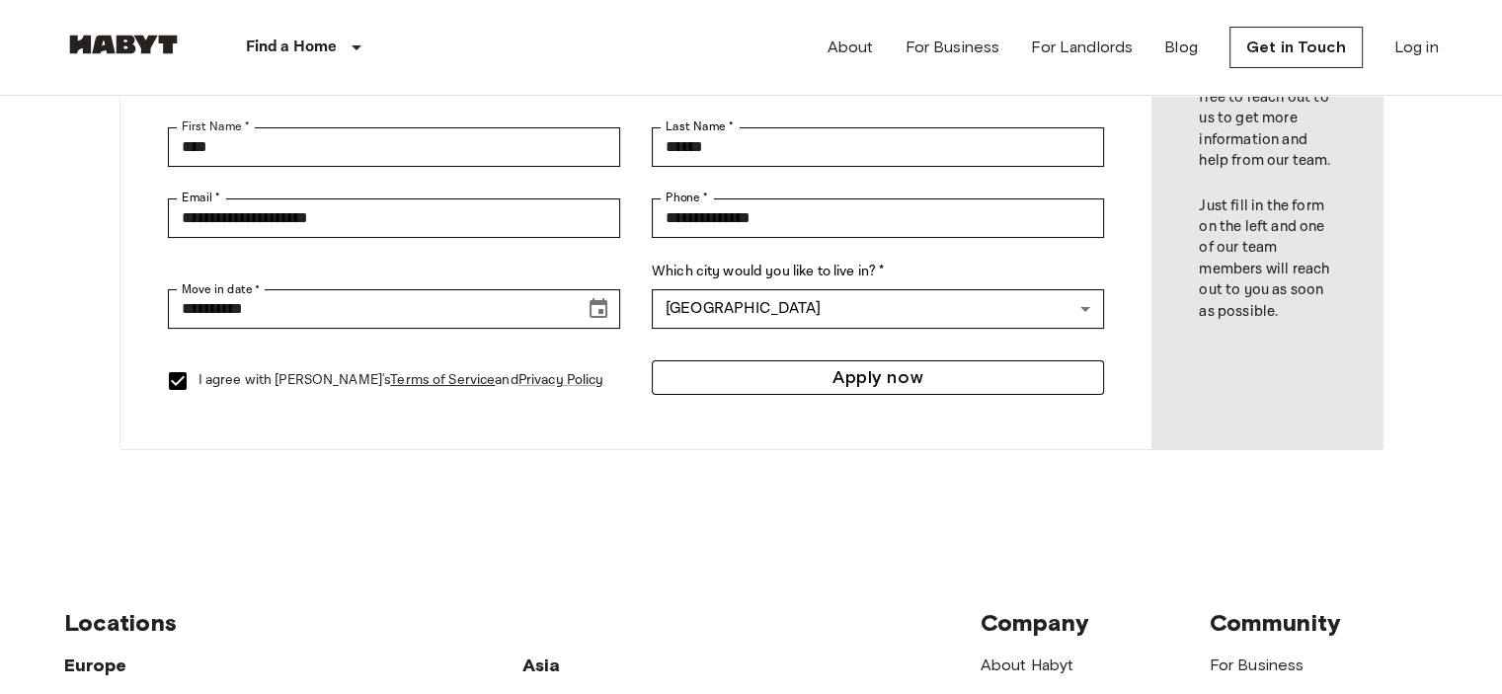
click at [782, 369] on button "Apply now" at bounding box center [878, 377] width 452 height 35
